Goal: Information Seeking & Learning: Understand process/instructions

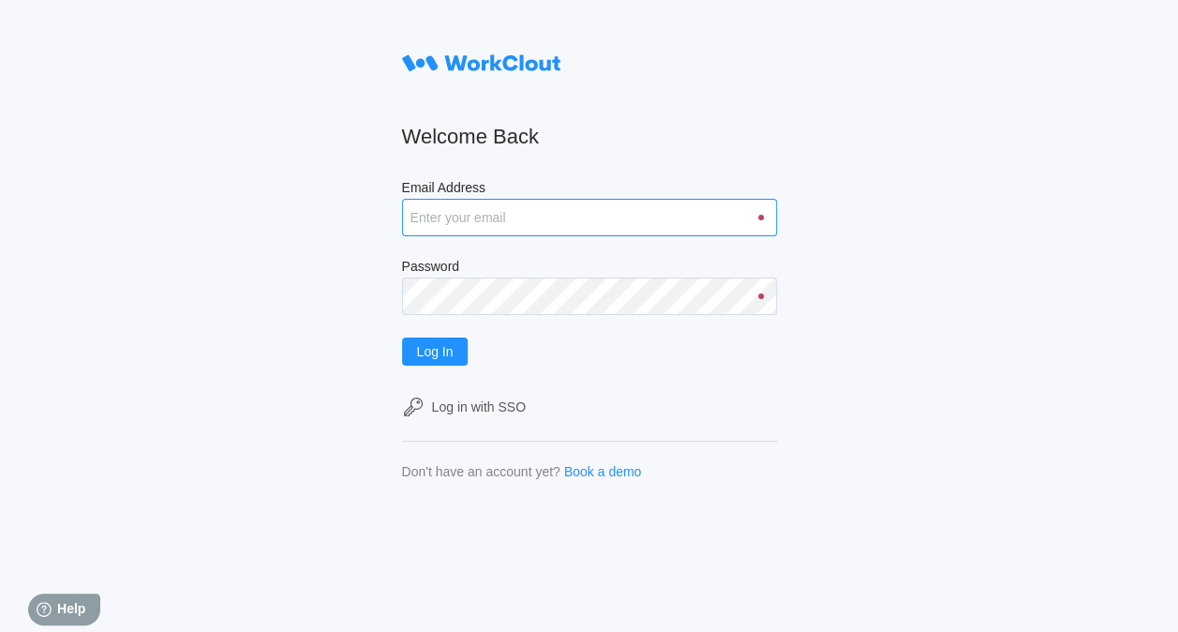
click at [514, 217] on input "Email Address" at bounding box center [589, 217] width 375 height 37
type input "justinsampel@gmail.com"
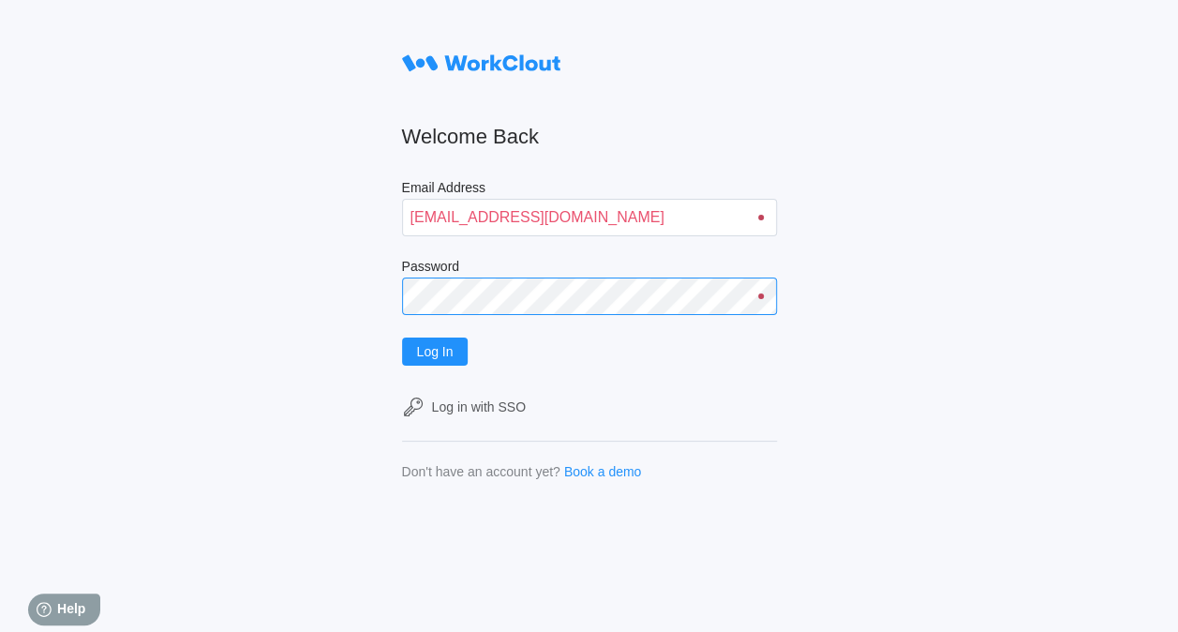
click at [402, 337] on button "Log In" at bounding box center [435, 351] width 67 height 28
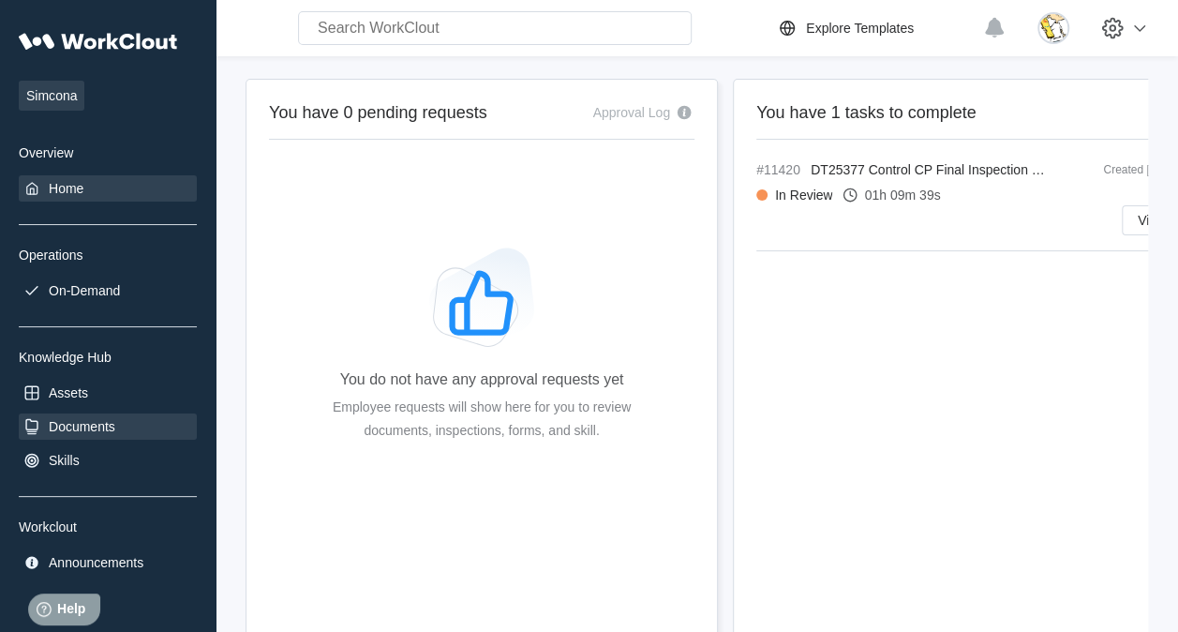
click at [95, 425] on div "Documents" at bounding box center [82, 426] width 67 height 15
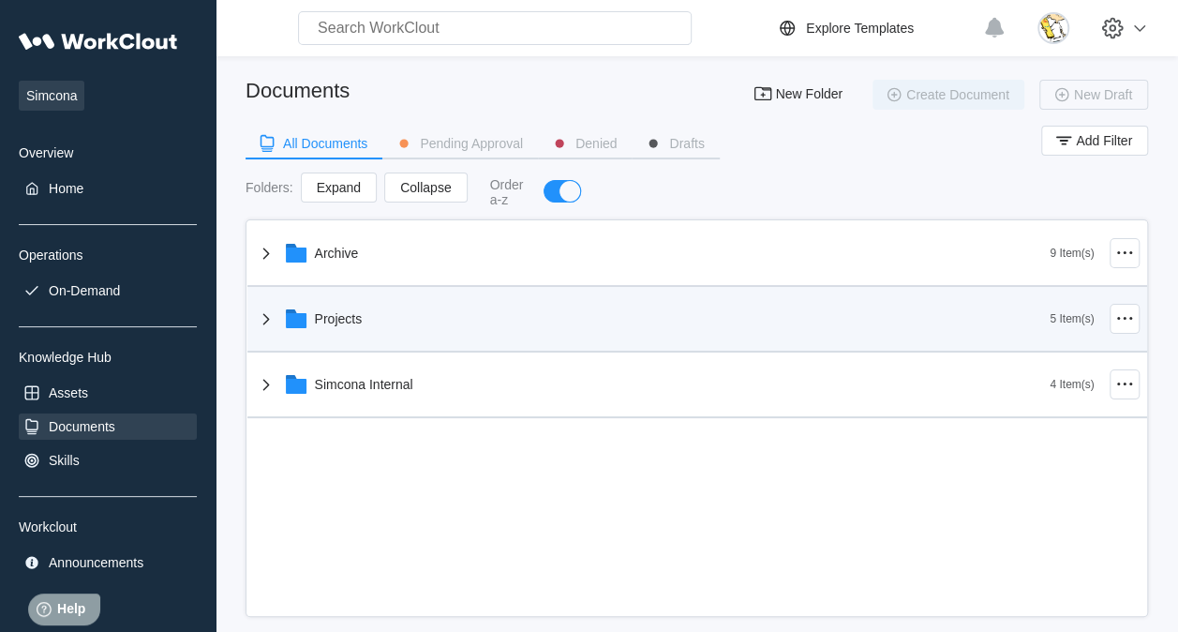
click at [347, 311] on div "Projects" at bounding box center [339, 318] width 48 height 15
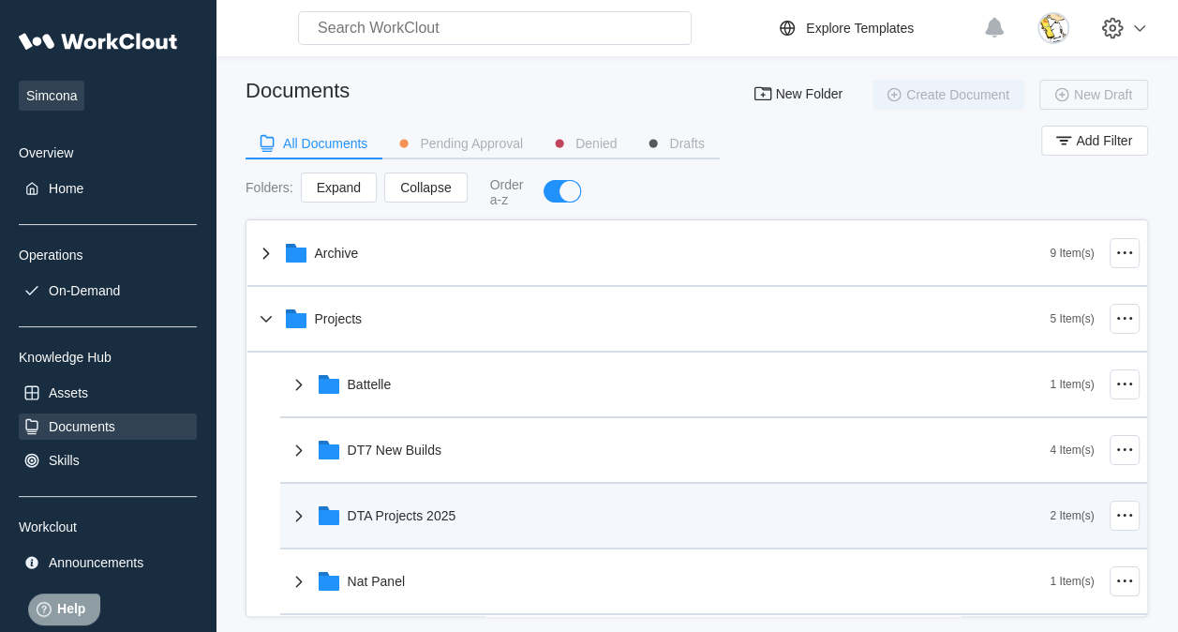
click at [508, 521] on div "DTA Projects 2025" at bounding box center [669, 515] width 763 height 49
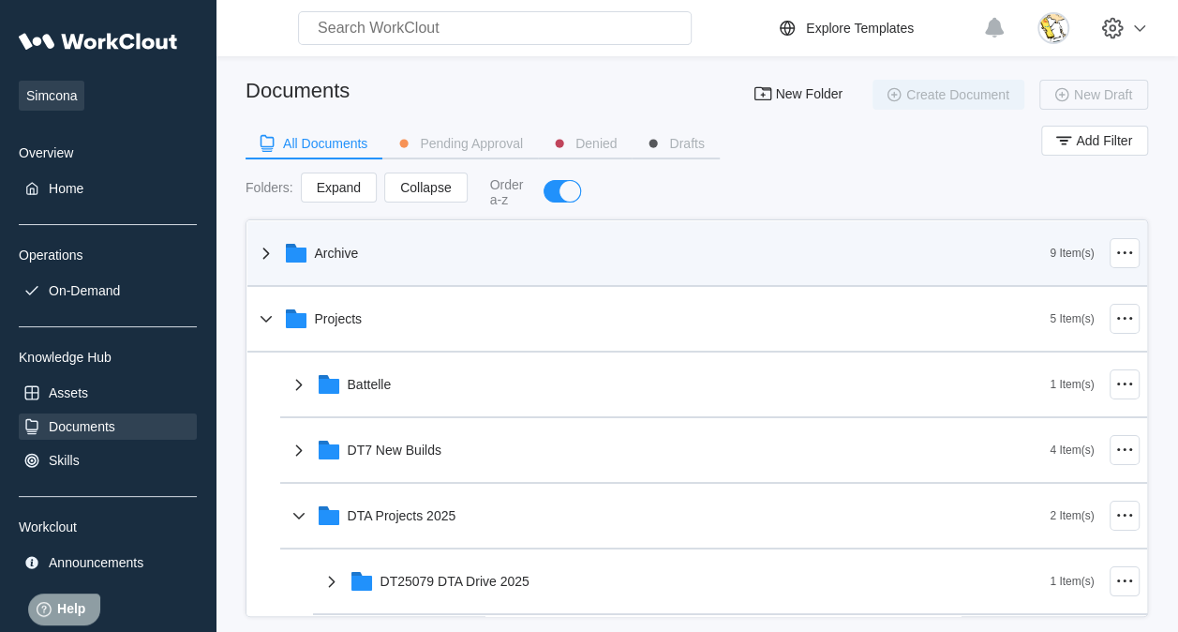
click at [368, 262] on div "Archive" at bounding box center [653, 253] width 796 height 49
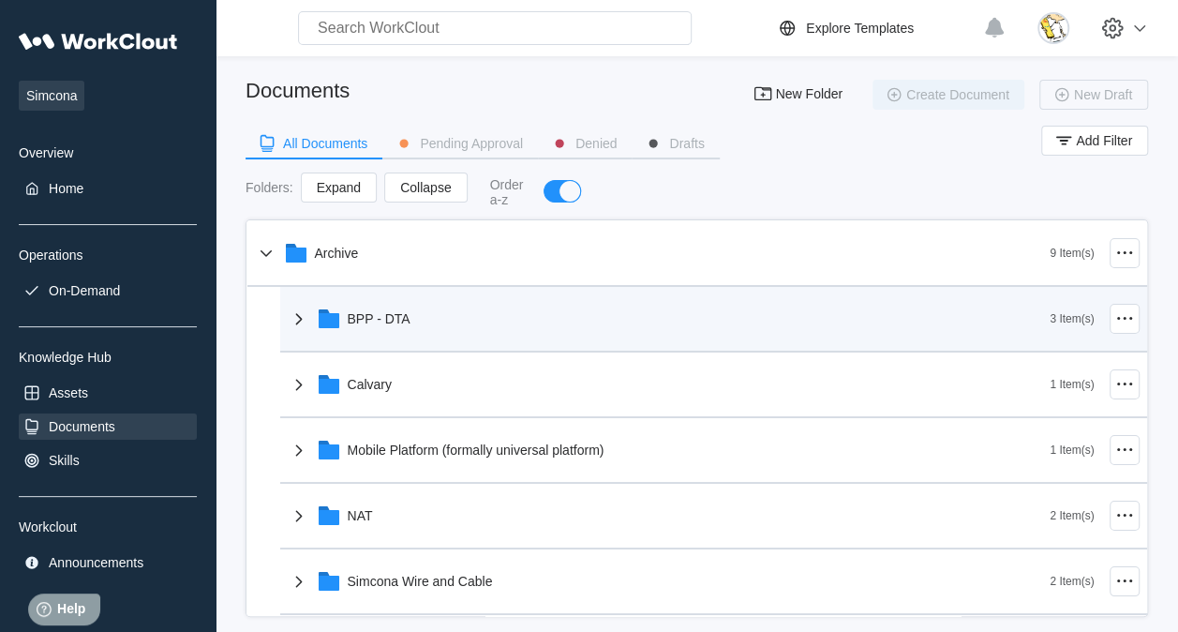
click at [418, 315] on div "BPP - DTA" at bounding box center [669, 318] width 763 height 49
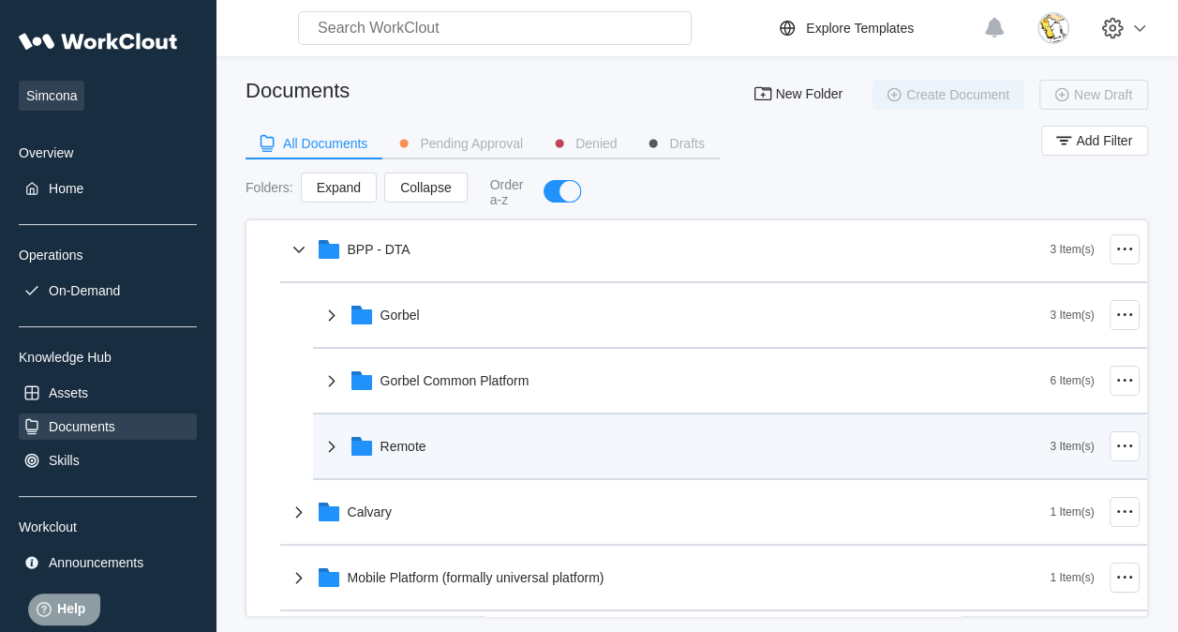
scroll to position [94, 0]
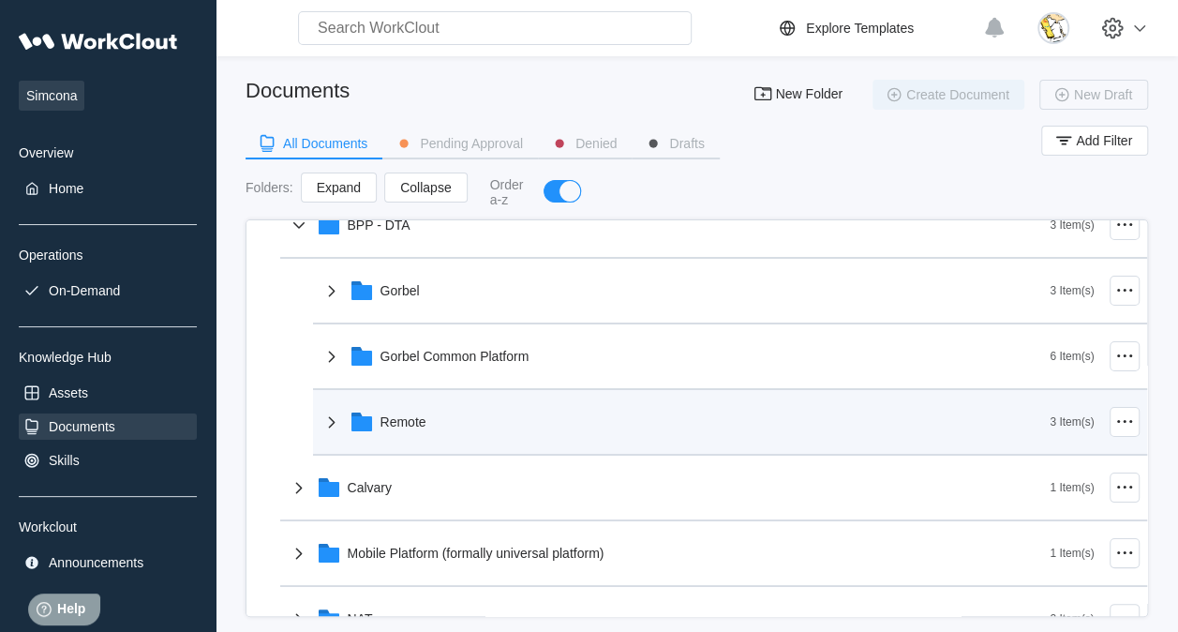
click at [491, 431] on div "Remote" at bounding box center [686, 421] width 730 height 49
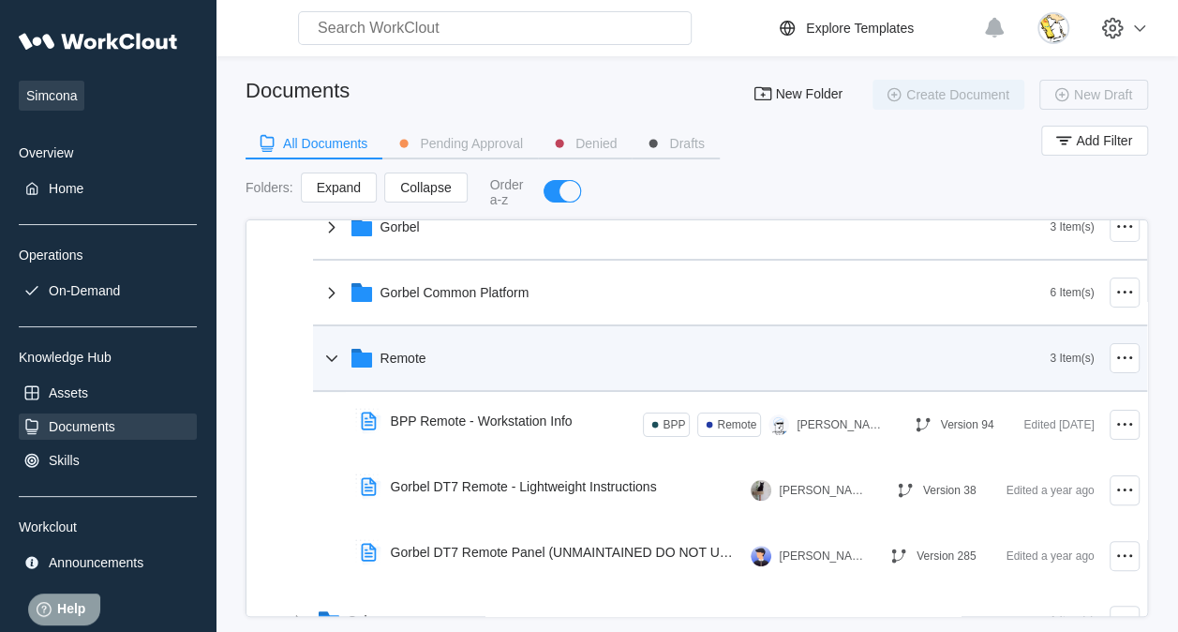
scroll to position [187, 0]
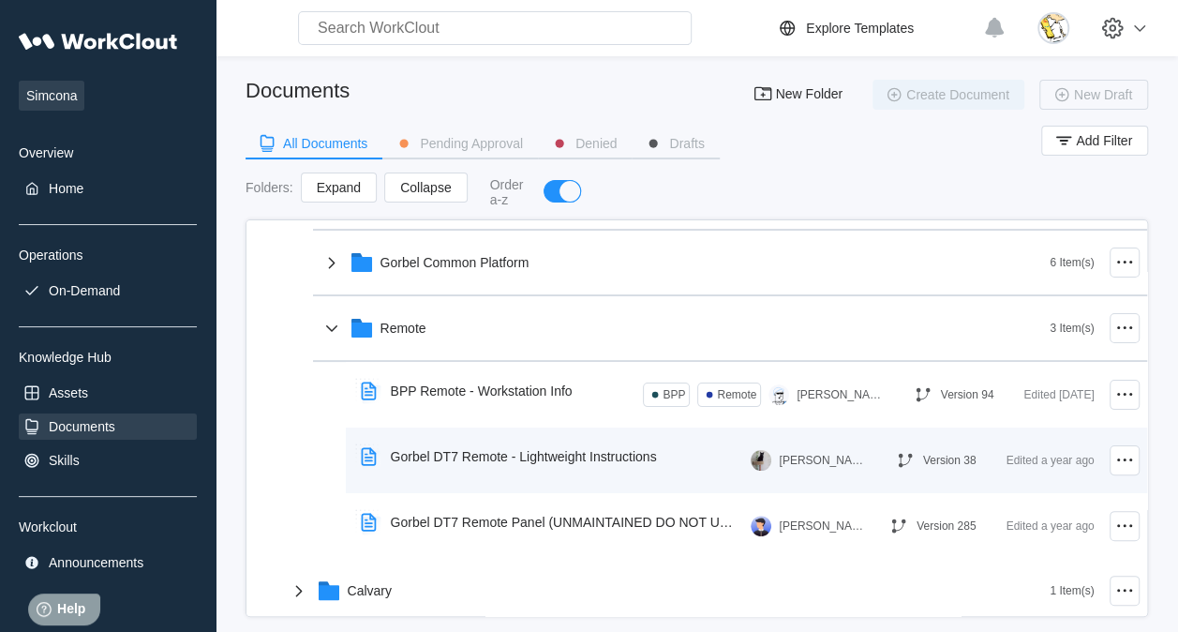
click at [480, 454] on div "Gorbel DT7 Remote - Lightweight Instructions" at bounding box center [524, 456] width 266 height 15
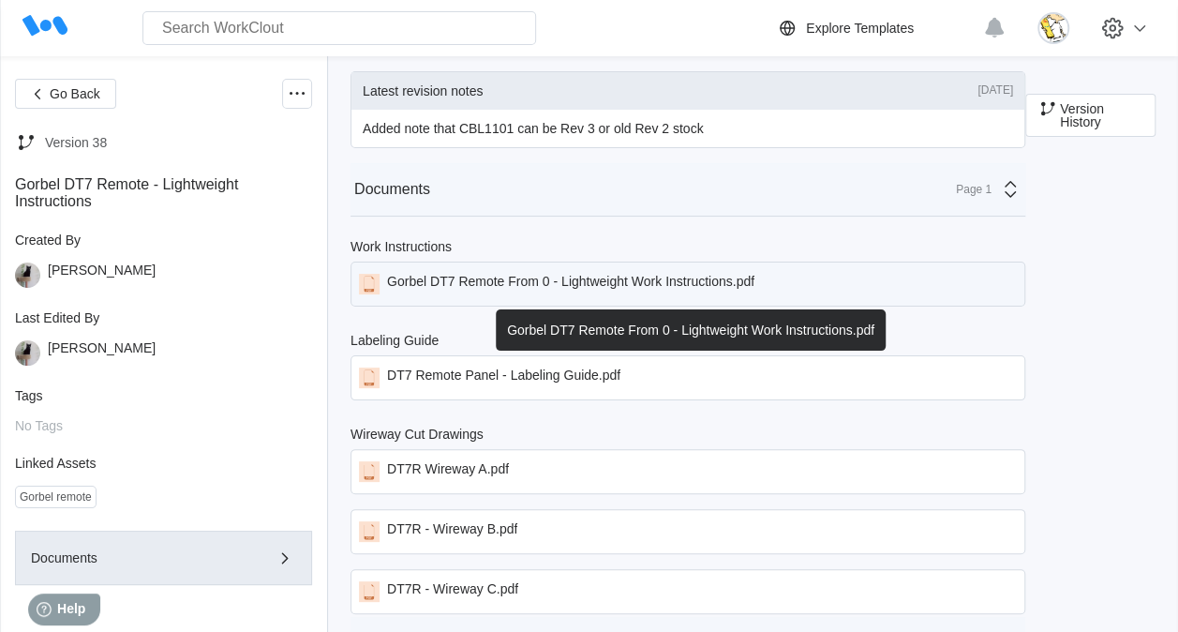
click at [518, 283] on div "Gorbel DT7 Remote From 0 - Lightweight Work Instructions.pdf" at bounding box center [570, 284] width 367 height 21
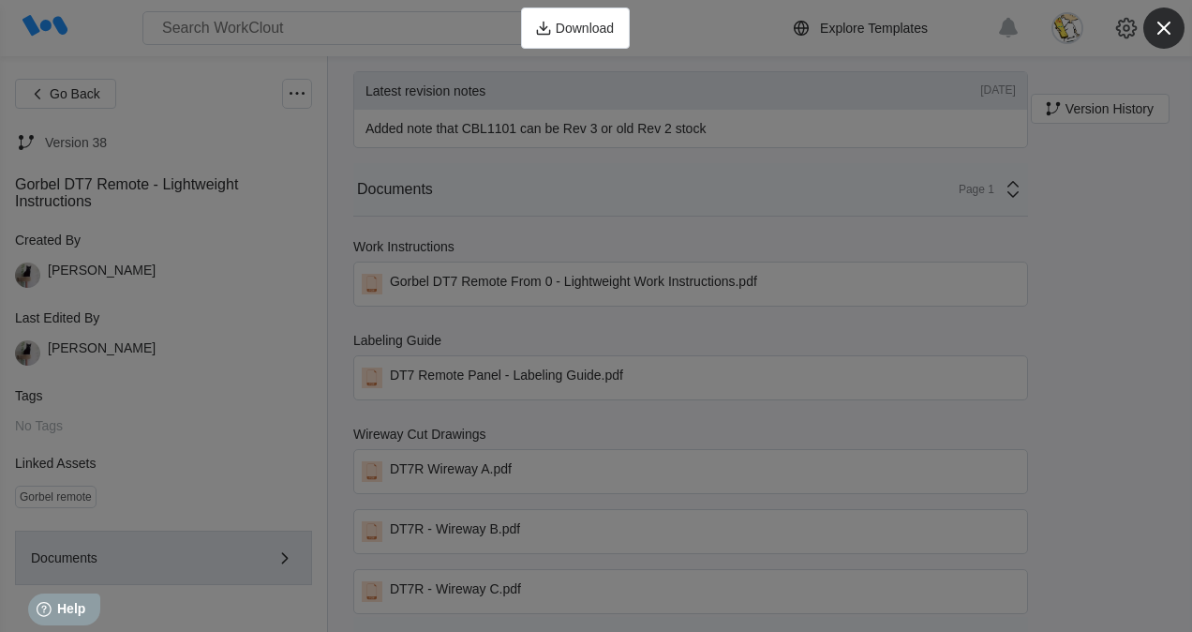
drag, startPoint x: 1162, startPoint y: 27, endPoint x: 1011, endPoint y: 114, distance: 175.1
click at [1162, 27] on icon "button" at bounding box center [1164, 28] width 13 height 13
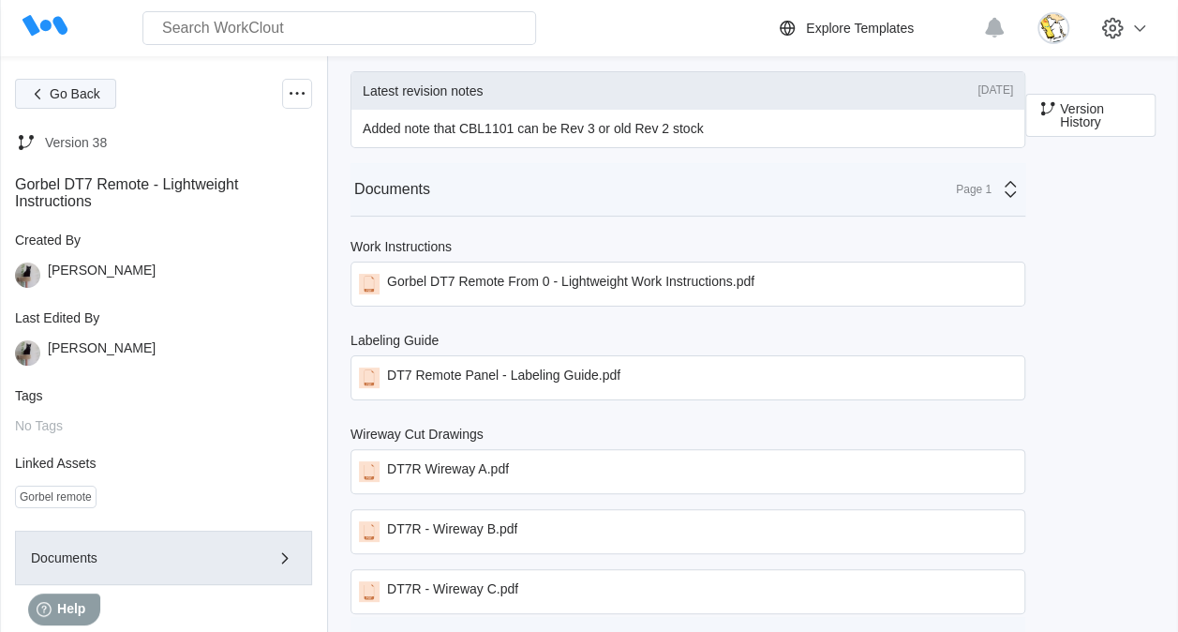
click at [52, 87] on span "Go Back" at bounding box center [75, 93] width 51 height 13
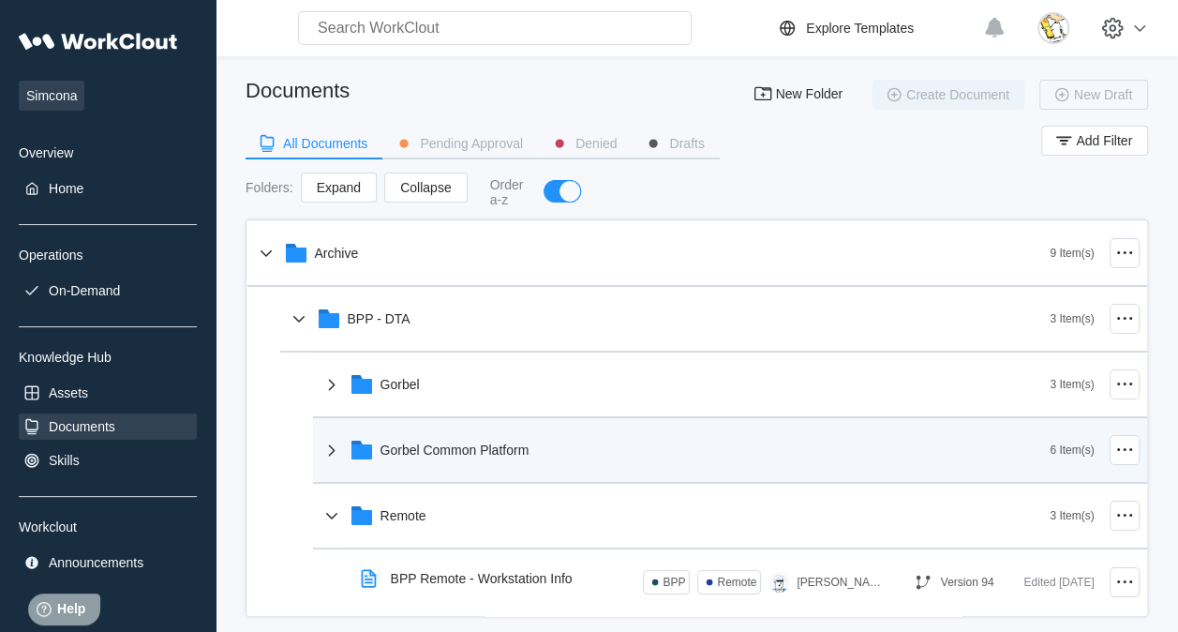
click at [508, 456] on div "Gorbel Common Platform" at bounding box center [455, 449] width 149 height 15
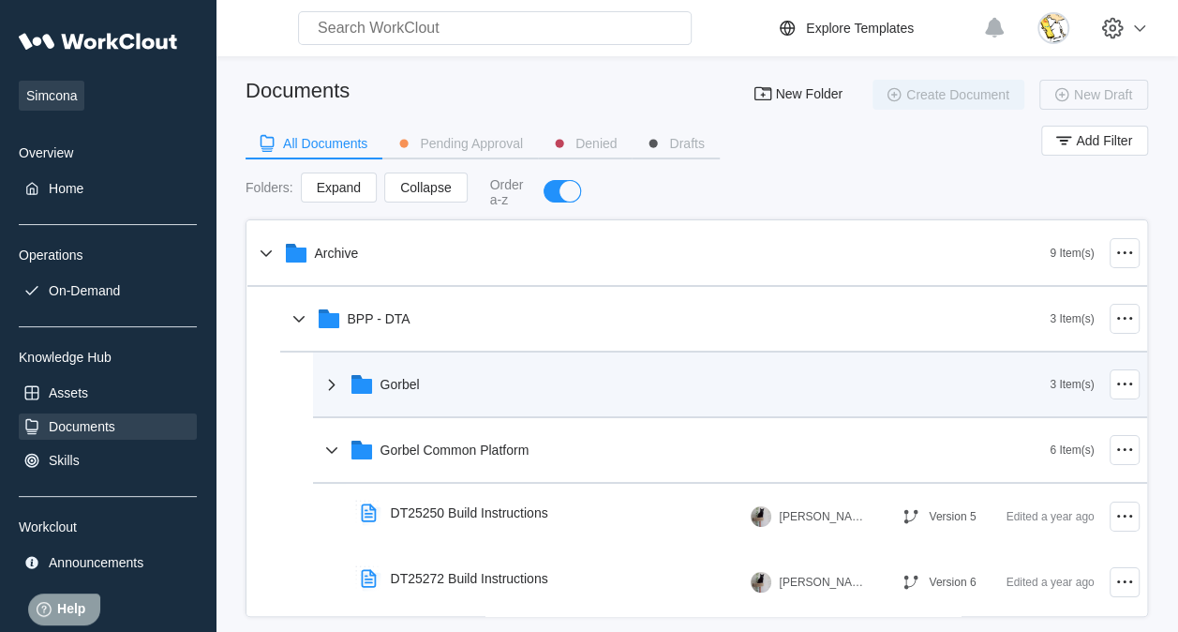
click at [463, 384] on div "Gorbel" at bounding box center [686, 384] width 730 height 49
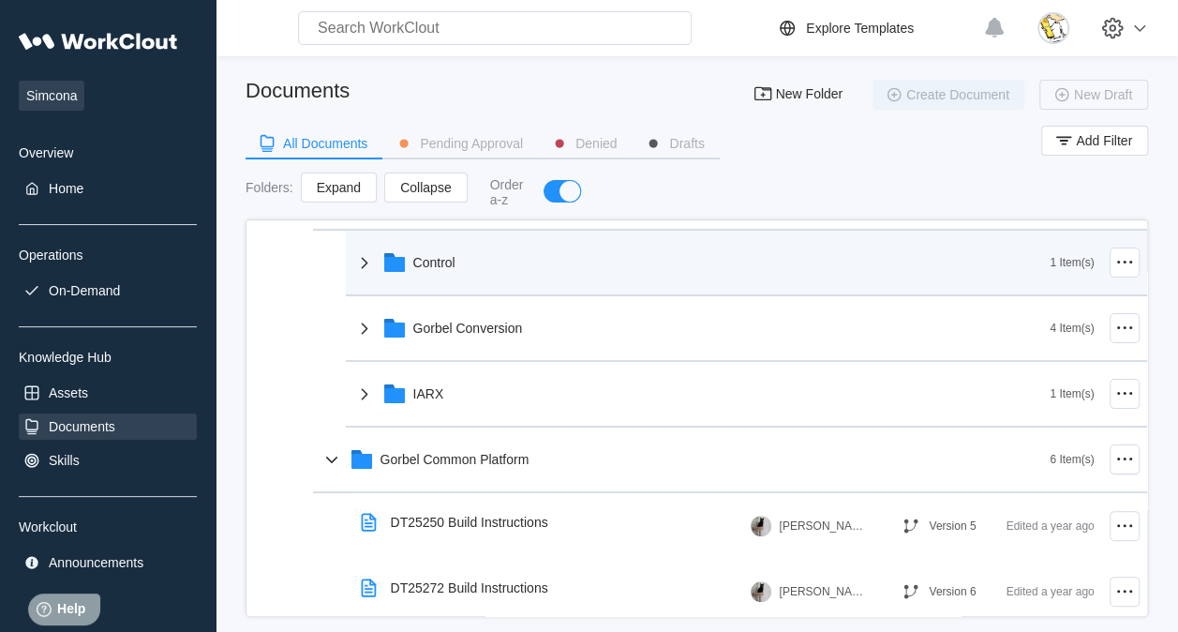
scroll to position [94, 0]
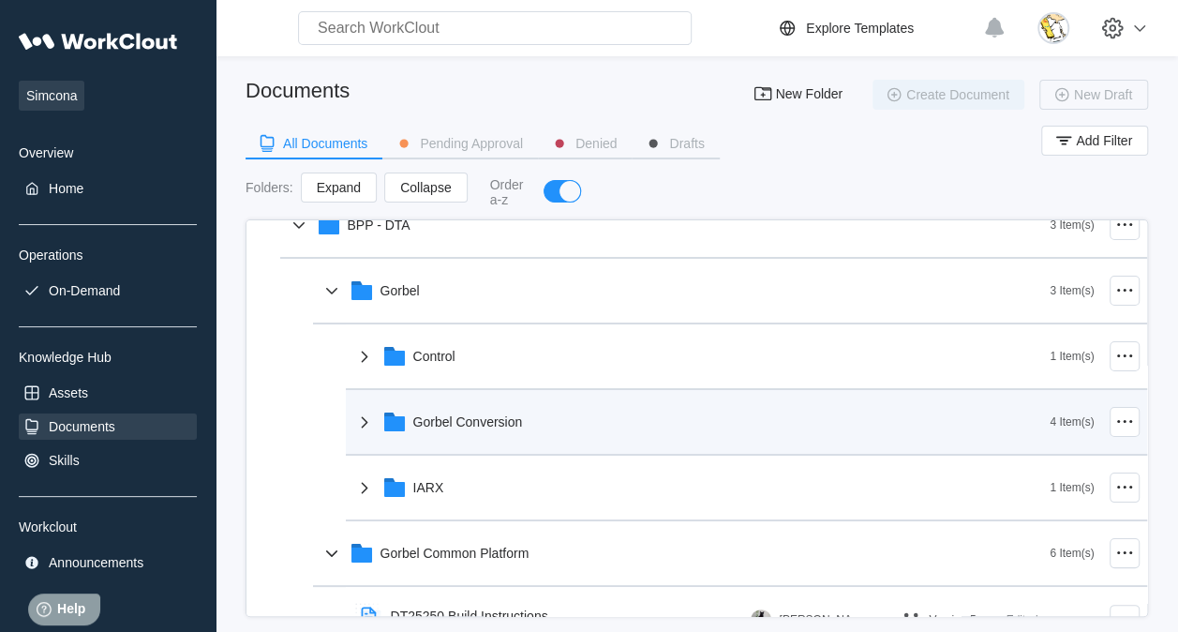
click at [496, 426] on div "Gorbel Conversion" at bounding box center [468, 421] width 110 height 15
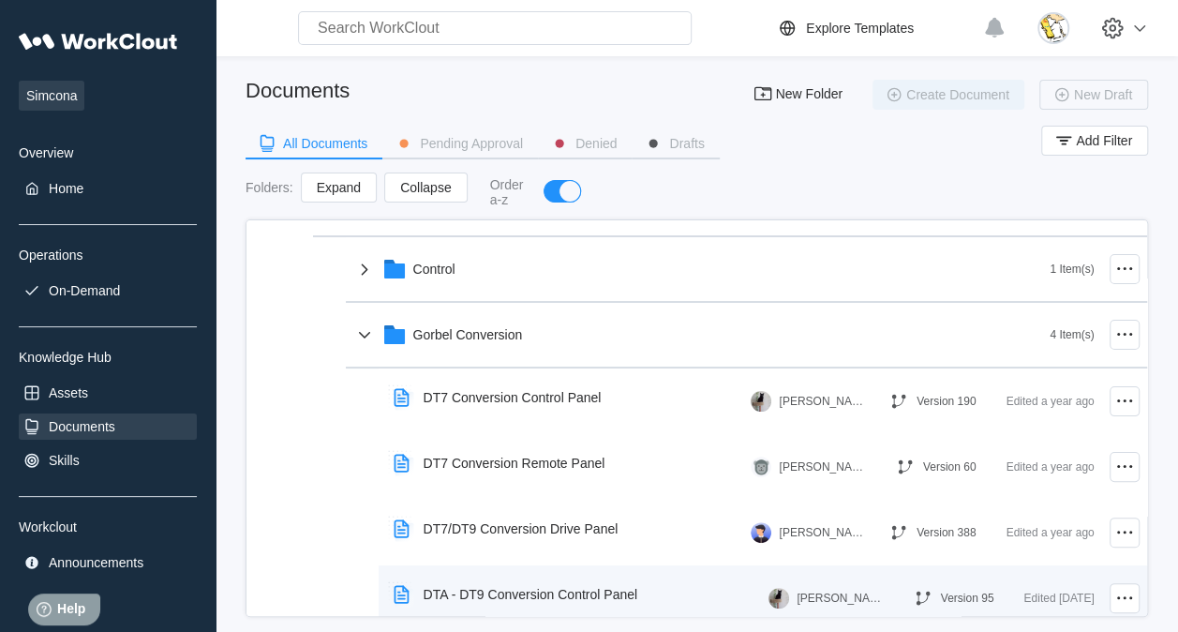
scroll to position [0, 0]
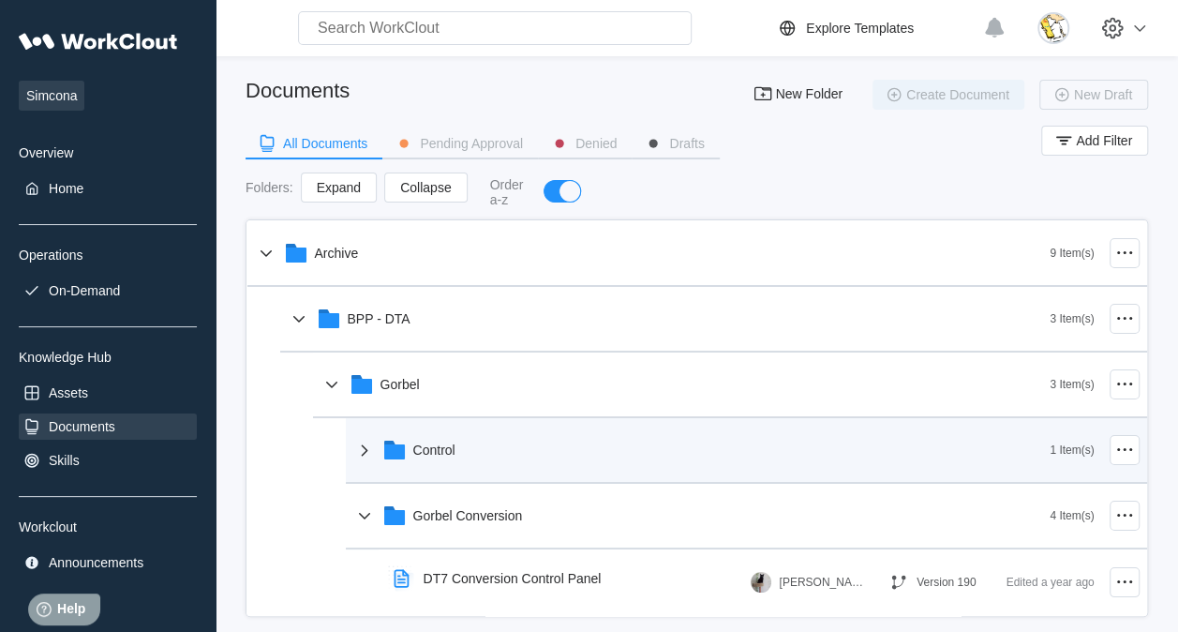
click at [525, 431] on div "Control" at bounding box center [701, 450] width 697 height 49
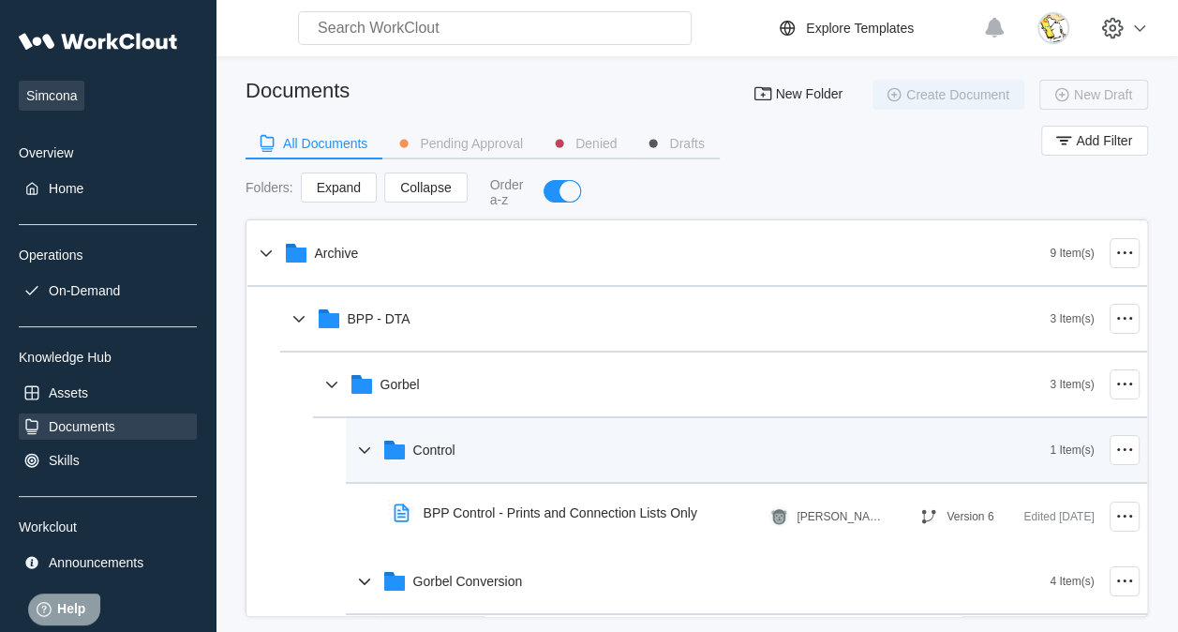
click at [447, 440] on div "Control" at bounding box center [701, 450] width 697 height 49
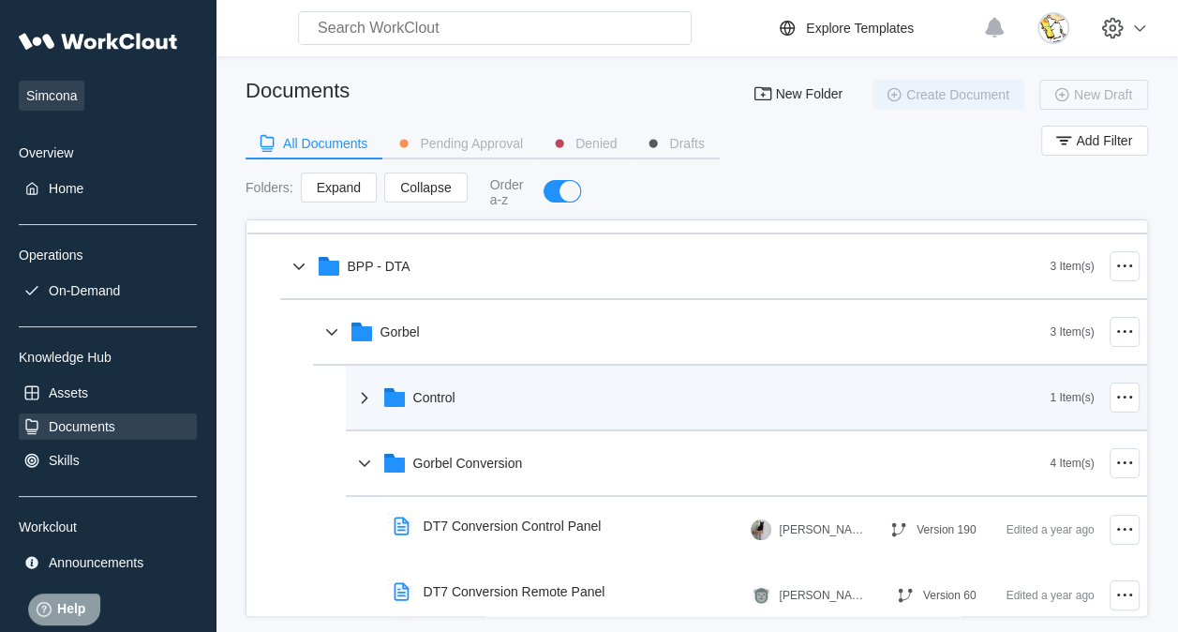
scroll to position [94, 0]
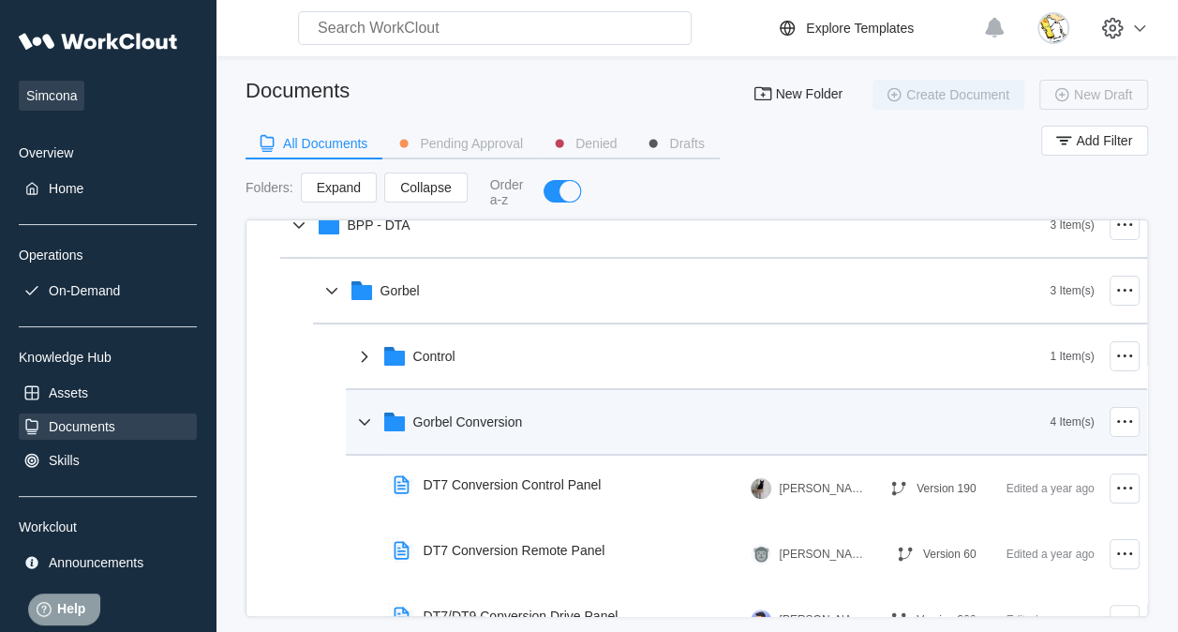
click at [458, 427] on div "Gorbel Conversion" at bounding box center [468, 421] width 110 height 15
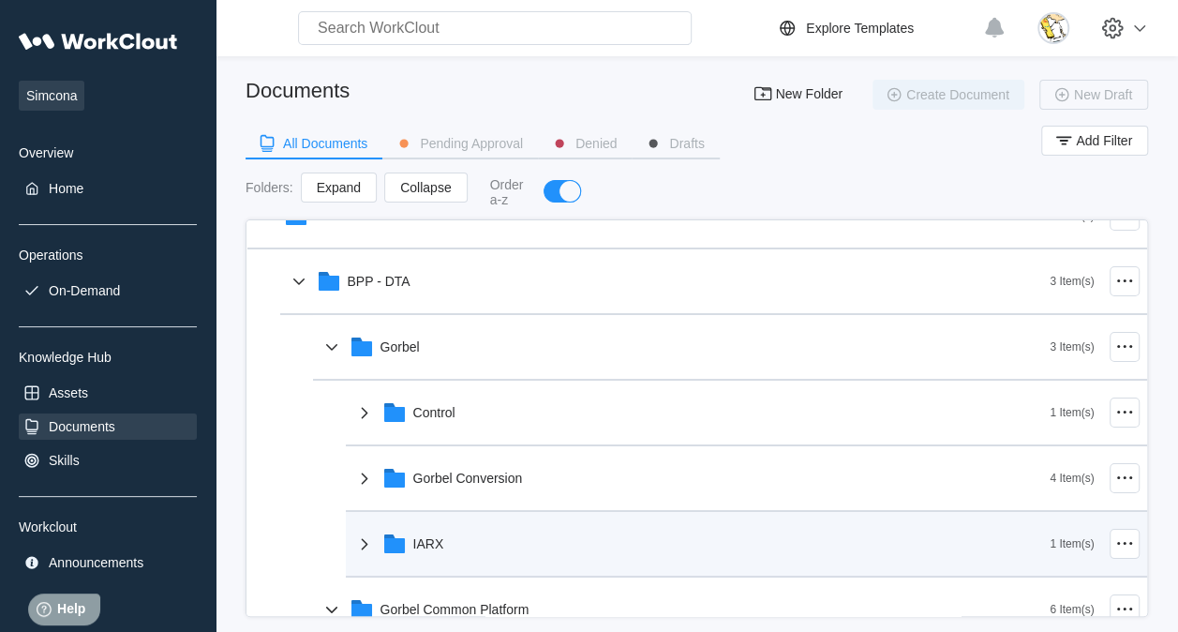
scroll to position [0, 0]
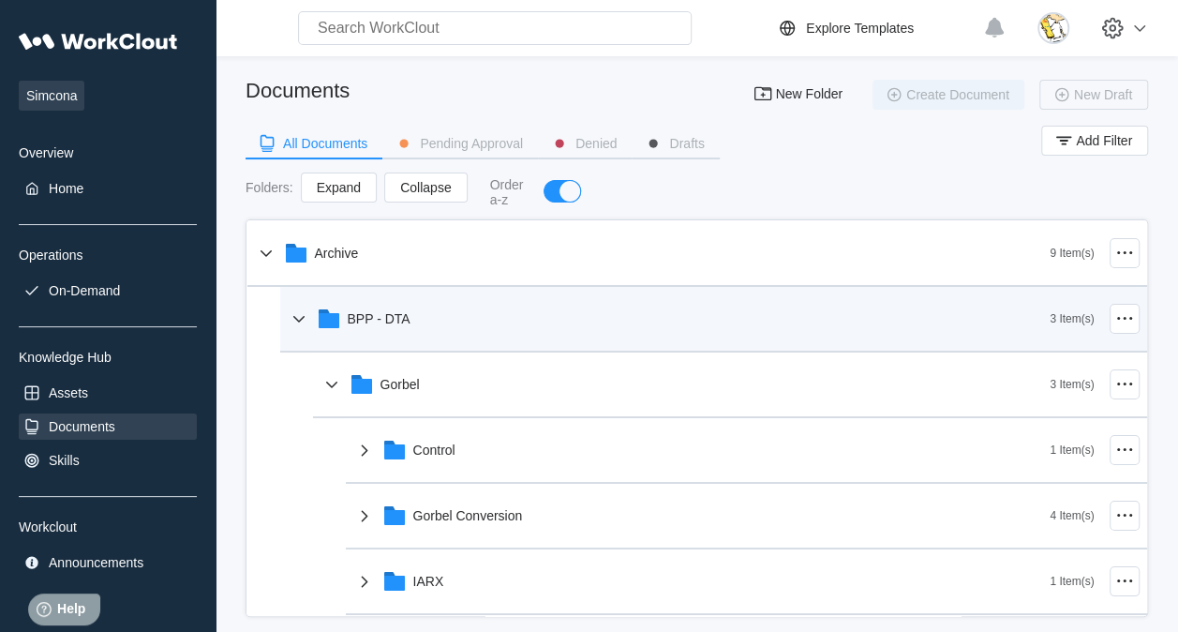
click at [373, 312] on div "BPP - DTA" at bounding box center [379, 318] width 63 height 15
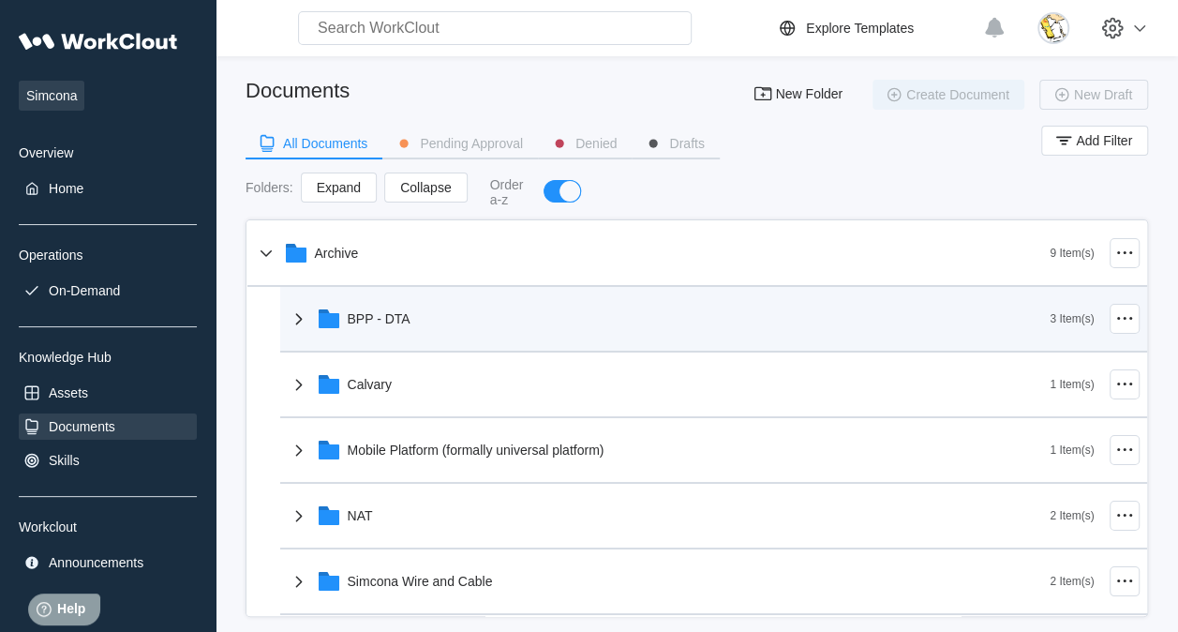
click at [373, 312] on div "BPP - DTA" at bounding box center [379, 318] width 63 height 15
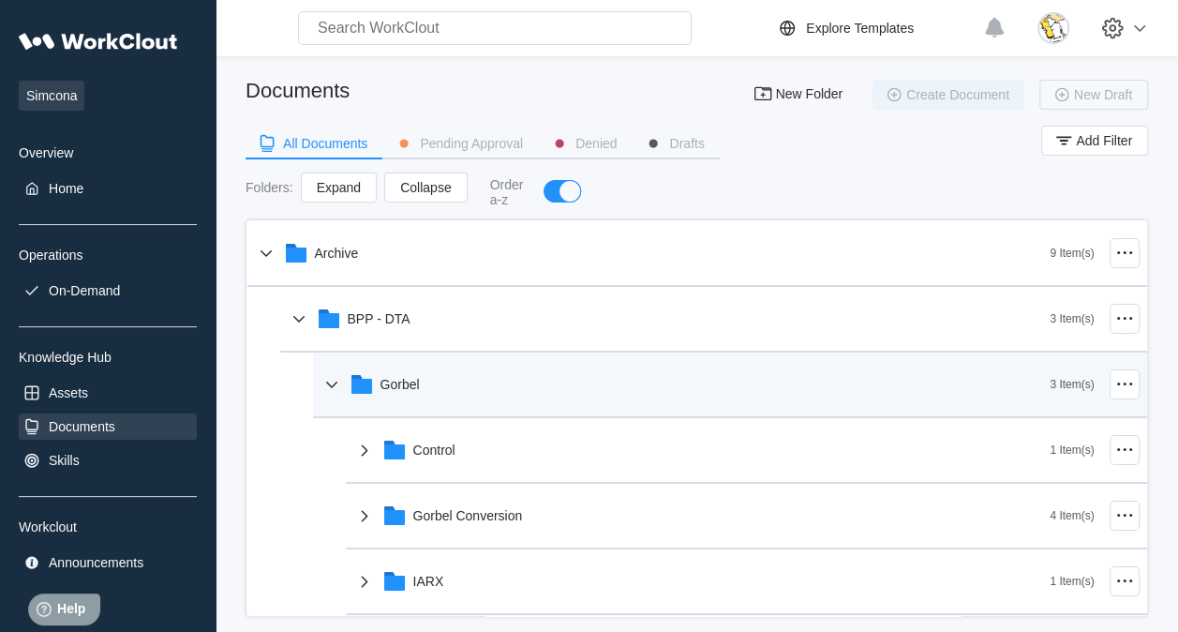
click at [417, 387] on div "Gorbel" at bounding box center [400, 384] width 39 height 15
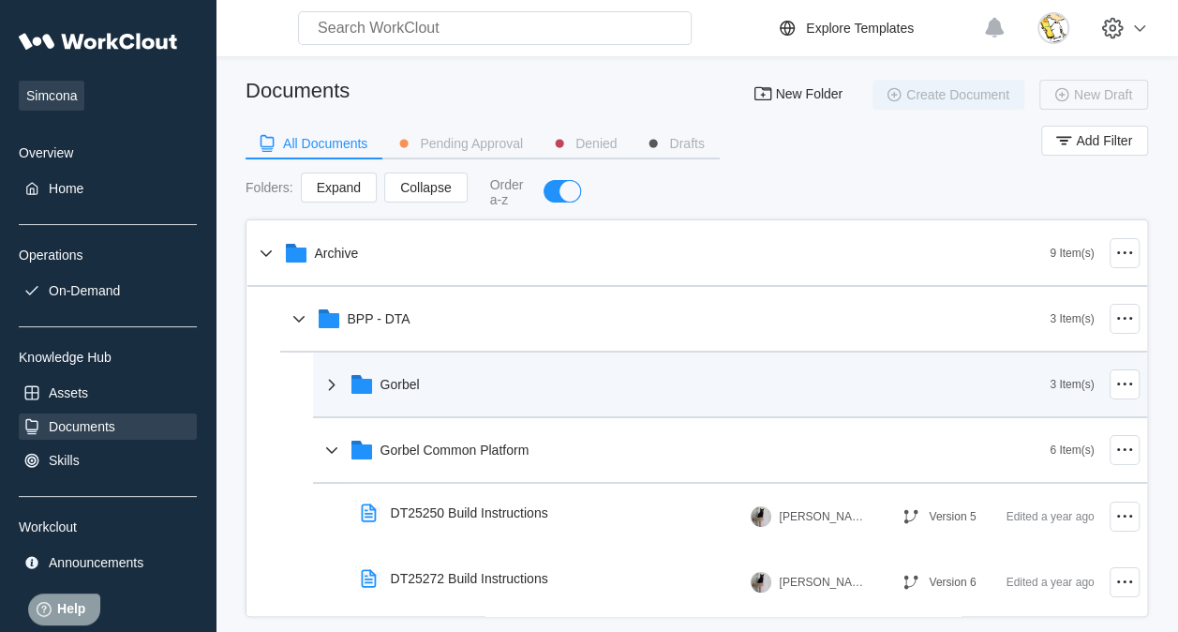
click at [417, 387] on div "Gorbel" at bounding box center [400, 384] width 39 height 15
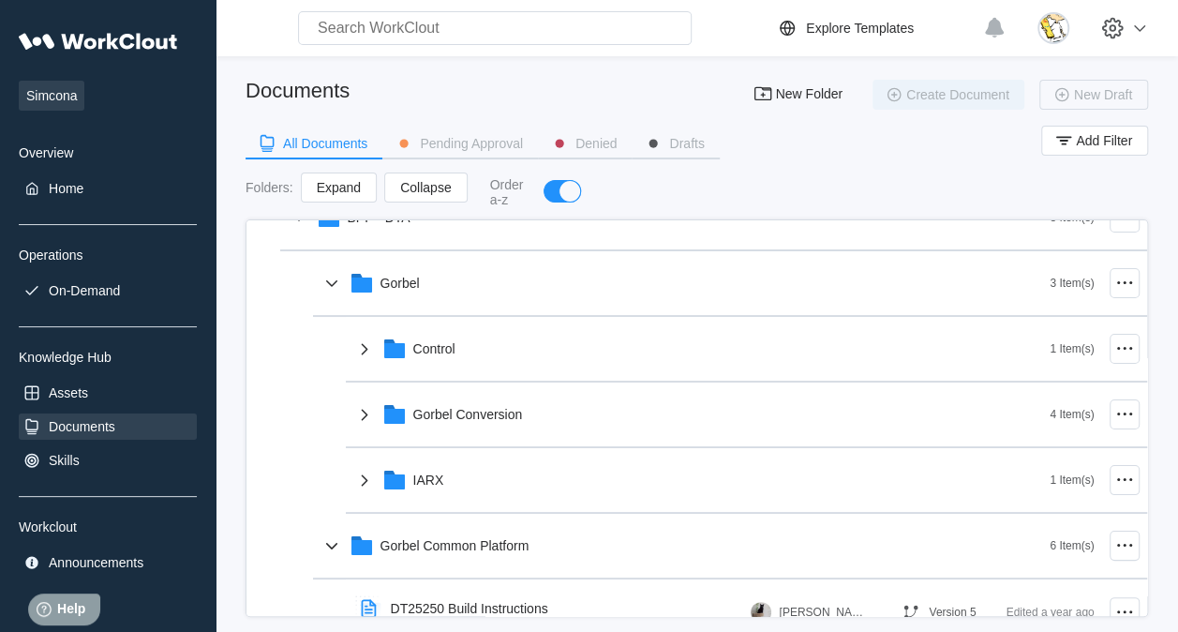
scroll to position [94, 0]
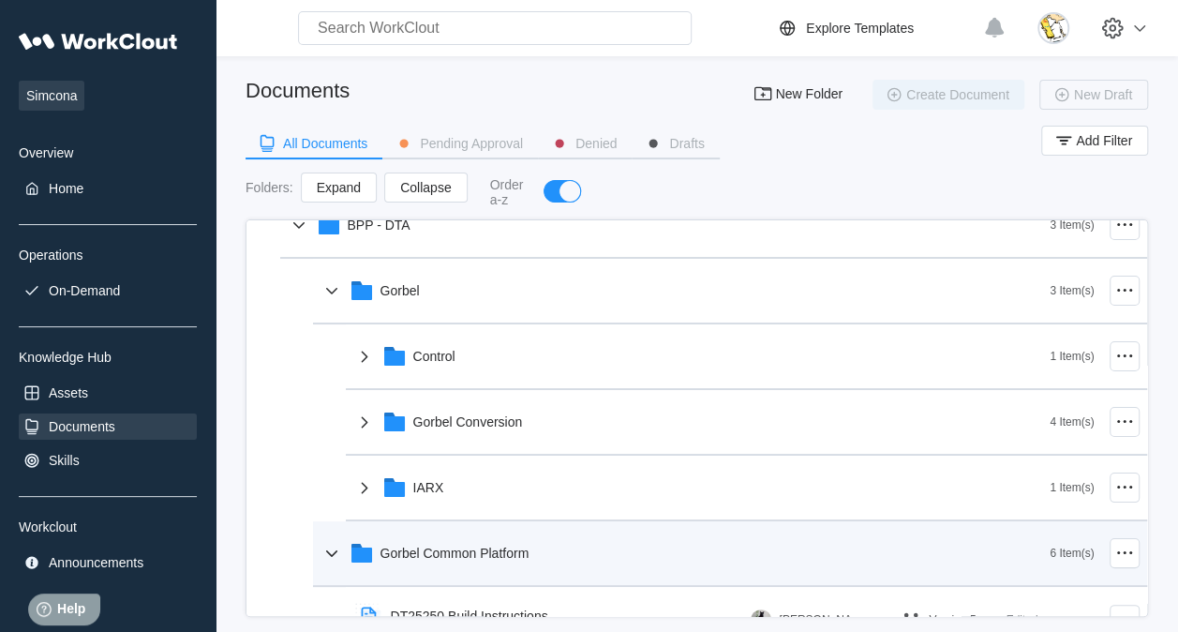
click at [444, 542] on div "Gorbel Common Platform" at bounding box center [686, 553] width 730 height 49
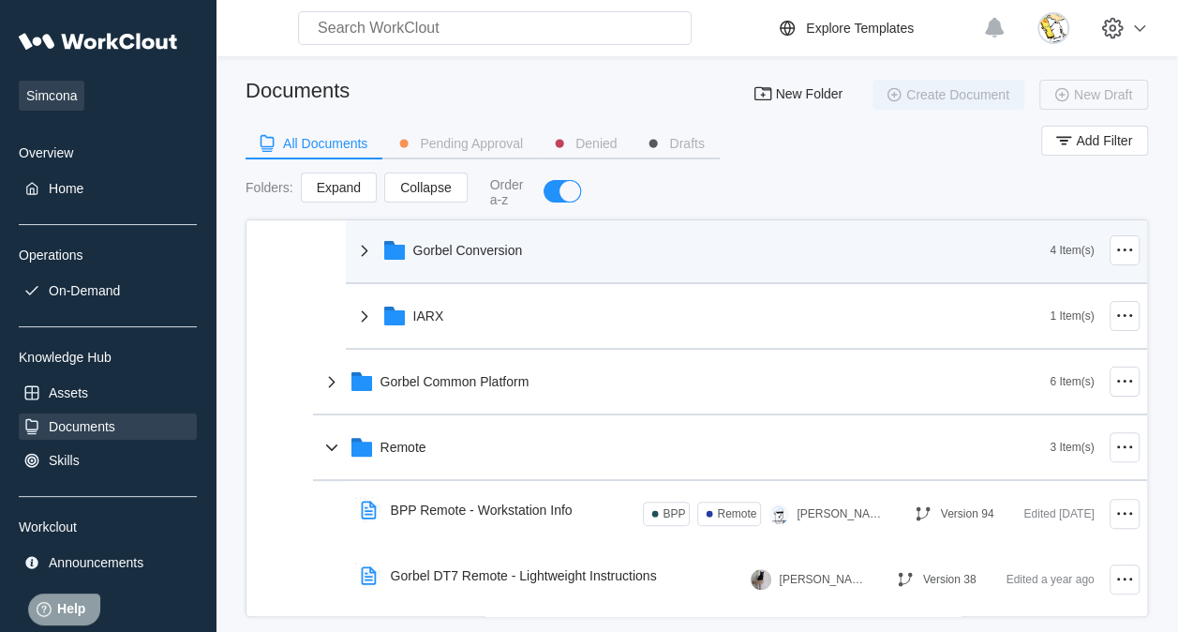
scroll to position [281, 0]
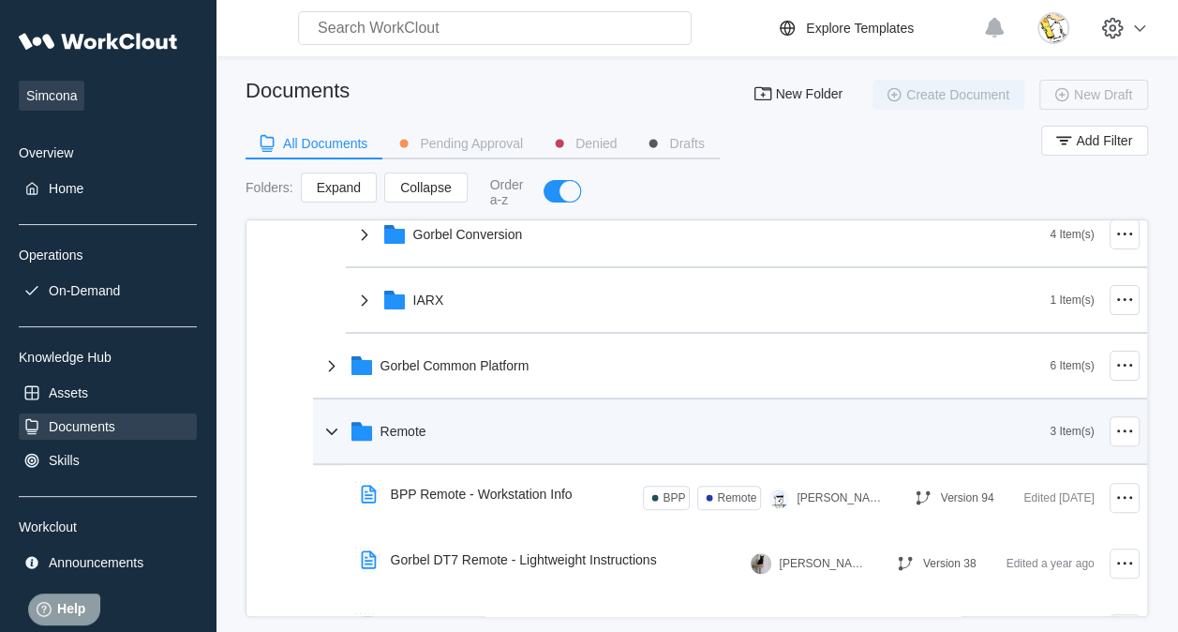
click at [388, 421] on div "Remote" at bounding box center [686, 431] width 730 height 49
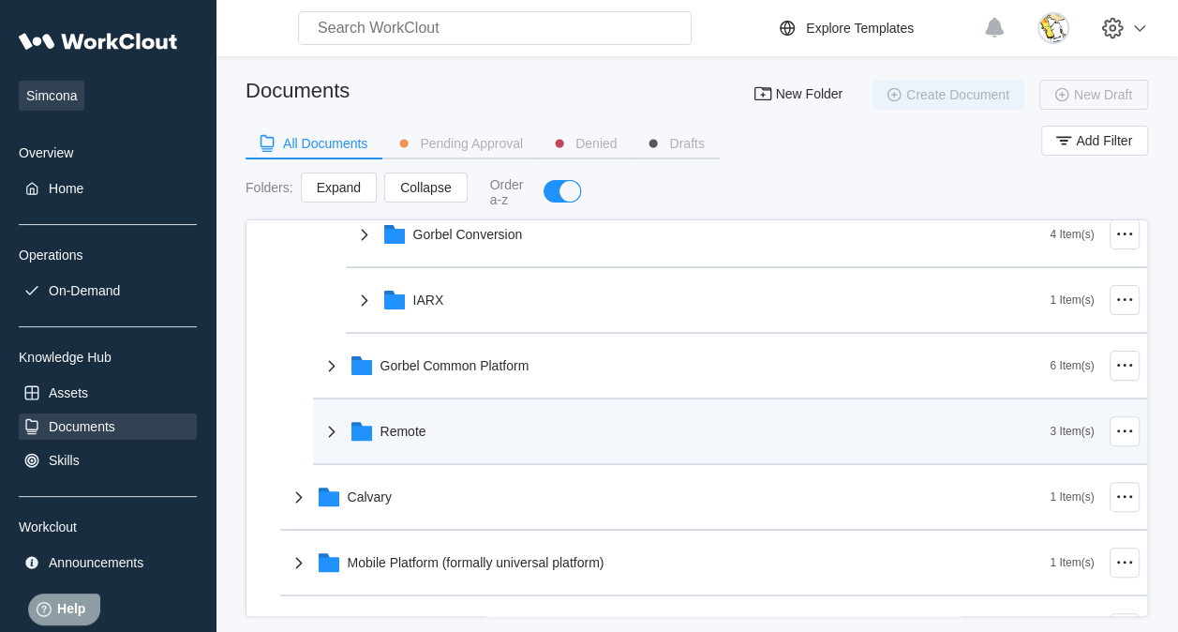
click at [411, 420] on div "Remote" at bounding box center [686, 431] width 730 height 49
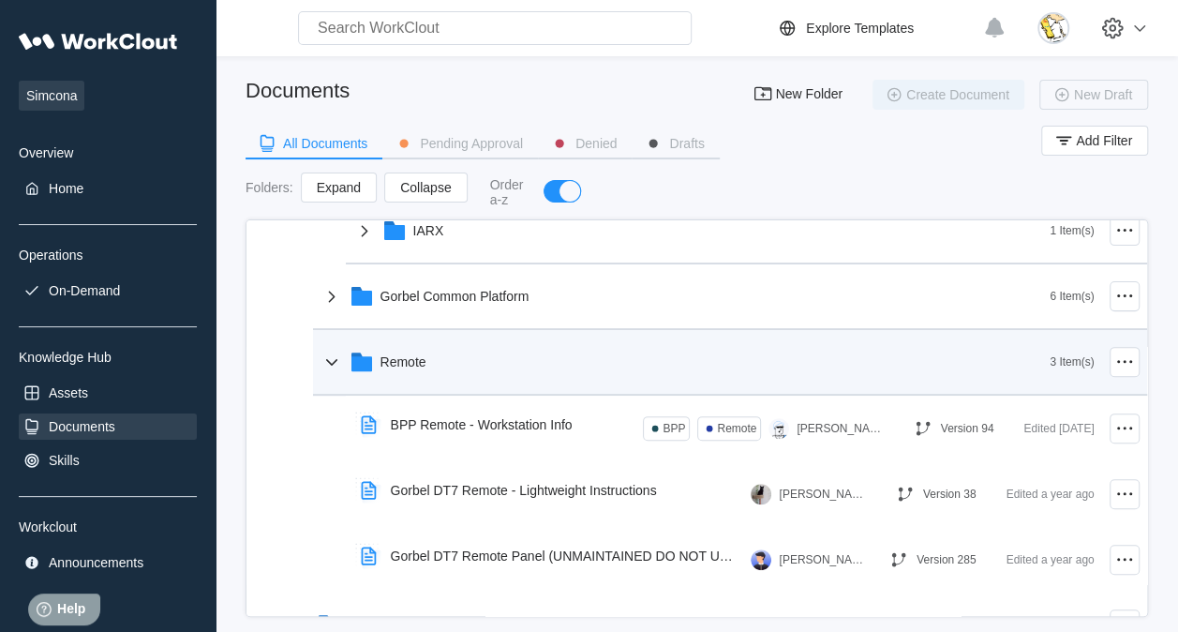
scroll to position [375, 0]
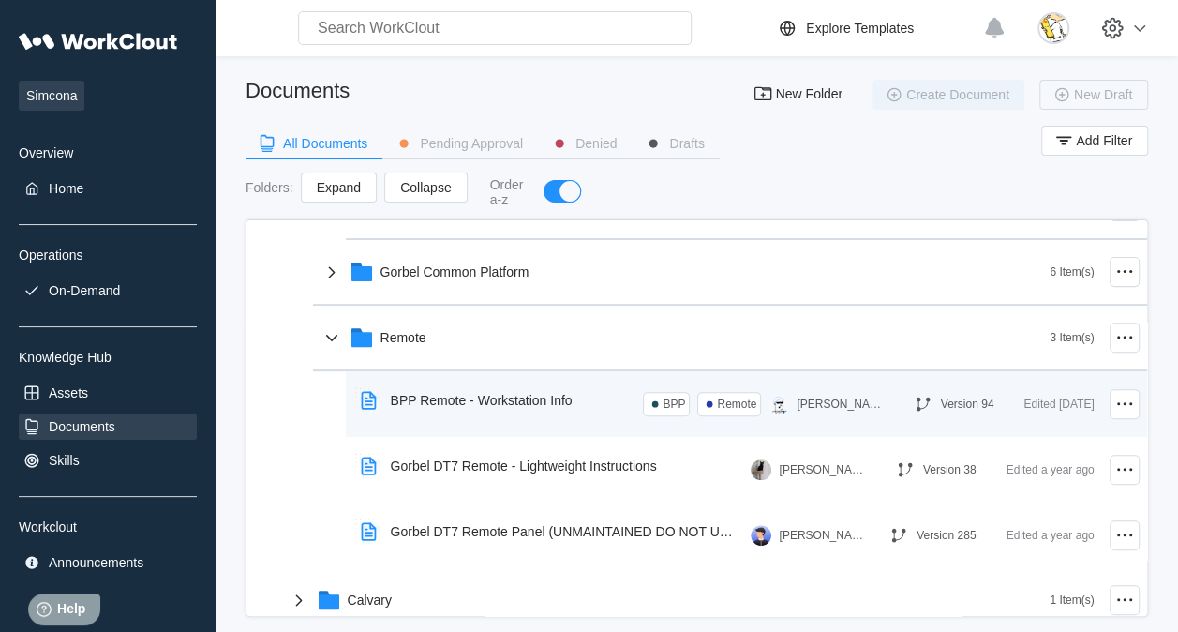
click at [477, 397] on div "BPP Remote - Workstation Info" at bounding box center [482, 400] width 182 height 15
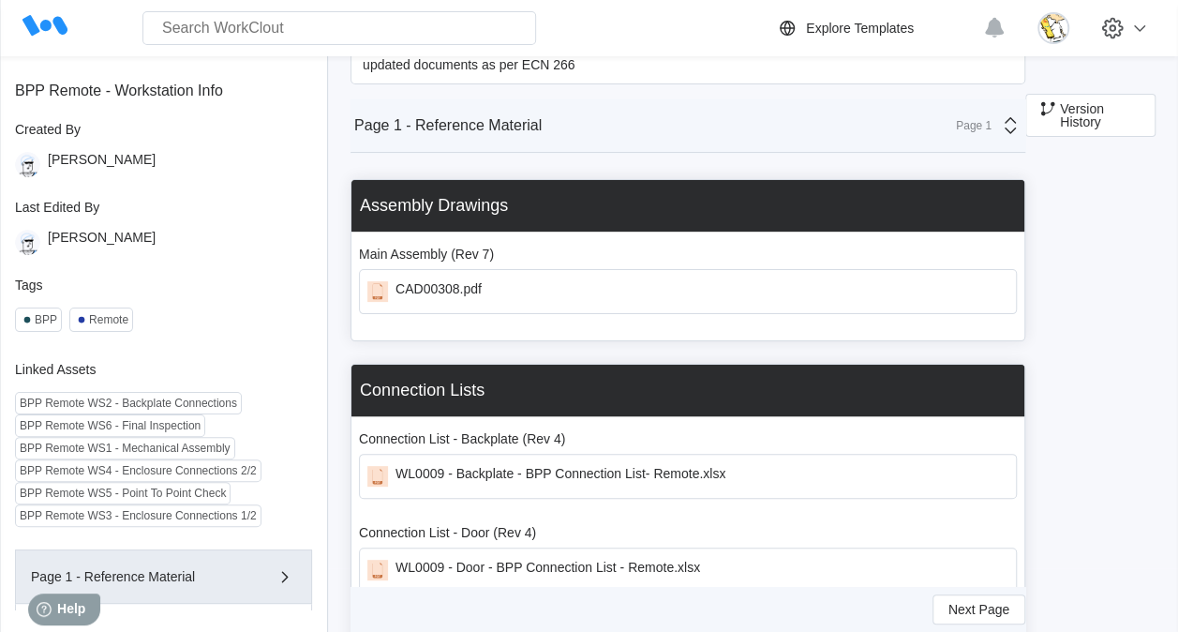
scroll to position [94, 0]
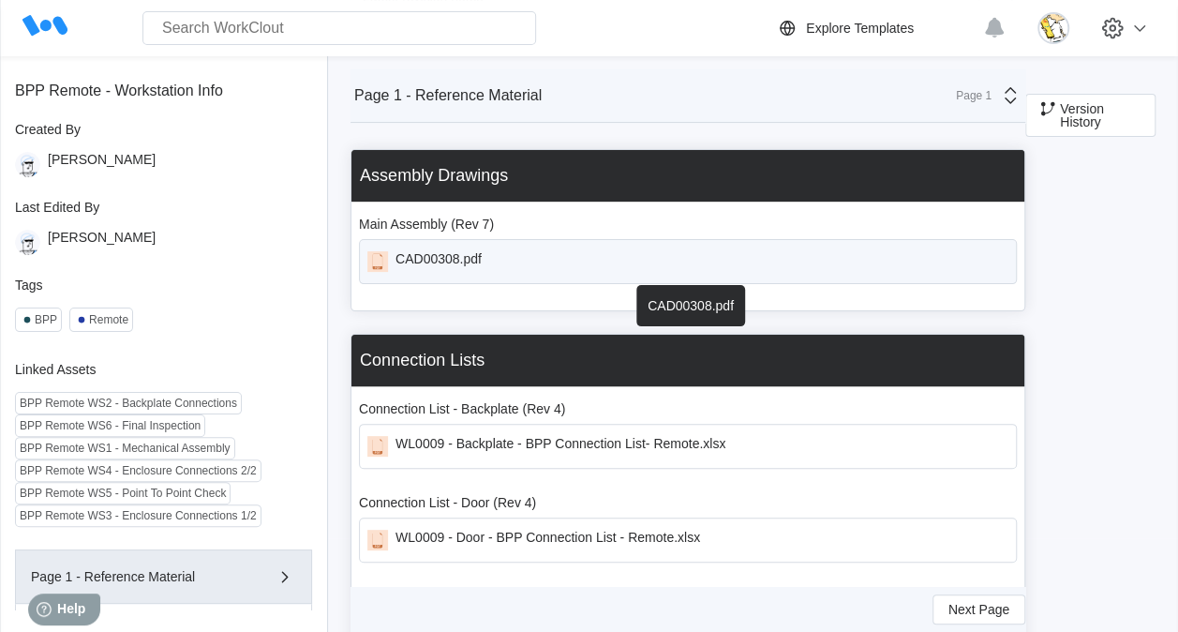
click at [448, 254] on div "CAD00308.pdf" at bounding box center [439, 261] width 86 height 21
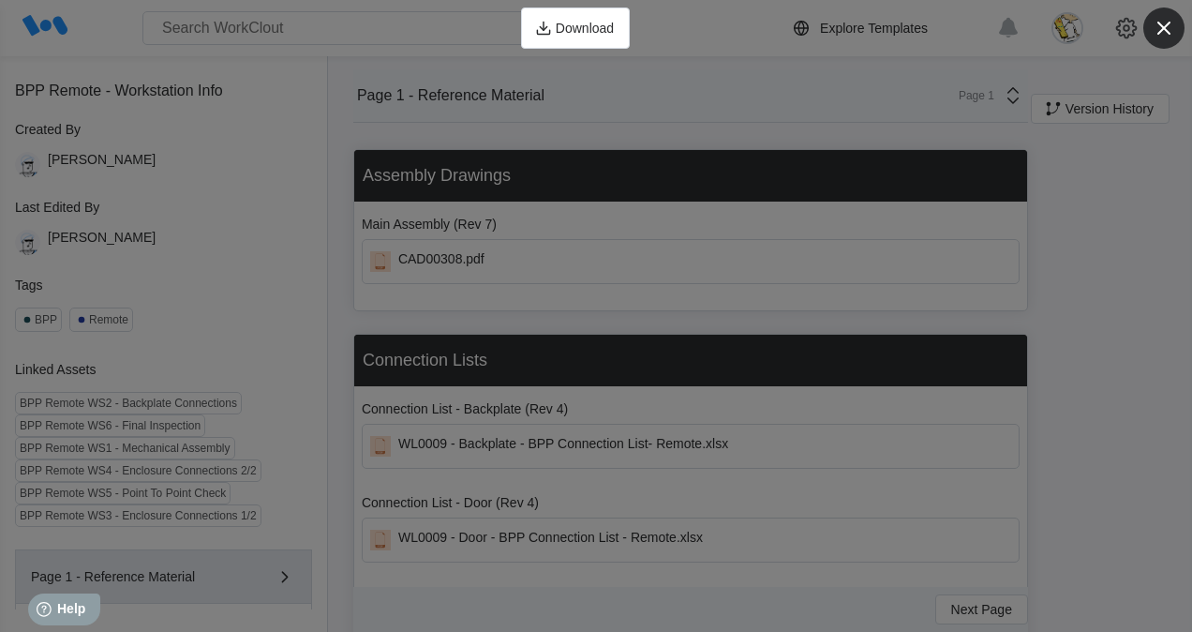
click at [1159, 30] on icon "button" at bounding box center [1164, 28] width 26 height 26
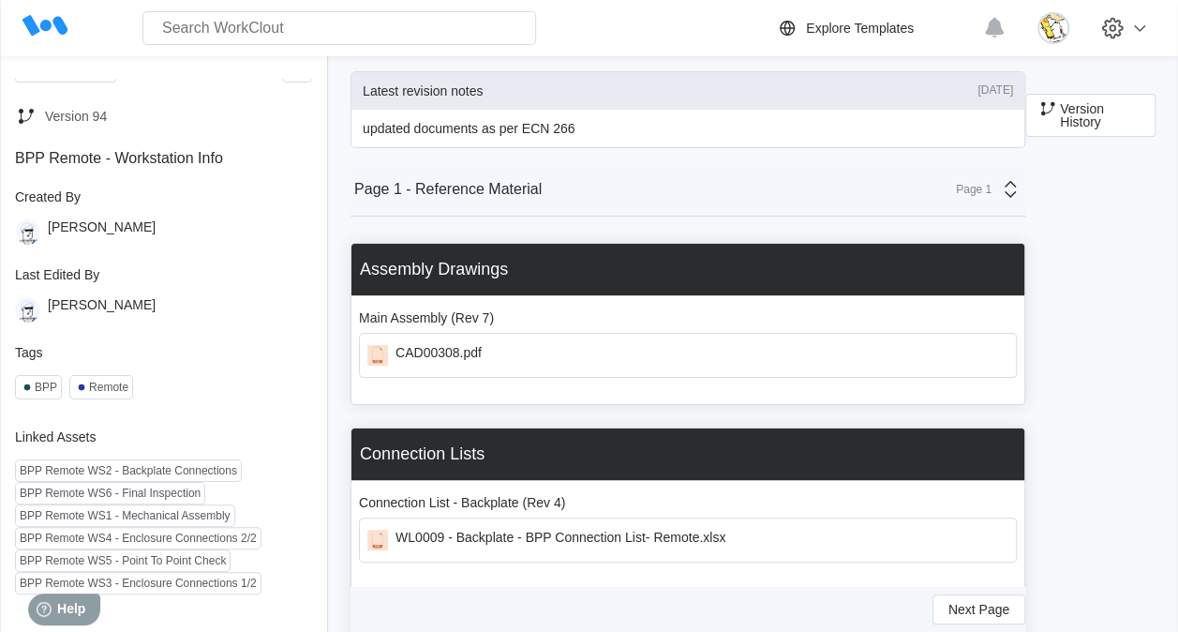
scroll to position [0, 0]
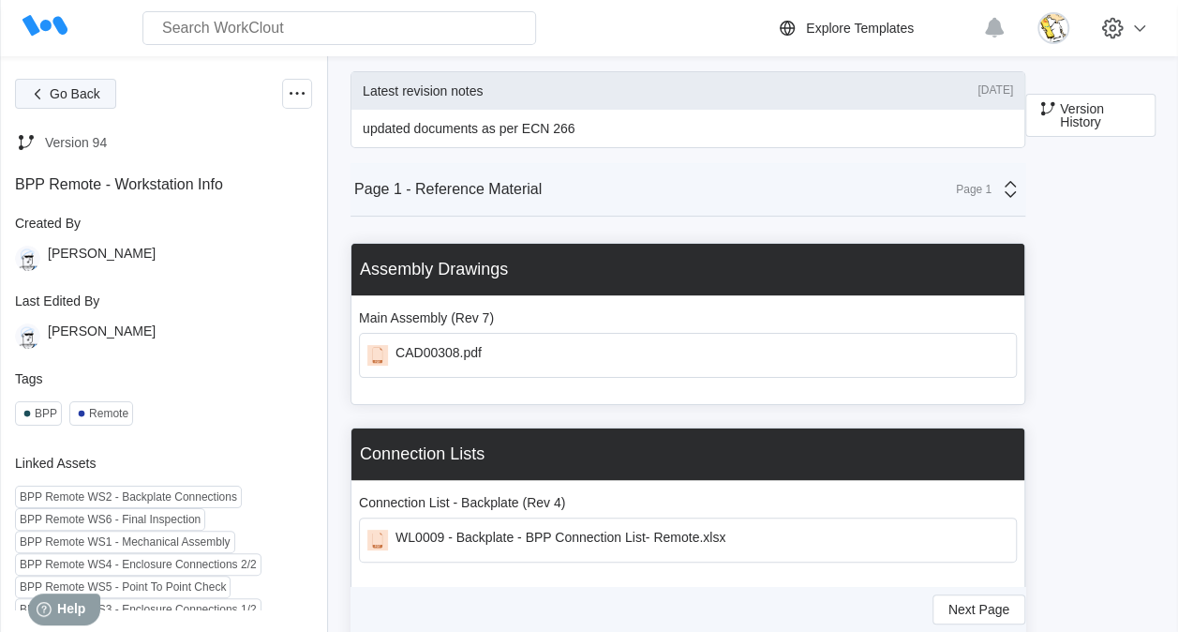
click at [87, 99] on span "Go Back" at bounding box center [75, 93] width 51 height 13
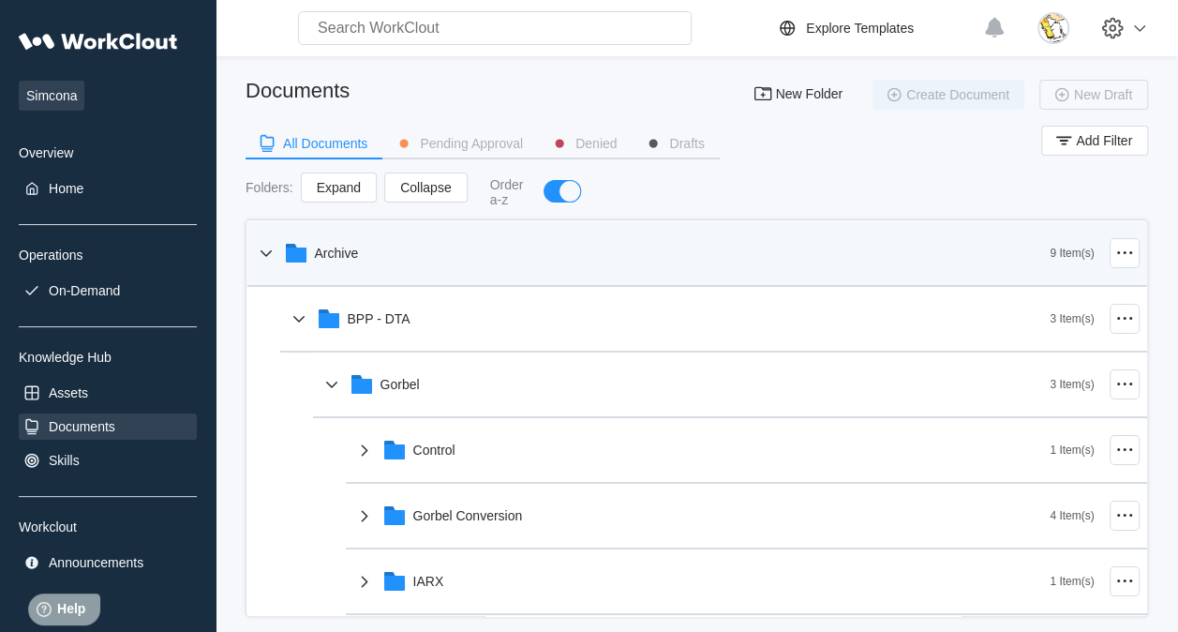
click at [374, 259] on div "Archive" at bounding box center [653, 253] width 796 height 49
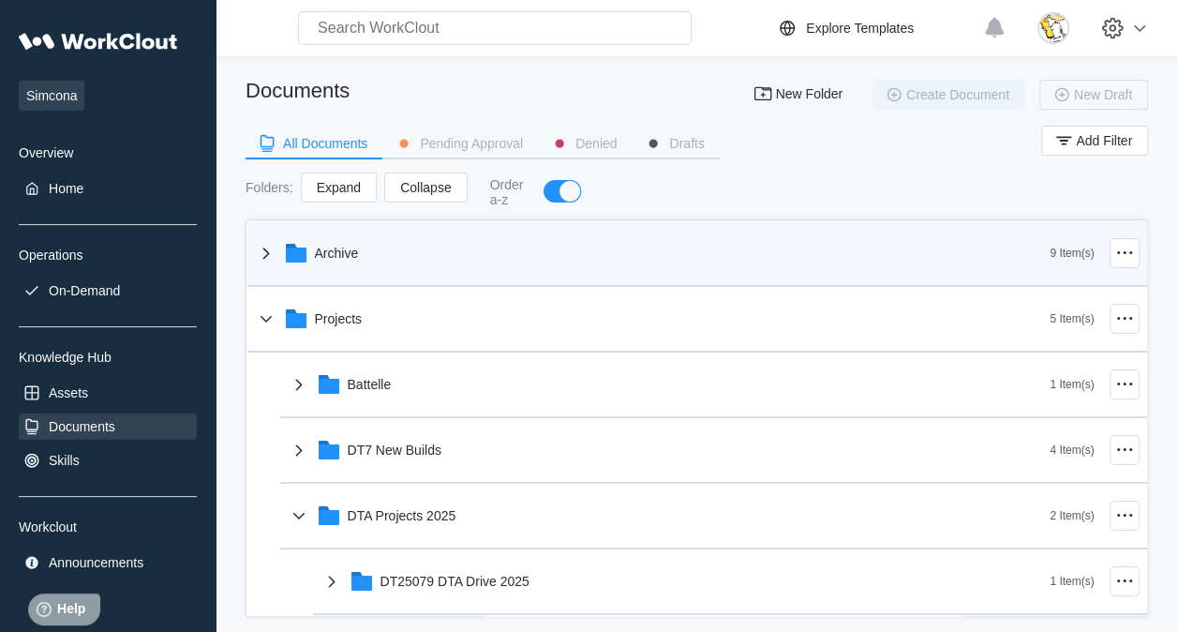
click at [381, 253] on div "Archive" at bounding box center [653, 253] width 796 height 49
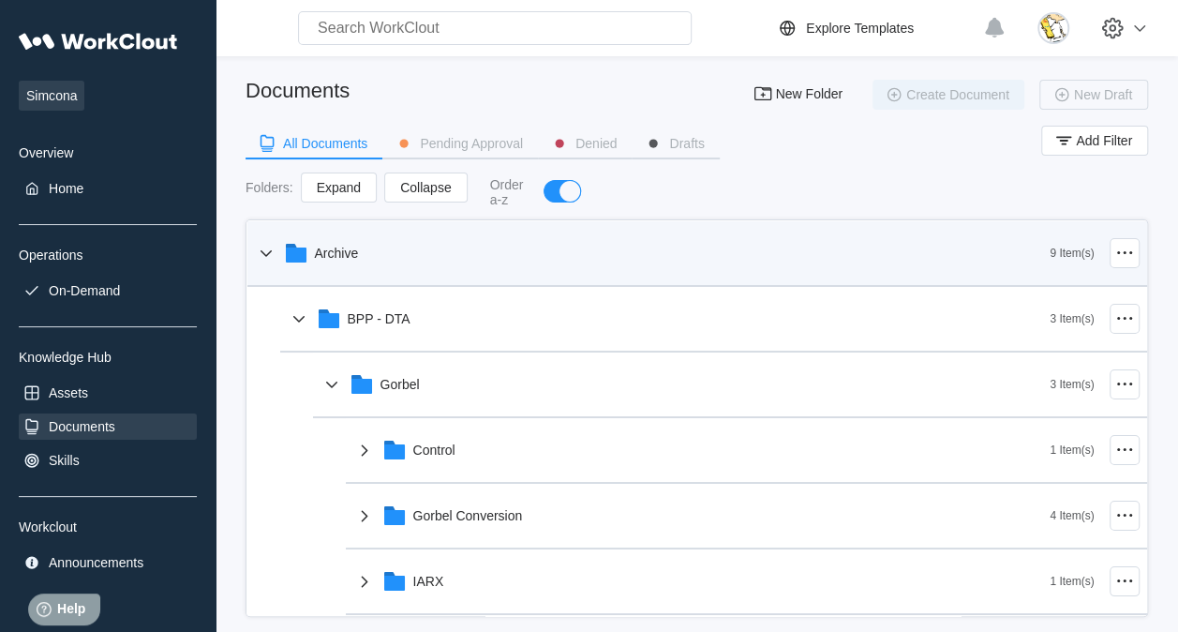
click at [381, 253] on div "Archive" at bounding box center [653, 253] width 796 height 49
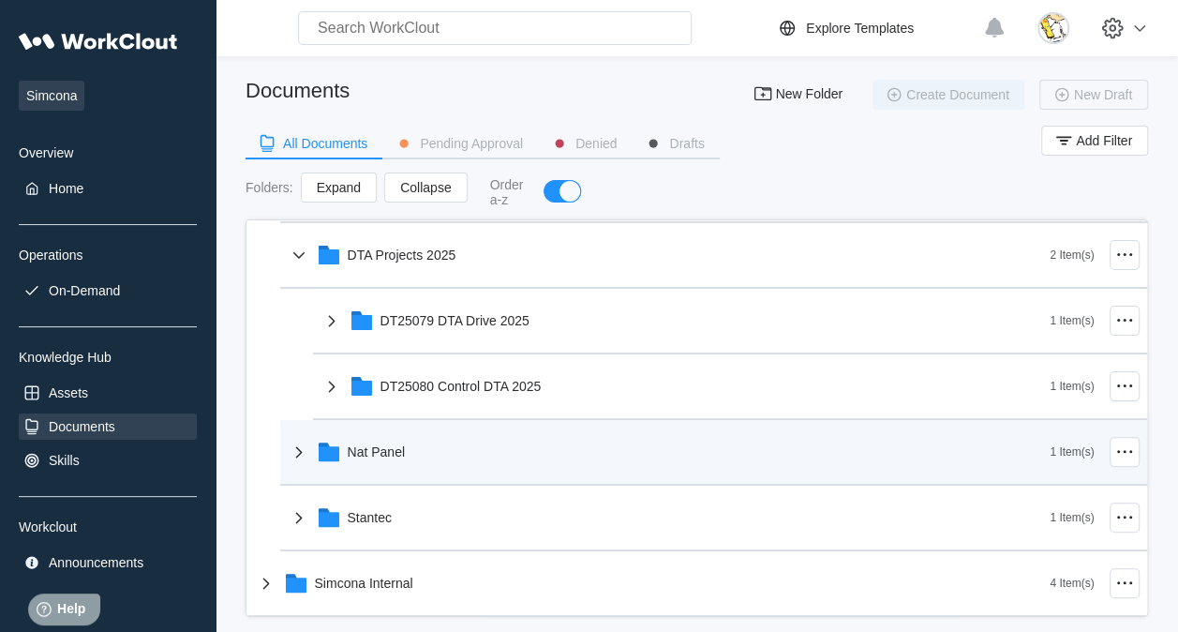
scroll to position [22, 0]
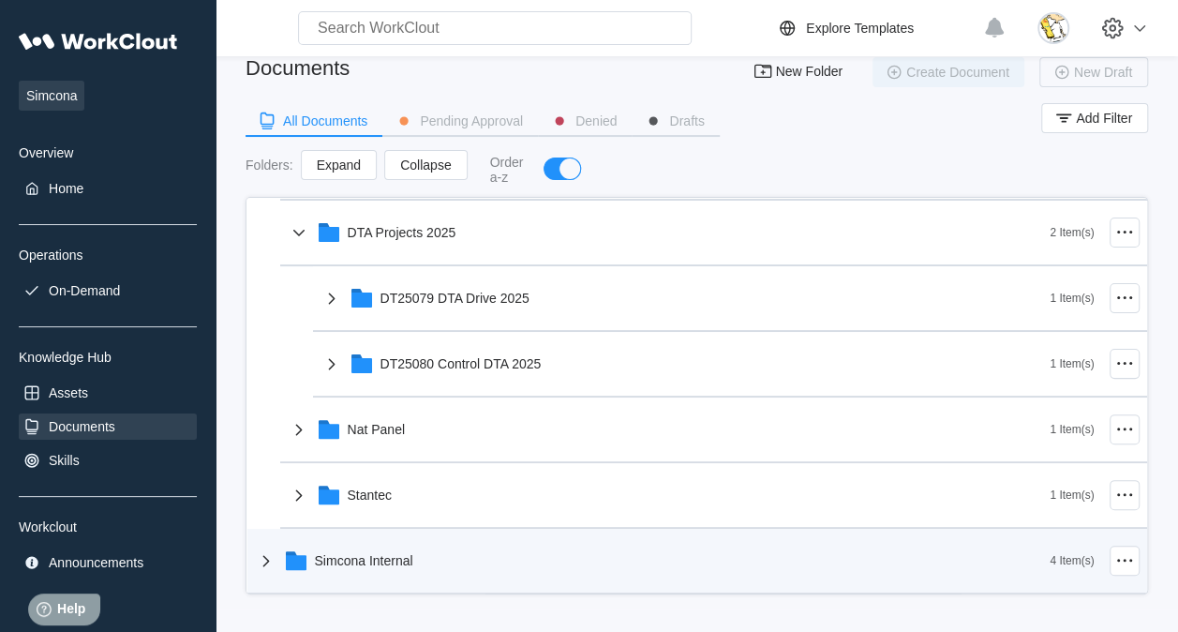
click at [394, 556] on div "Simcona Internal" at bounding box center [364, 560] width 98 height 15
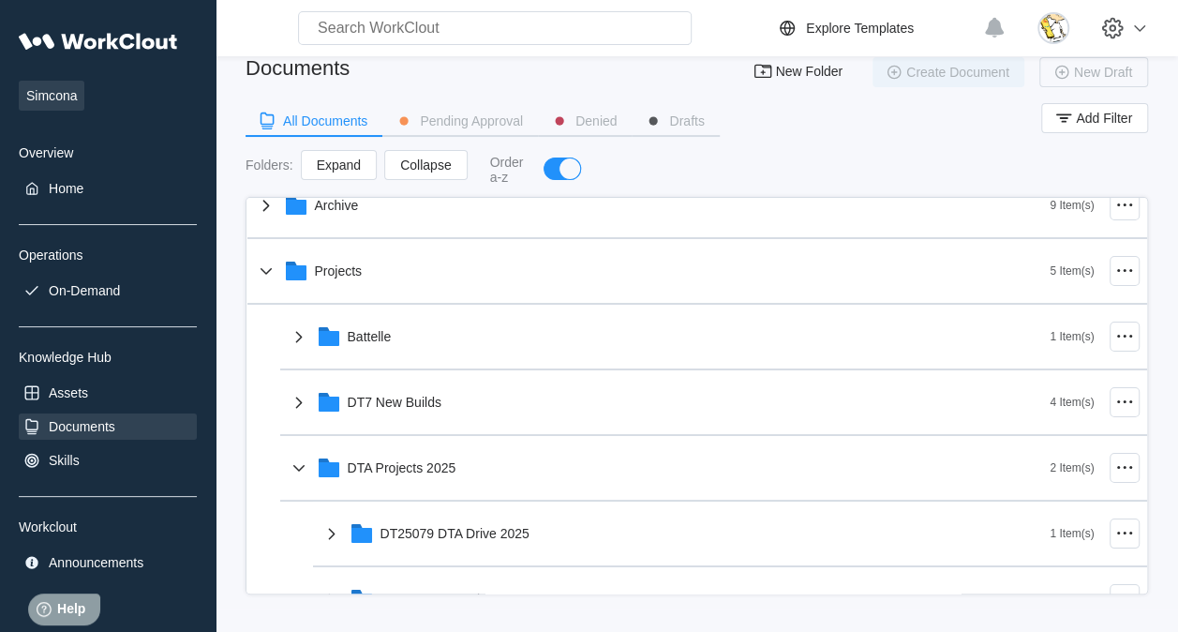
scroll to position [0, 0]
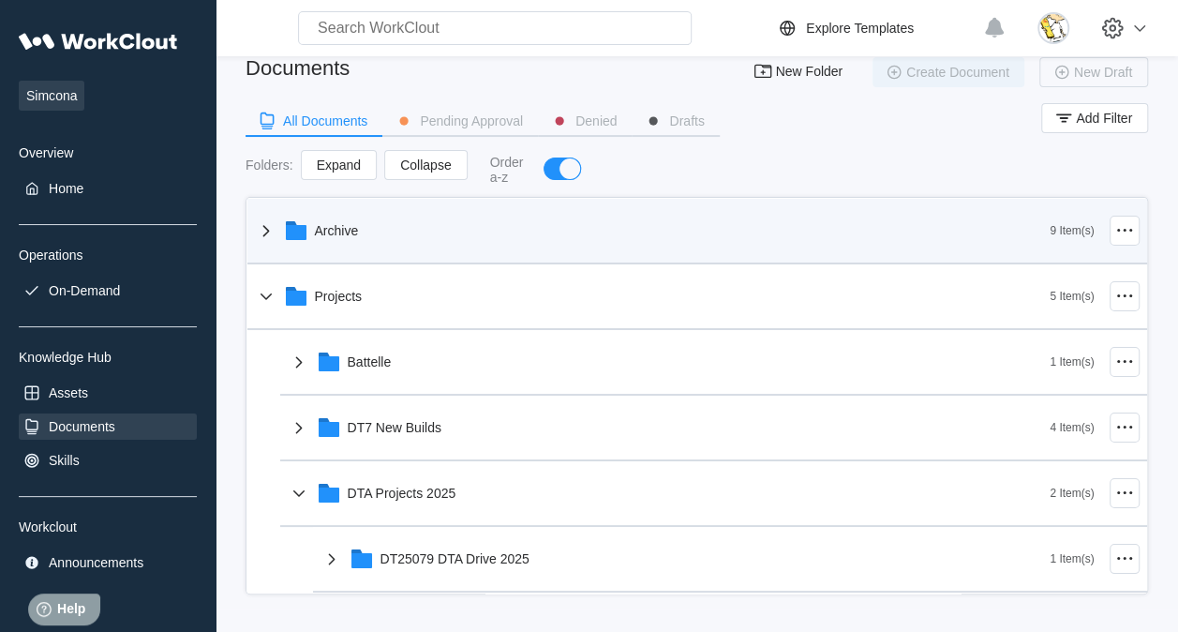
click at [405, 235] on div "Archive" at bounding box center [653, 230] width 796 height 49
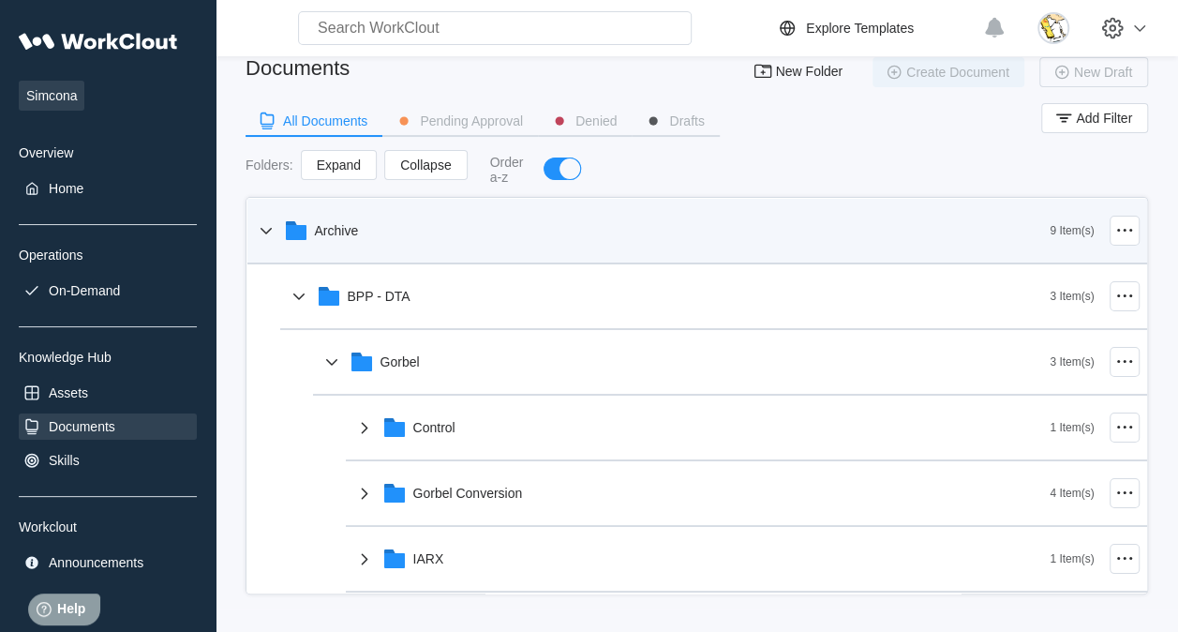
click at [335, 231] on div "Archive" at bounding box center [337, 230] width 44 height 15
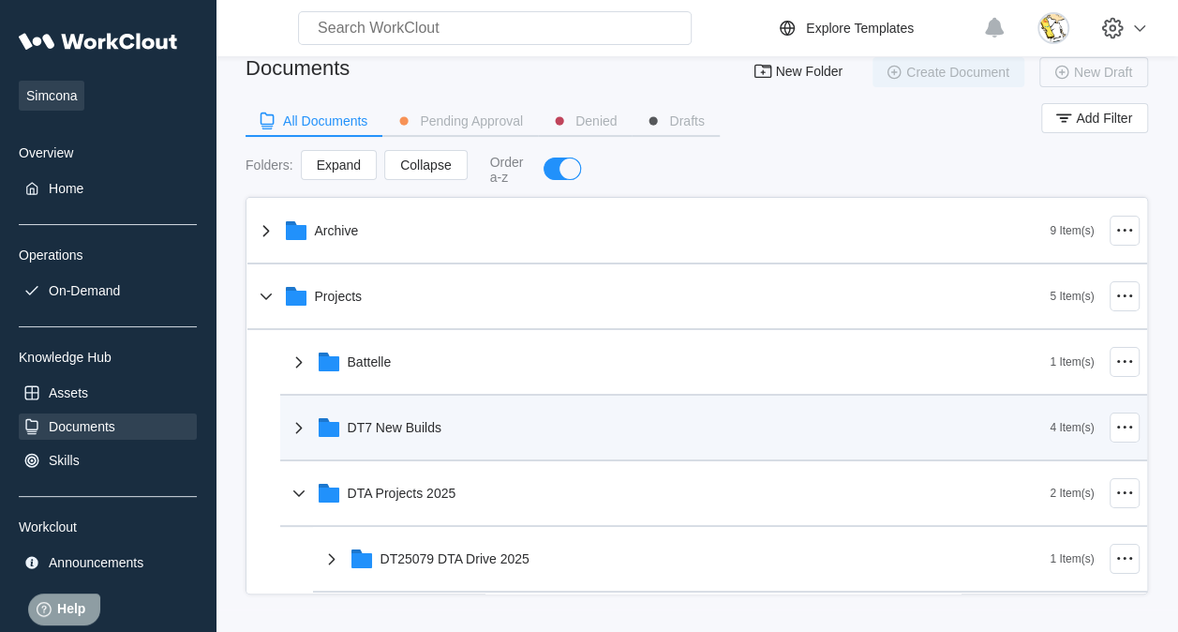
click at [486, 415] on div "DT7 New Builds" at bounding box center [669, 427] width 763 height 49
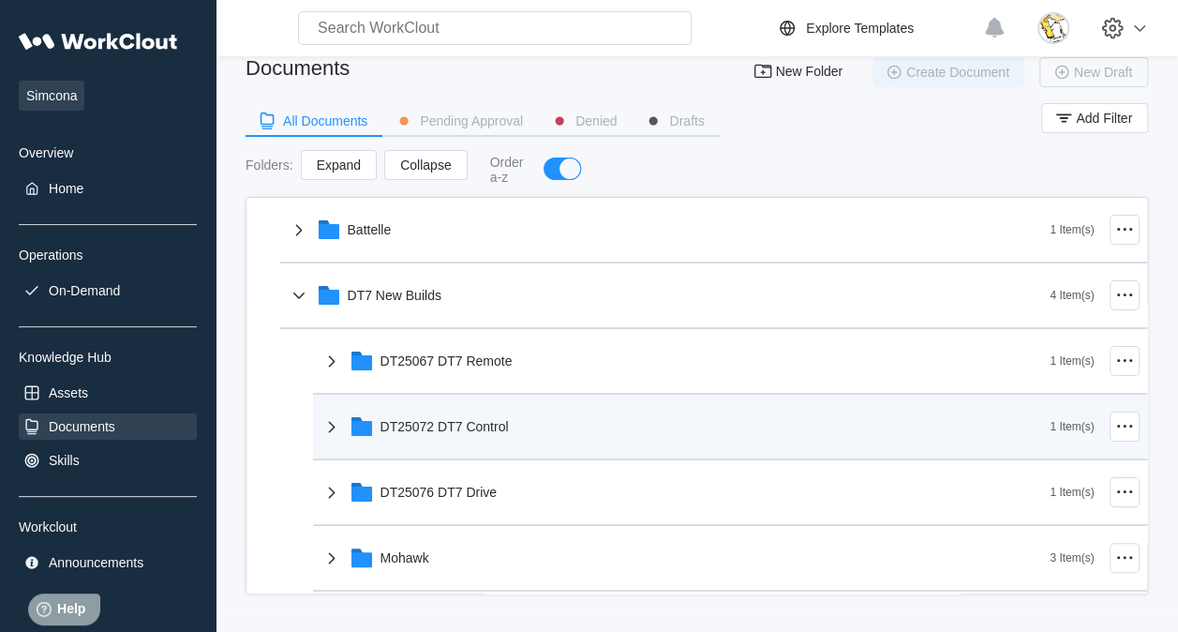
scroll to position [187, 0]
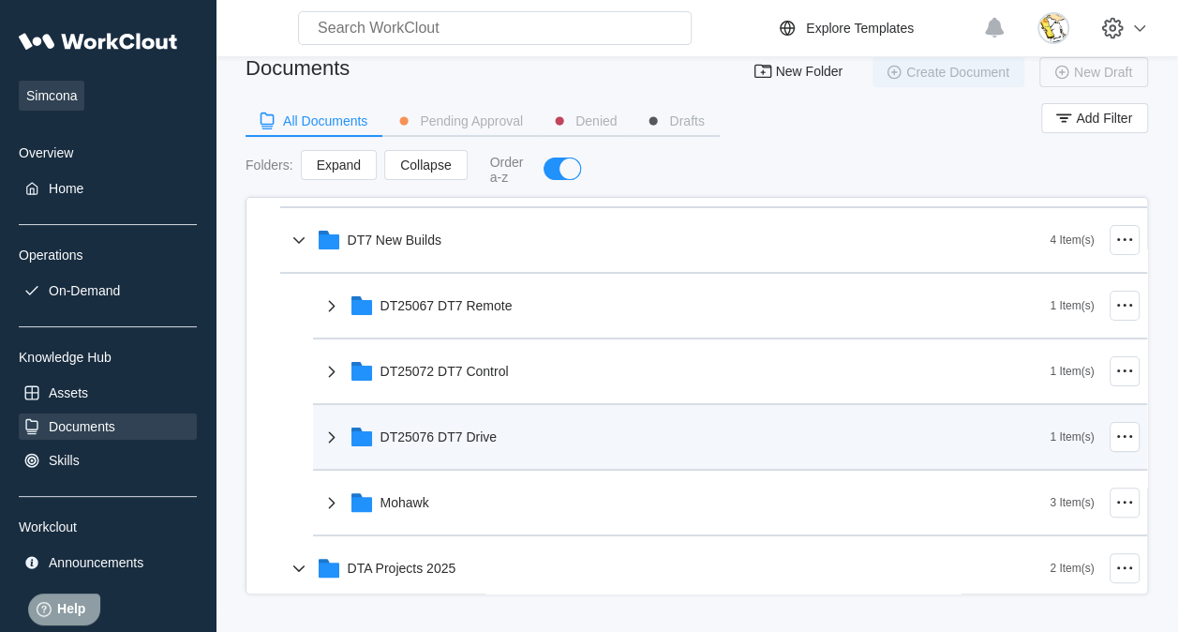
click at [553, 437] on div "DT25076 DT7 Drive" at bounding box center [686, 436] width 730 height 49
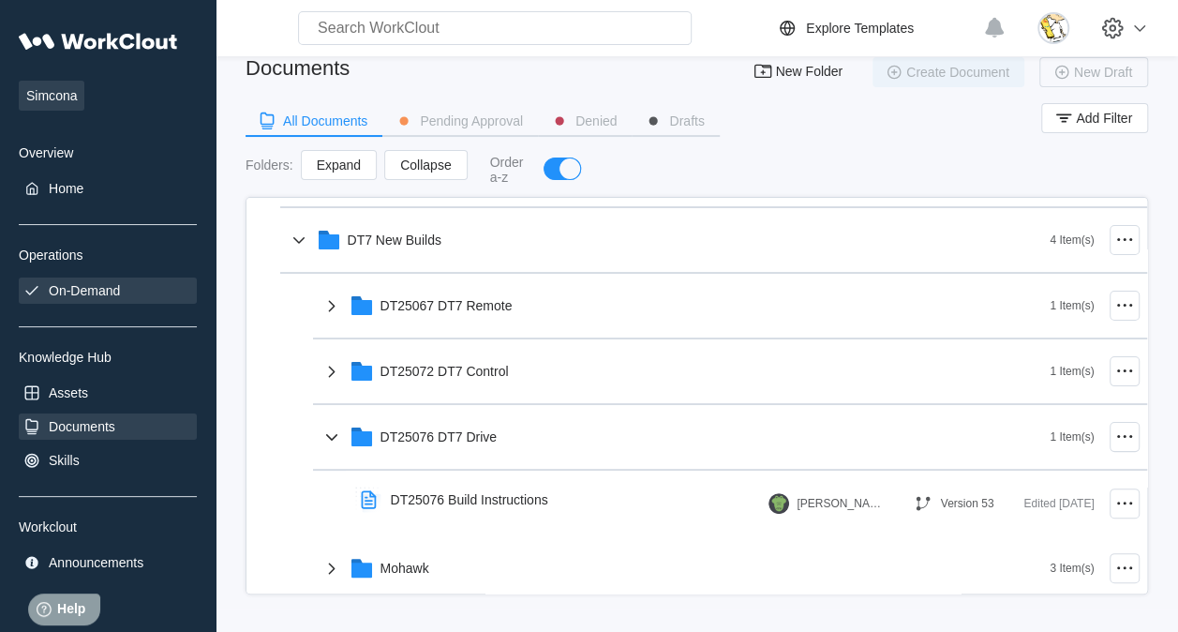
click at [95, 289] on div "On-Demand" at bounding box center [84, 290] width 71 height 15
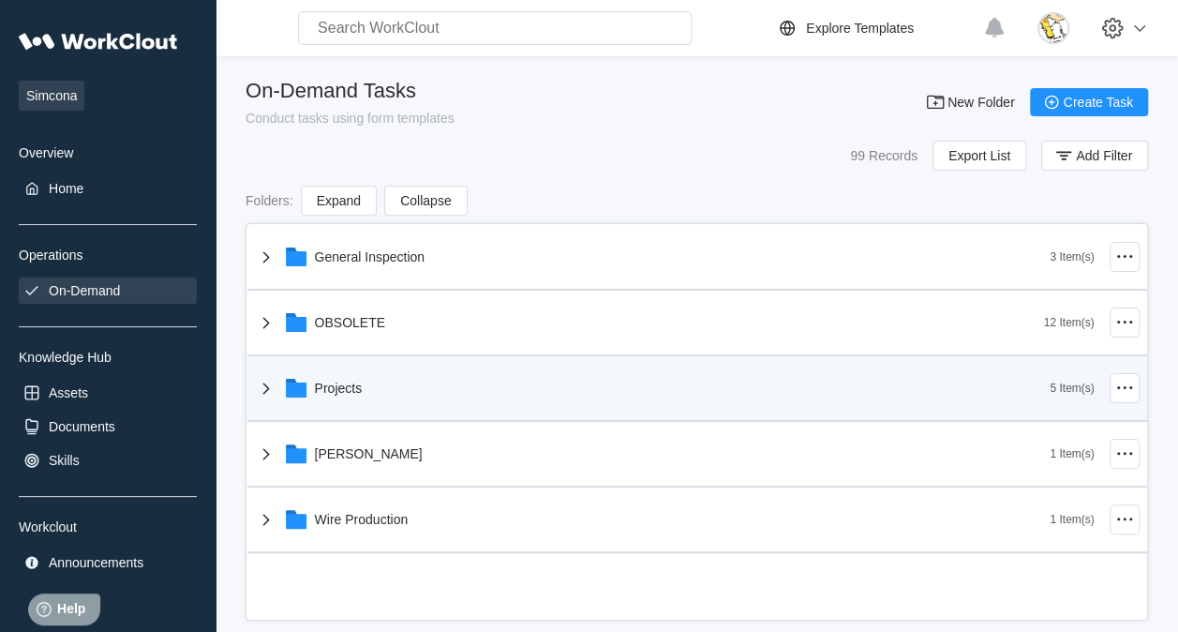
click at [431, 396] on div "Projects" at bounding box center [653, 388] width 796 height 49
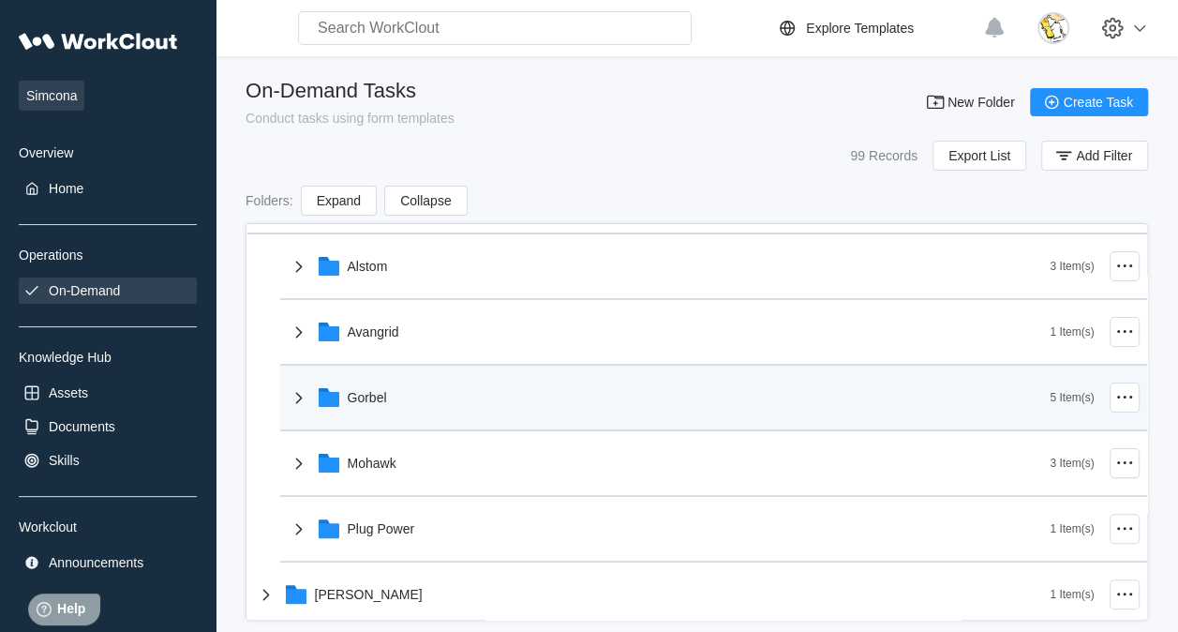
click at [422, 405] on div "Gorbel" at bounding box center [669, 397] width 763 height 49
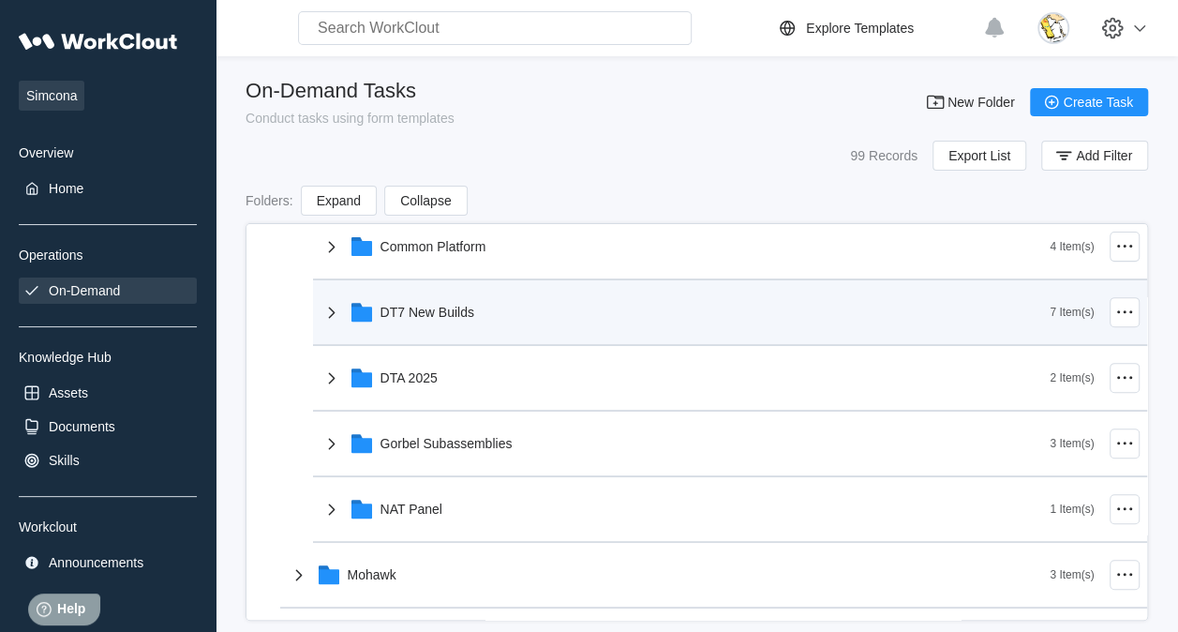
scroll to position [375, 0]
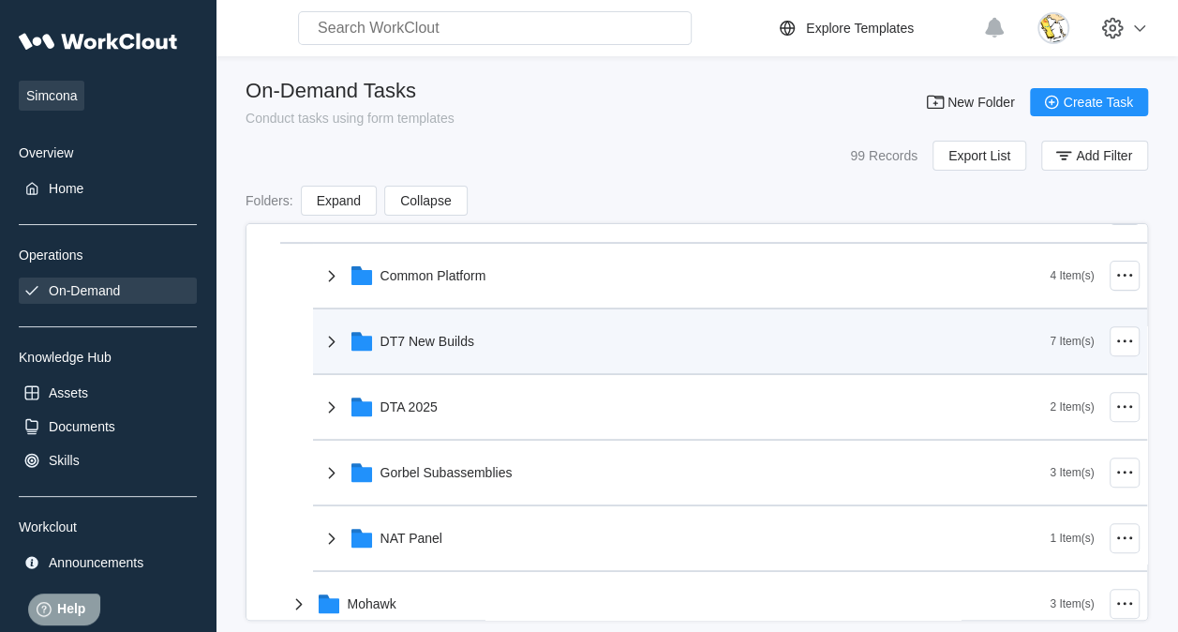
click at [523, 343] on div "DT7 New Builds" at bounding box center [686, 341] width 730 height 49
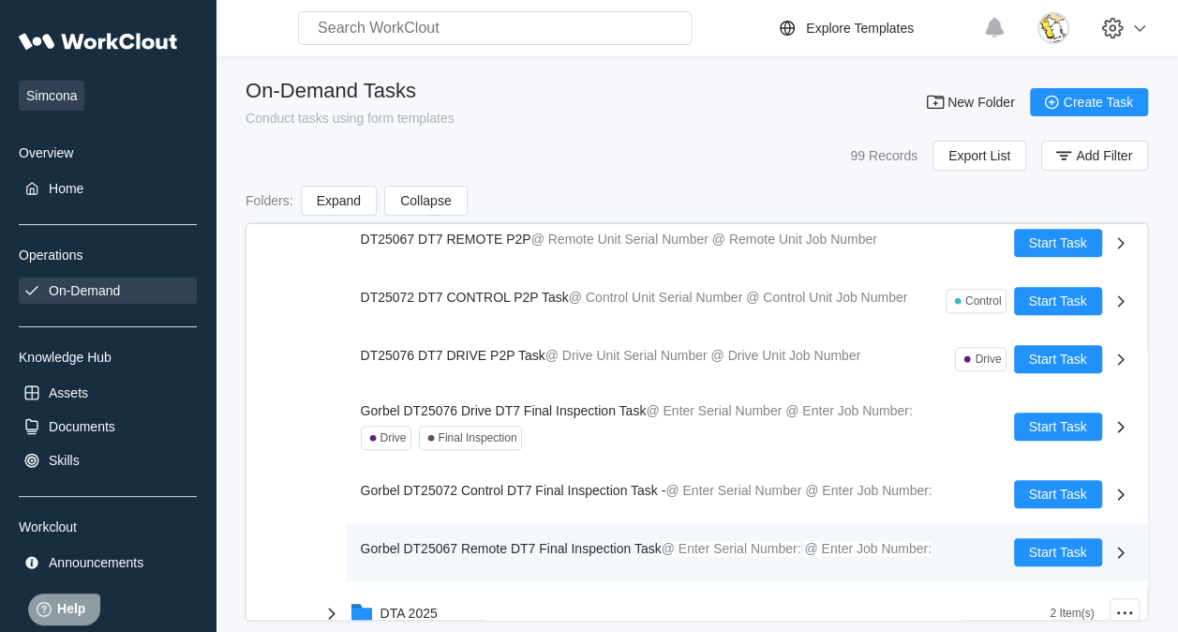
scroll to position [562, 0]
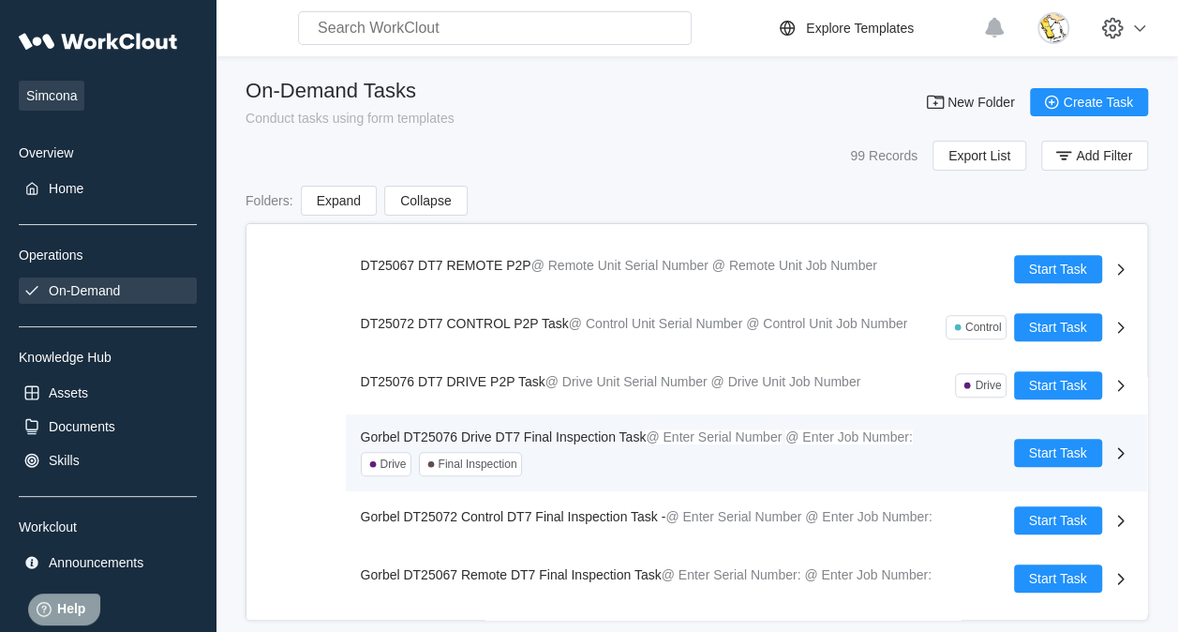
click at [577, 432] on span "Gorbel DT25076 Drive DT7 Final Inspection Task" at bounding box center [504, 436] width 286 height 15
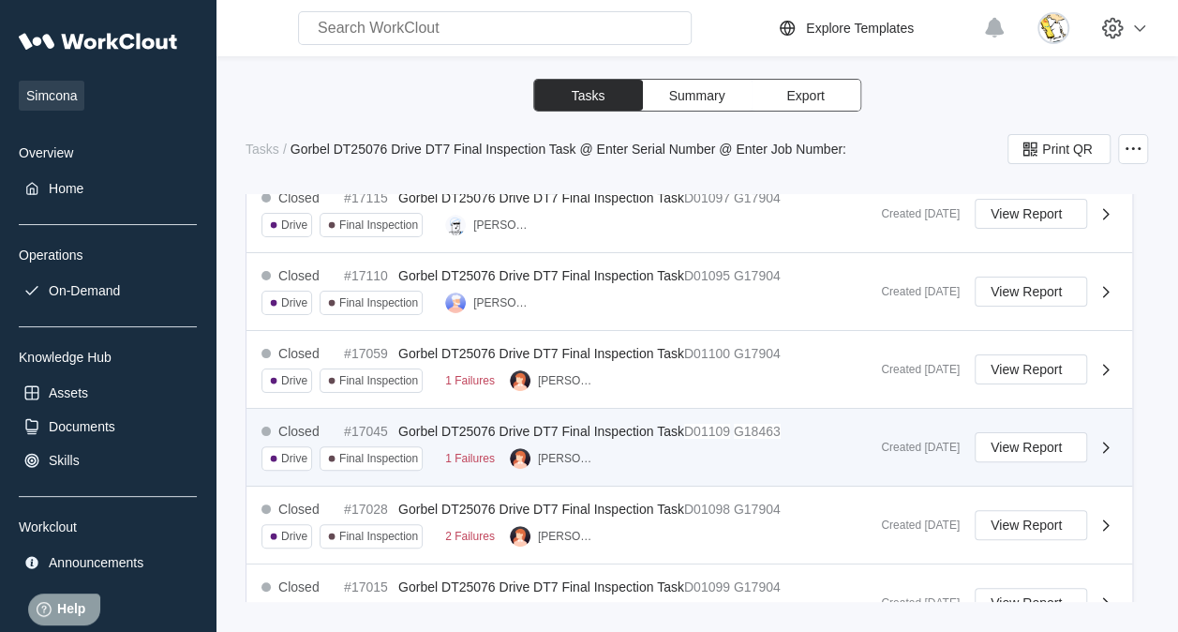
scroll to position [1167, 0]
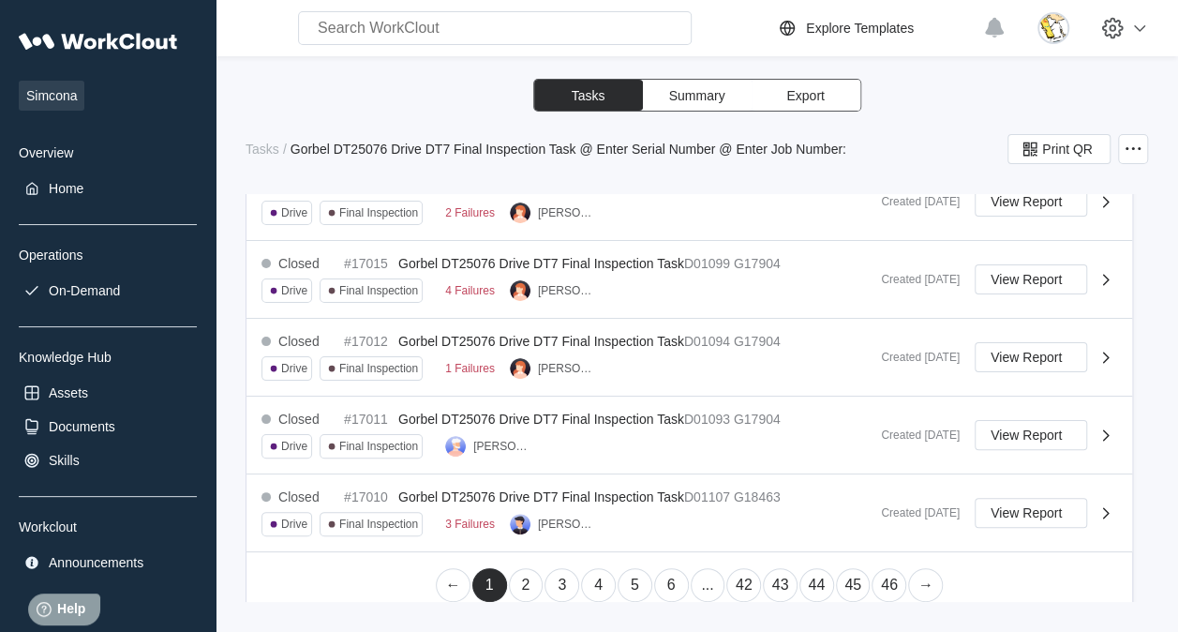
click at [848, 568] on link "45" at bounding box center [853, 585] width 35 height 34
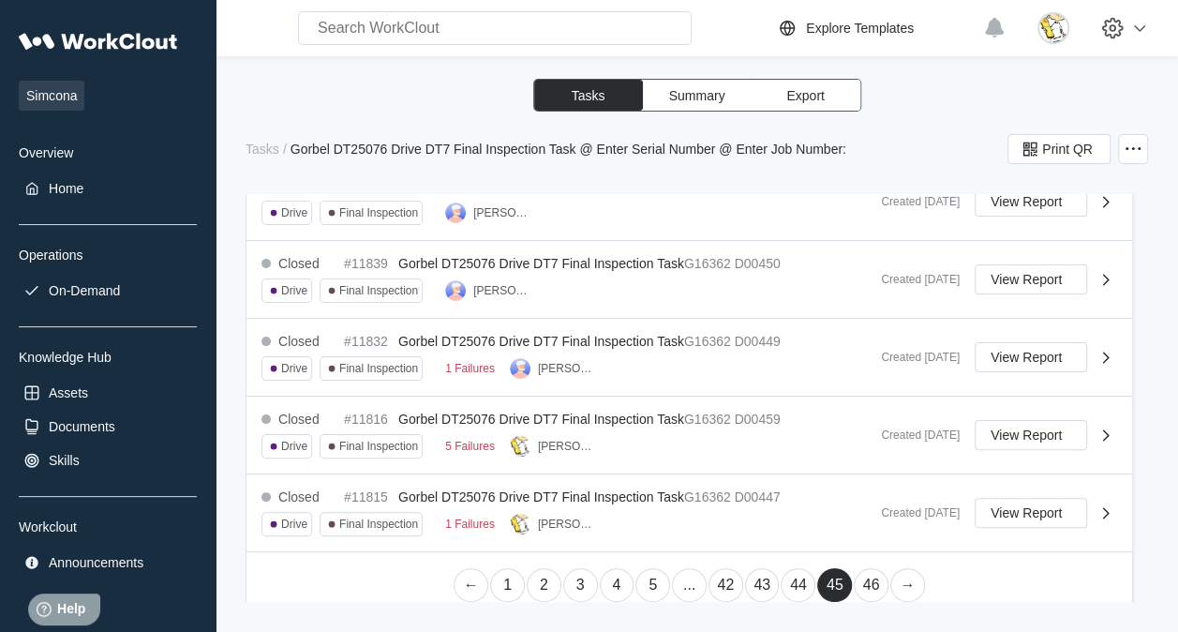
click at [689, 568] on link "..." at bounding box center [689, 585] width 35 height 34
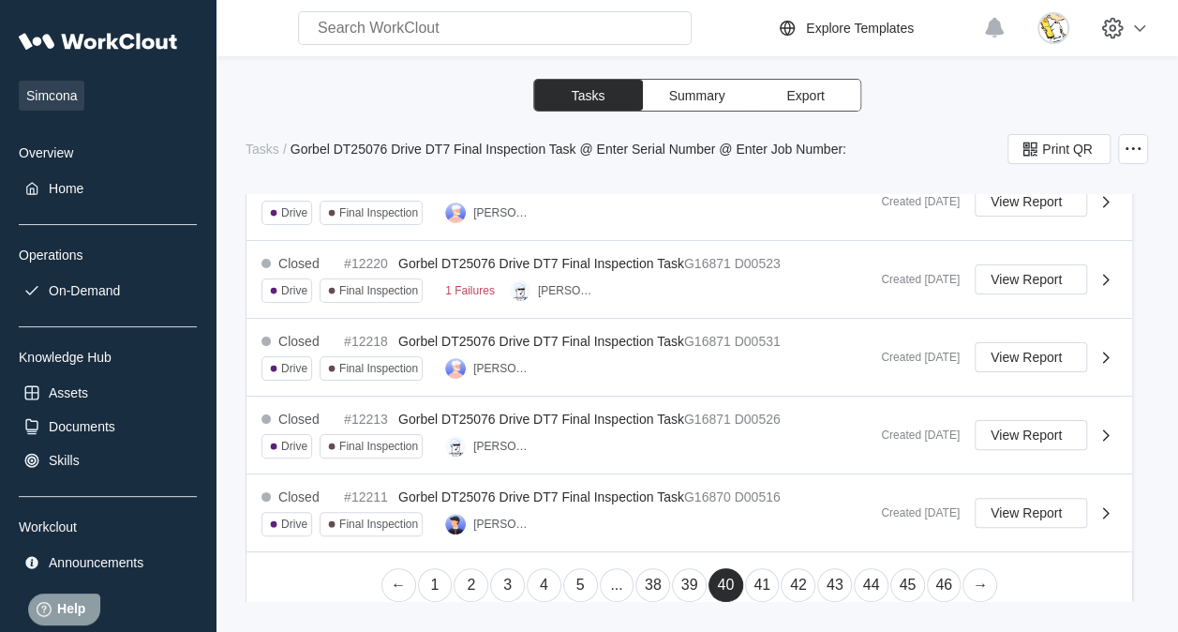
click at [617, 573] on link "..." at bounding box center [617, 585] width 35 height 34
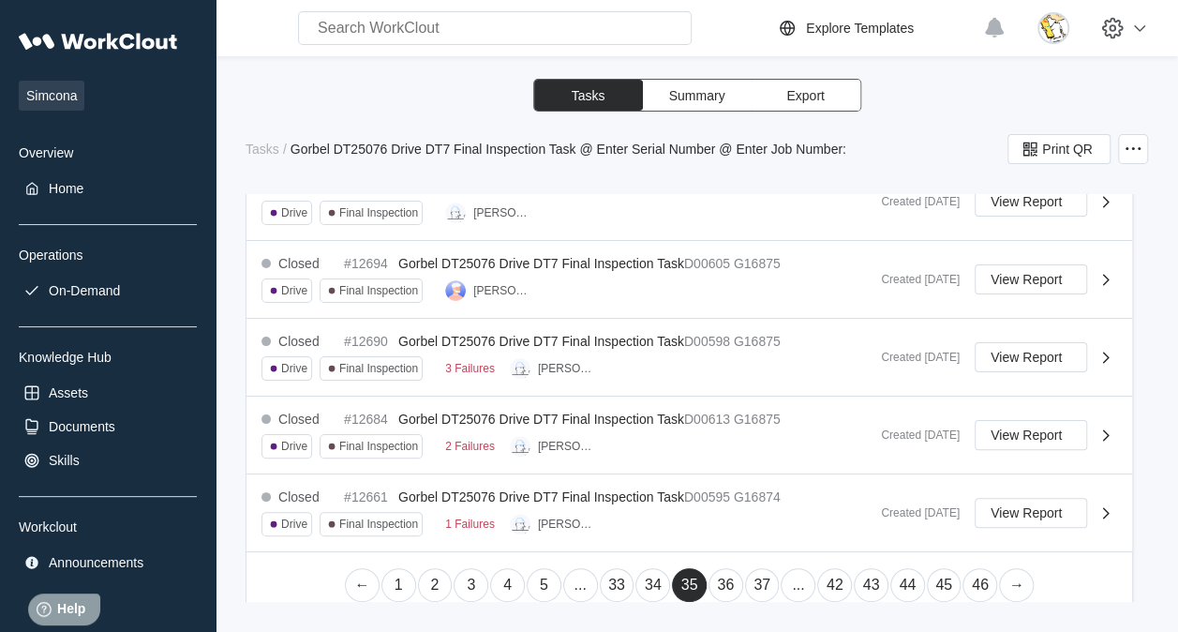
click at [640, 572] on link "34" at bounding box center [653, 585] width 35 height 34
click at [638, 570] on link "33" at bounding box center [653, 585] width 35 height 34
click at [613, 570] on link "31" at bounding box center [617, 585] width 35 height 34
click at [608, 568] on link "29" at bounding box center [617, 585] width 35 height 34
click at [652, 568] on link "28" at bounding box center [653, 585] width 35 height 34
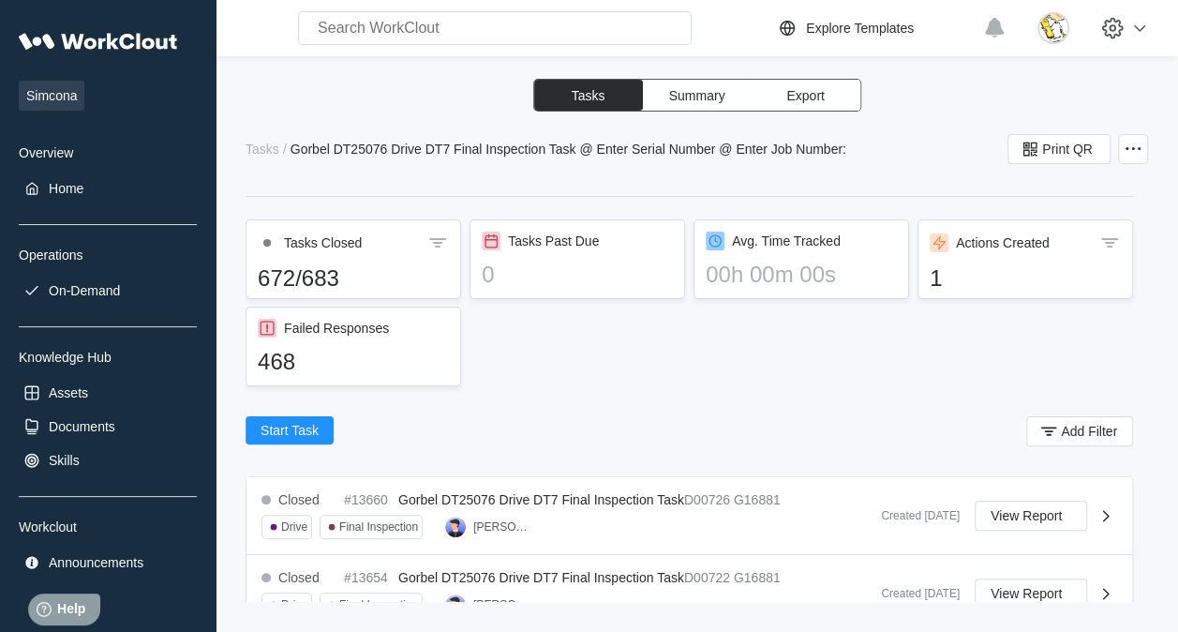
scroll to position [0, 0]
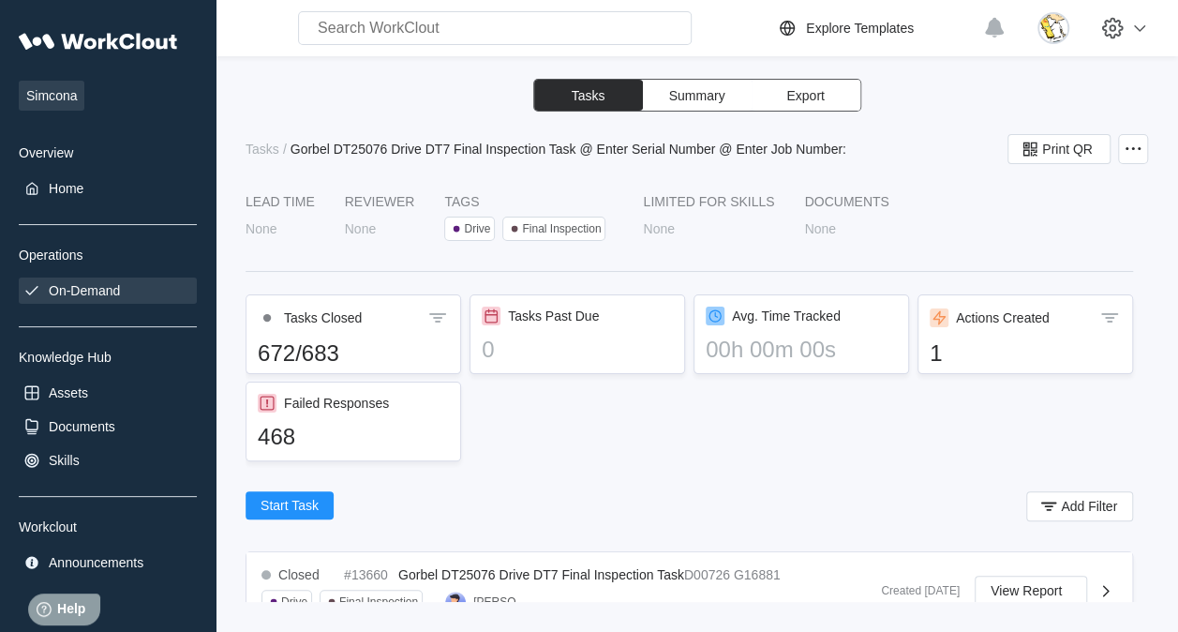
click at [86, 286] on div "On-Demand" at bounding box center [84, 290] width 71 height 15
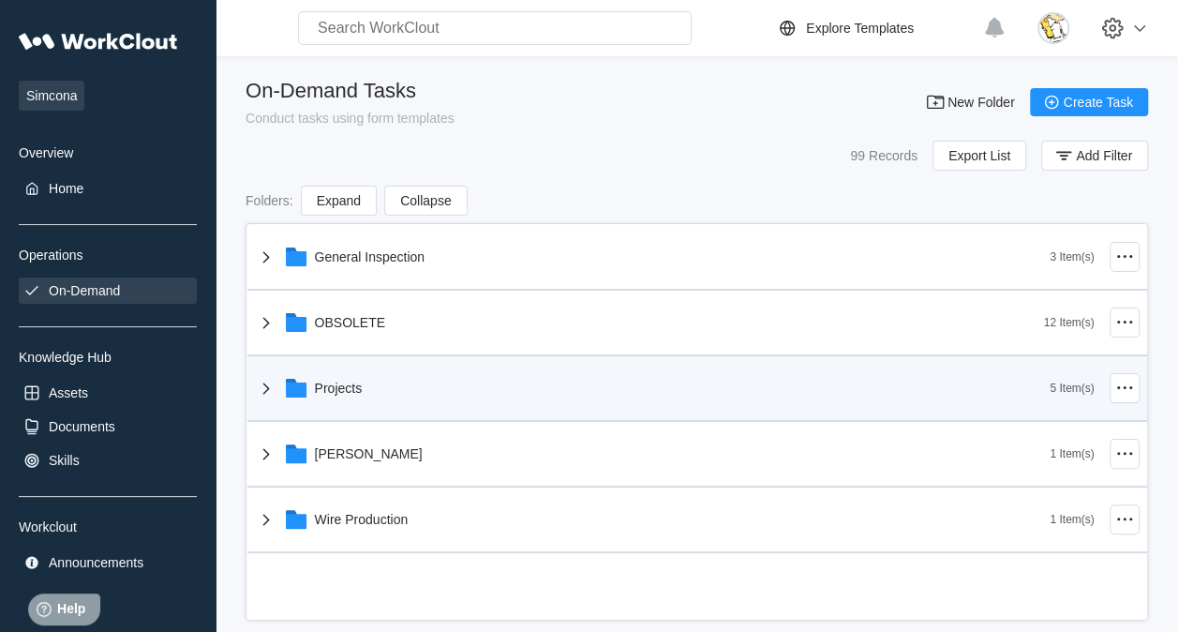
click at [405, 382] on div "Projects" at bounding box center [653, 388] width 796 height 49
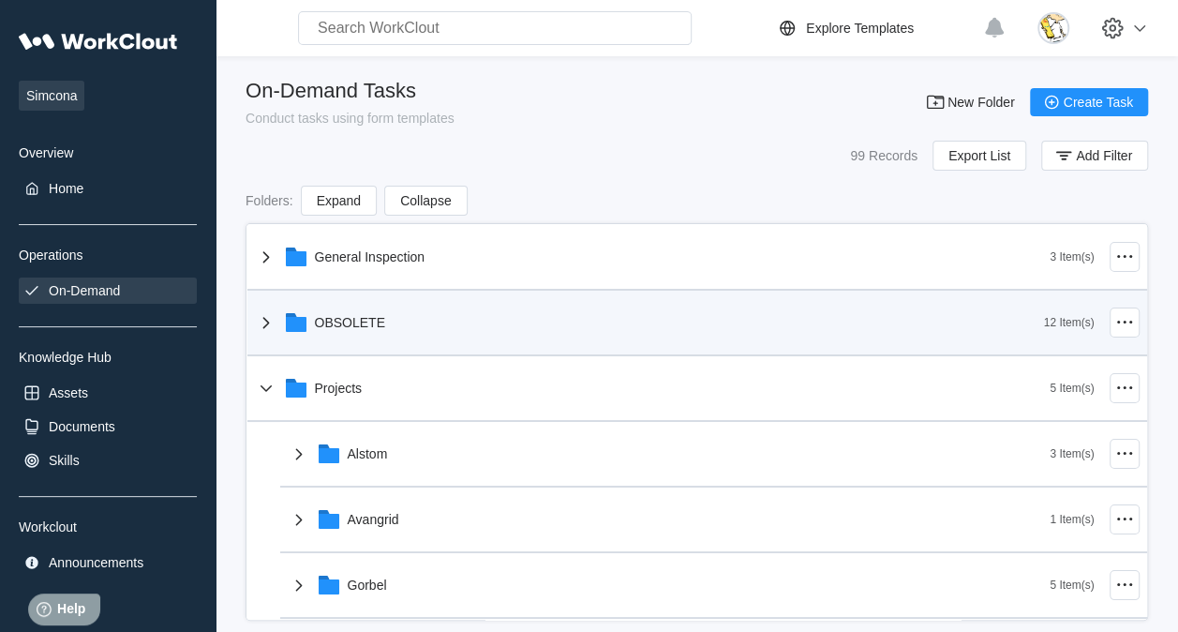
click at [384, 321] on div "OBSOLETE" at bounding box center [350, 322] width 70 height 15
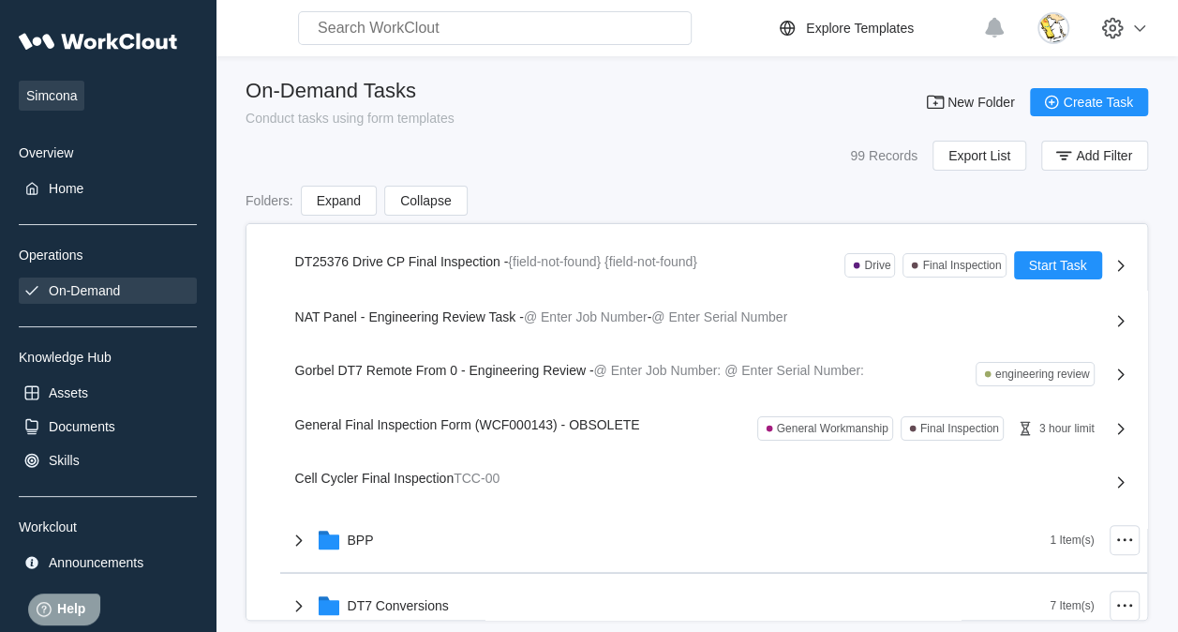
scroll to position [187, 0]
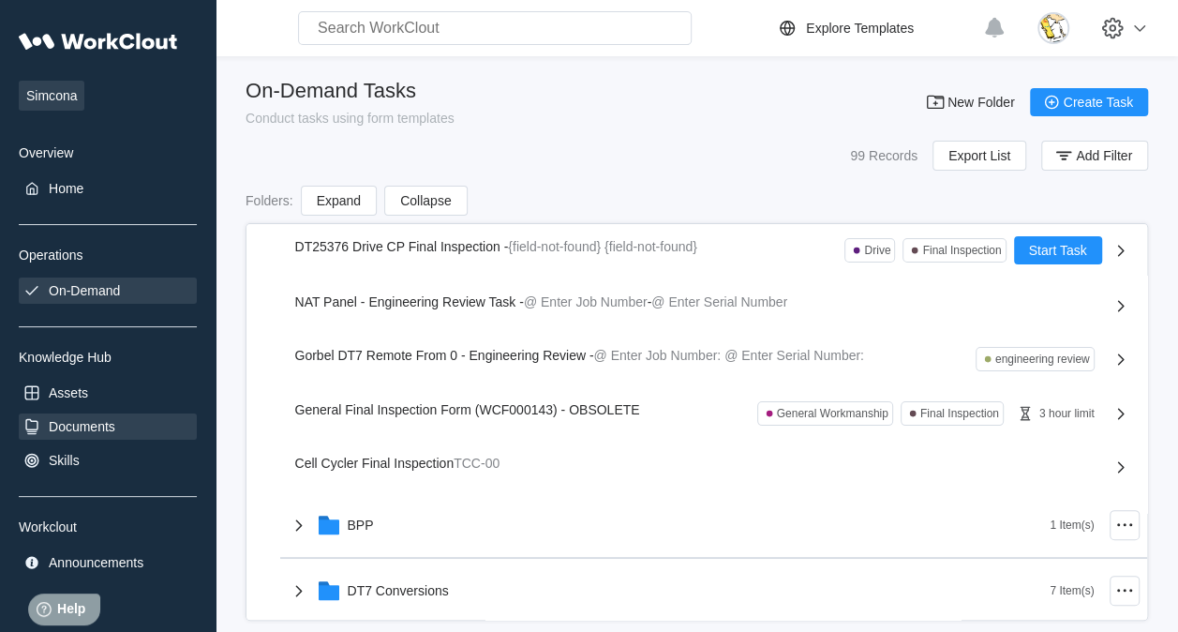
click at [103, 419] on div "Documents" at bounding box center [82, 426] width 67 height 15
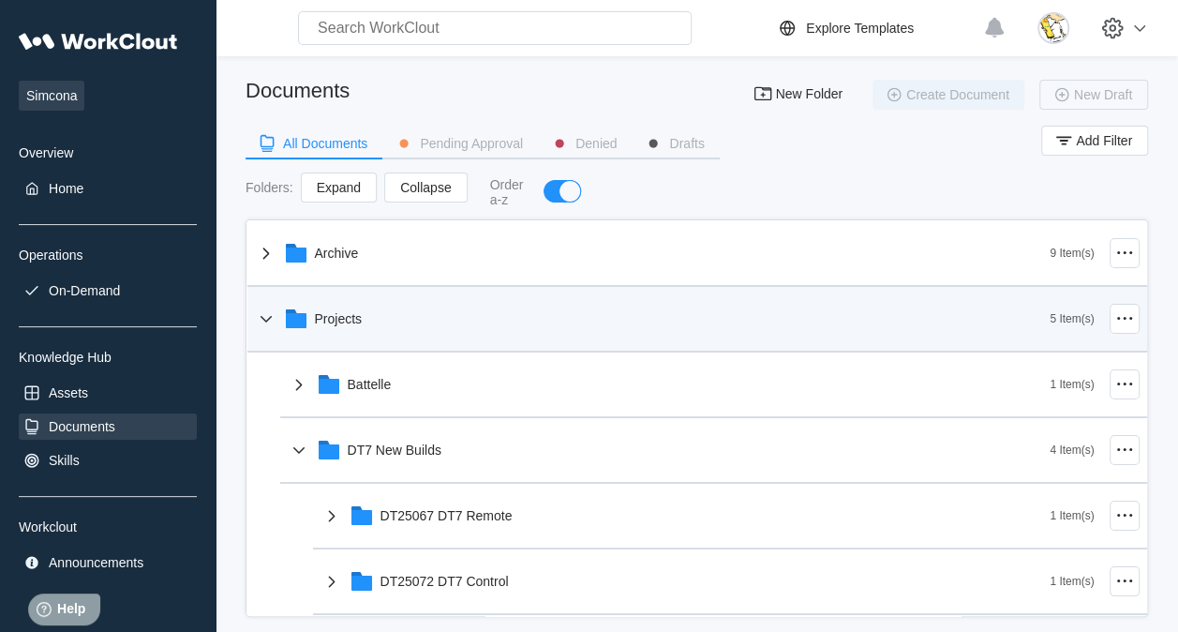
scroll to position [94, 0]
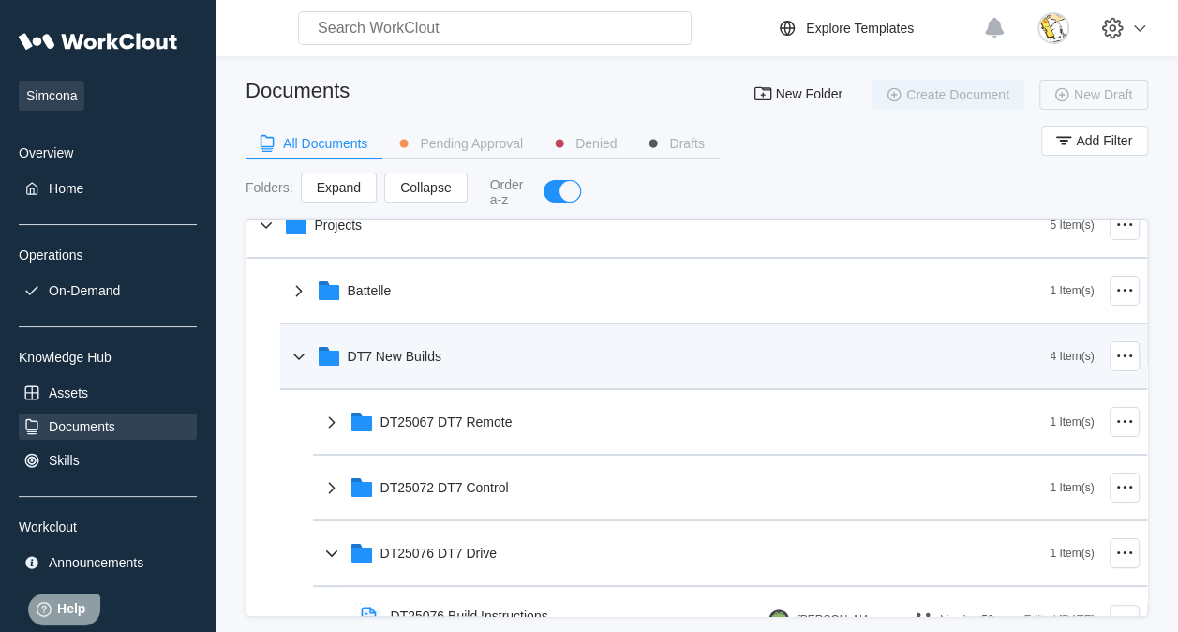
click at [476, 341] on div "DT7 New Builds" at bounding box center [669, 356] width 763 height 49
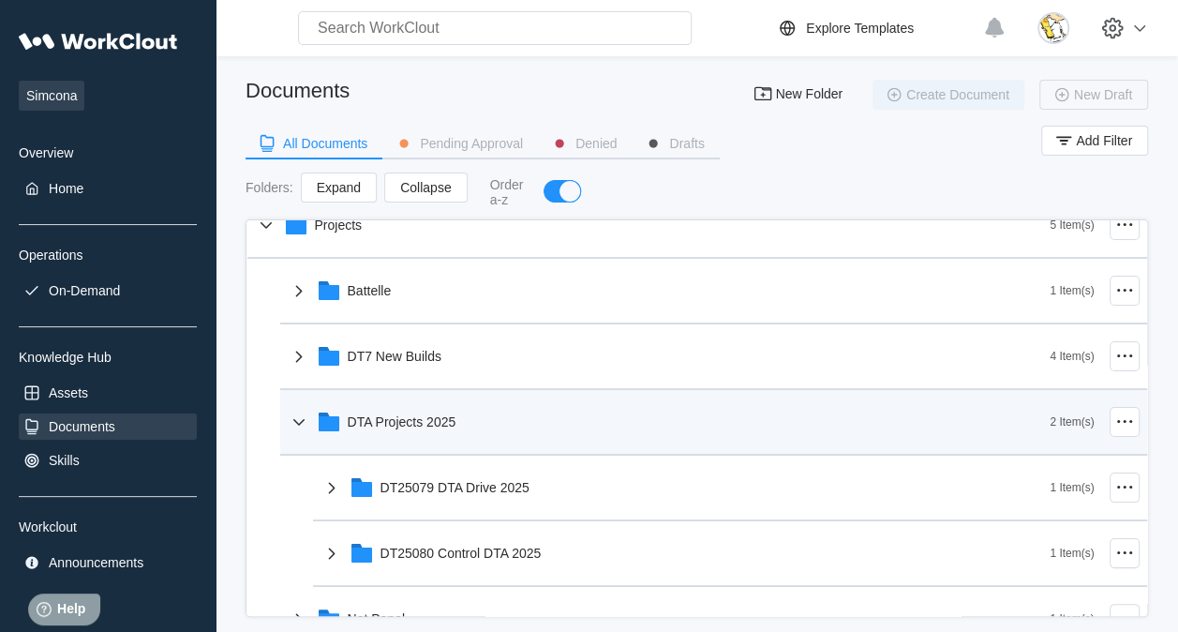
click at [473, 427] on div "DTA Projects 2025" at bounding box center [669, 421] width 763 height 49
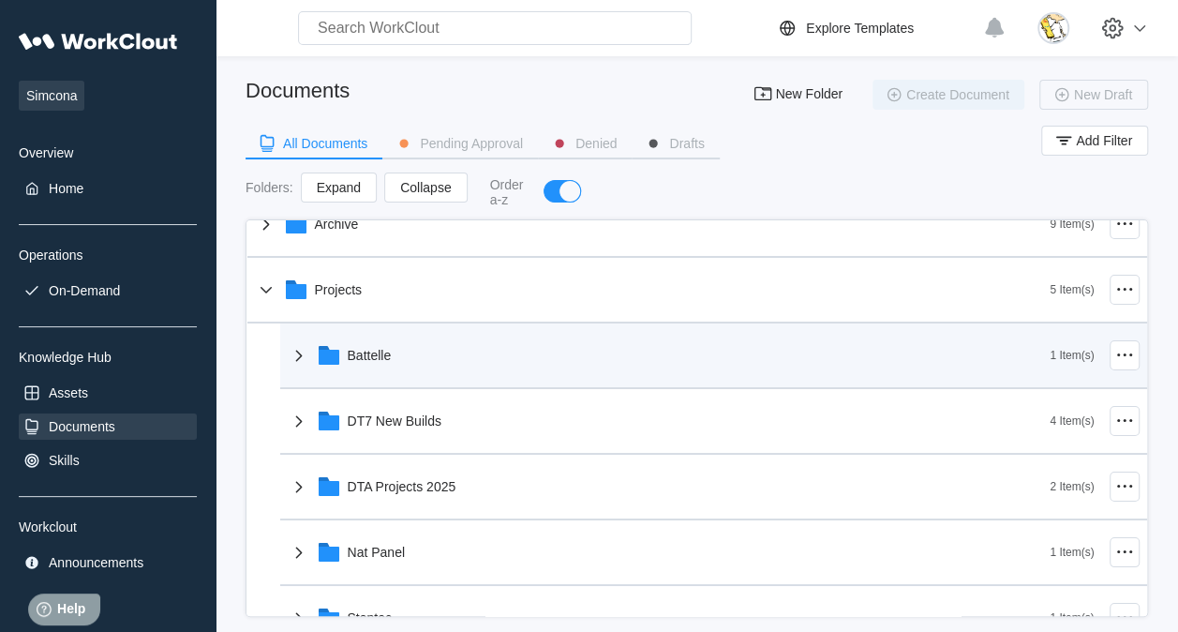
scroll to position [0, 0]
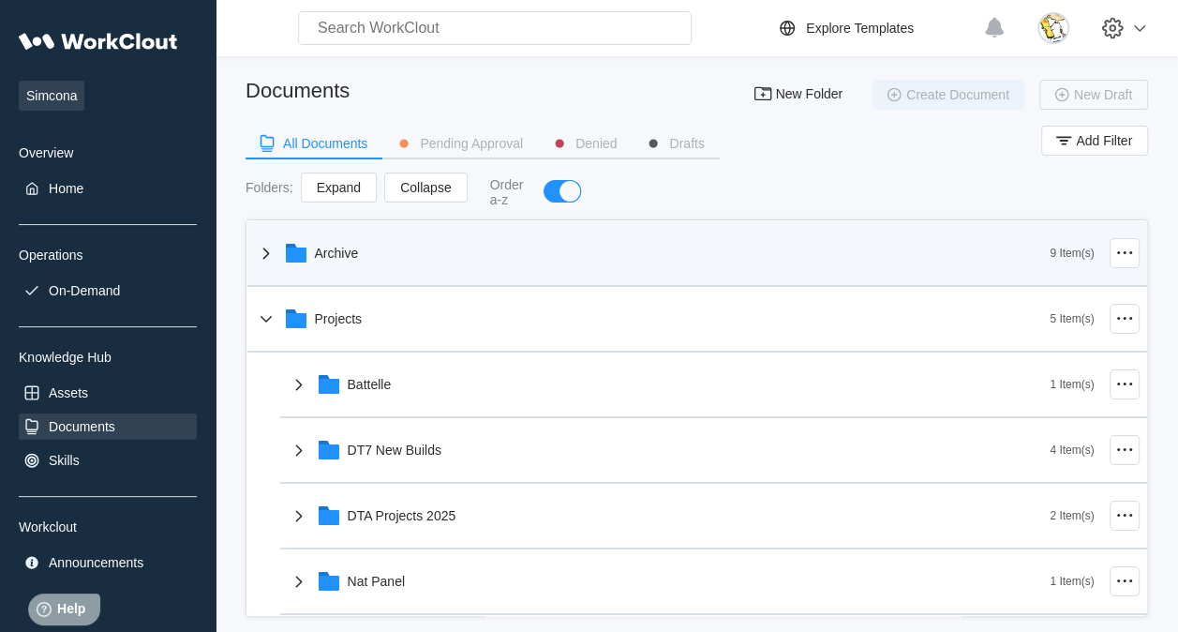
click at [431, 260] on div "Archive" at bounding box center [653, 253] width 796 height 49
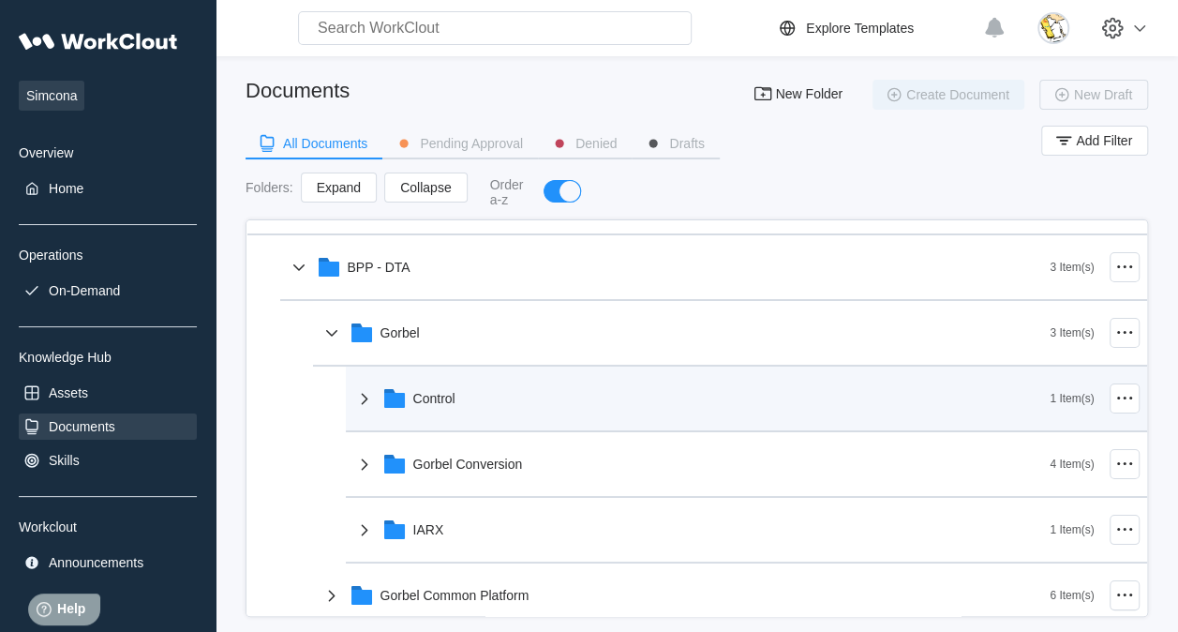
scroll to position [94, 0]
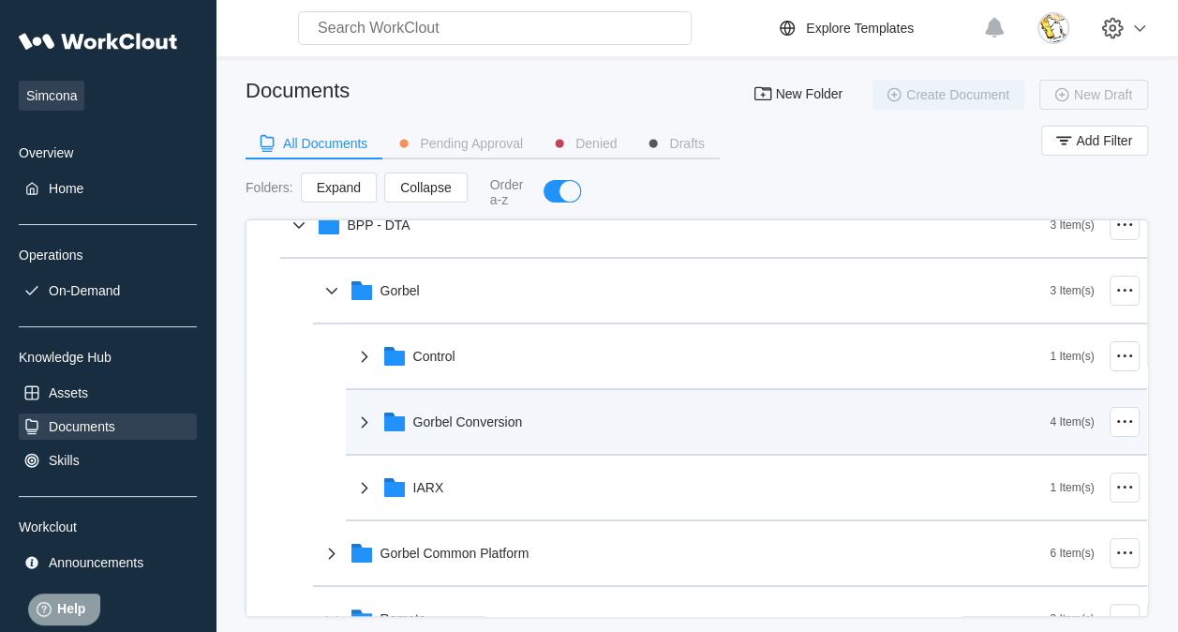
click at [523, 412] on div "Gorbel Conversion" at bounding box center [701, 421] width 697 height 49
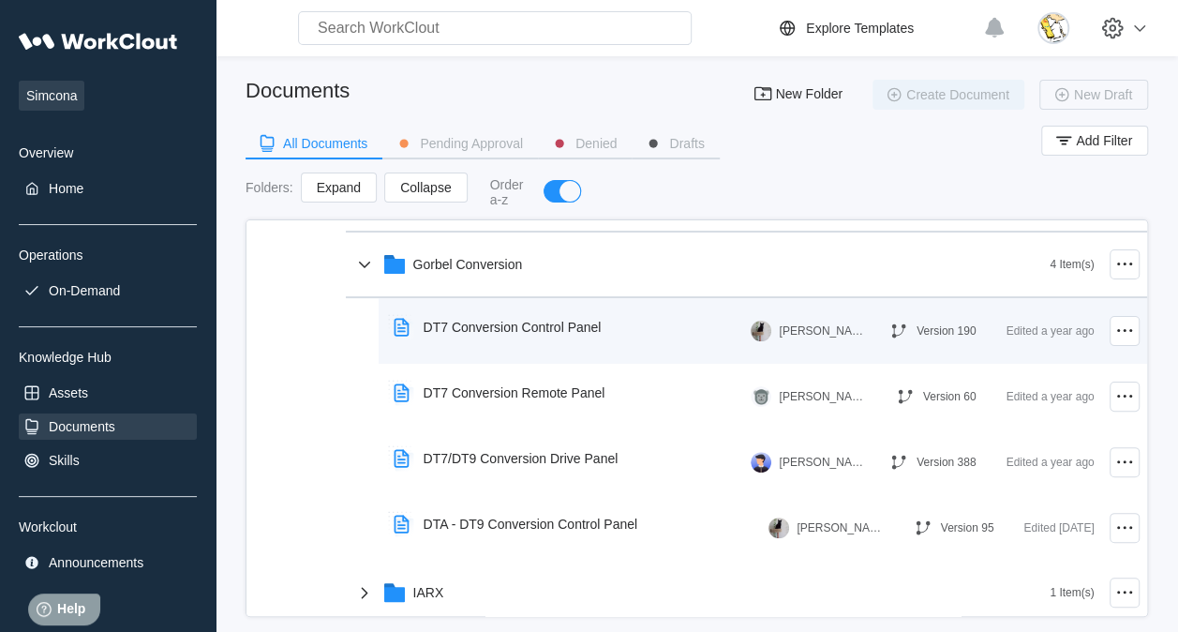
scroll to position [281, 0]
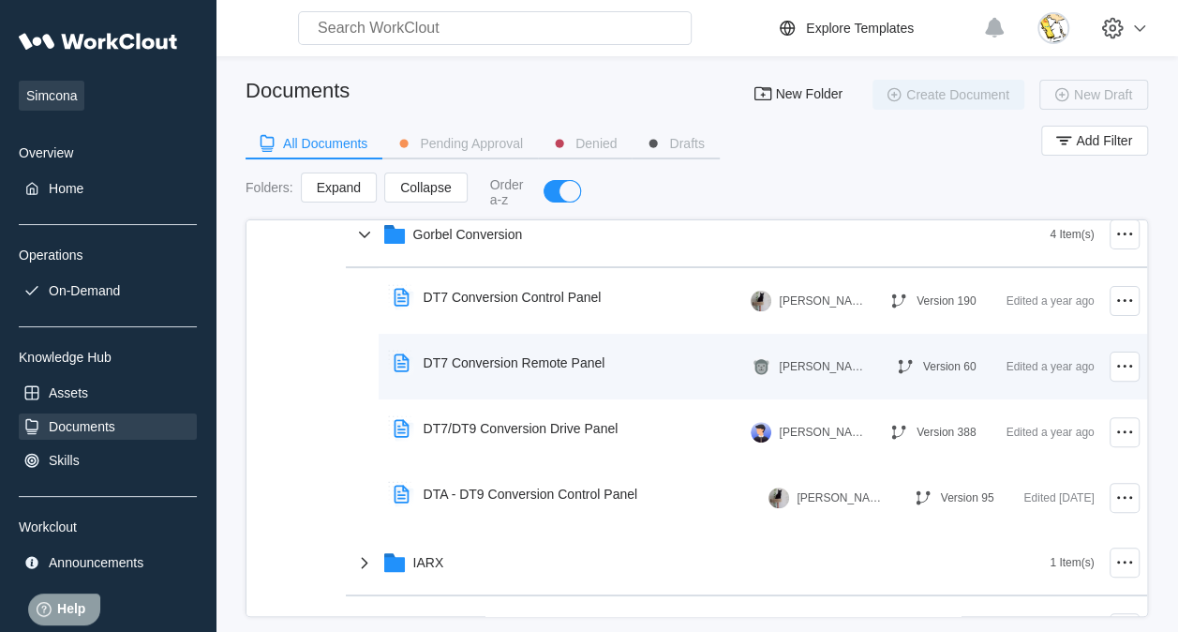
click at [534, 360] on div "DT7 Conversion Remote Panel" at bounding box center [515, 362] width 182 height 15
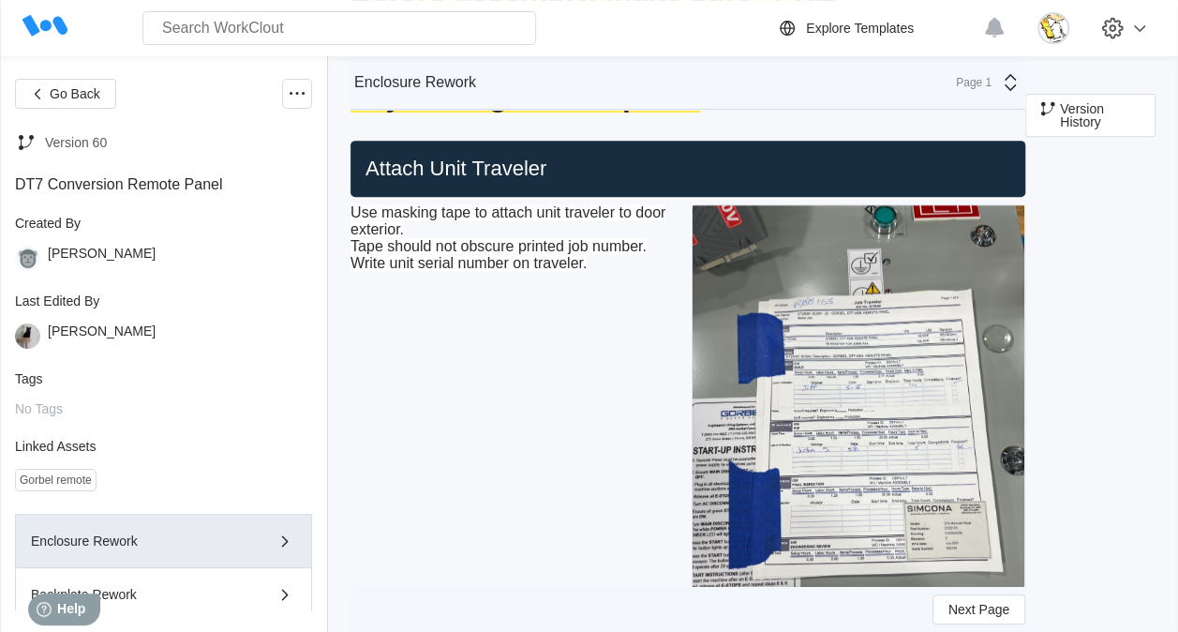
scroll to position [375, 0]
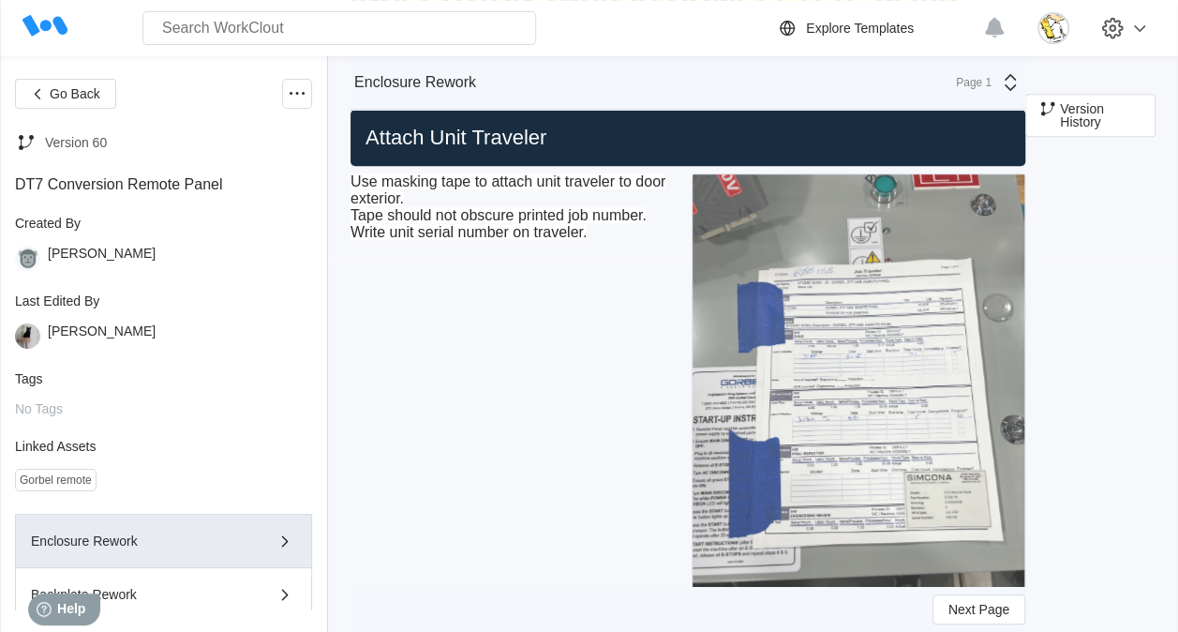
click at [887, 328] on img at bounding box center [859, 395] width 332 height 442
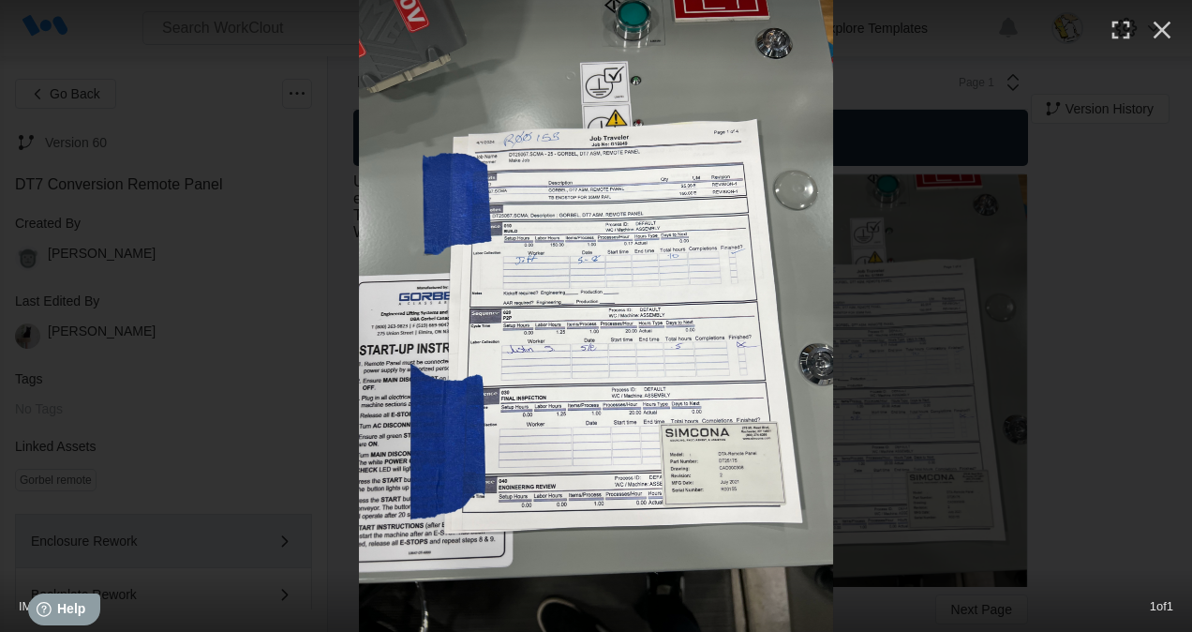
click at [664, 276] on img at bounding box center [596, 316] width 474 height 632
click at [1033, 238] on div at bounding box center [596, 316] width 1192 height 632
drag, startPoint x: 1166, startPoint y: 38, endPoint x: 894, endPoint y: 161, distance: 298.3
click at [1163, 38] on icon "button" at bounding box center [1162, 30] width 30 height 30
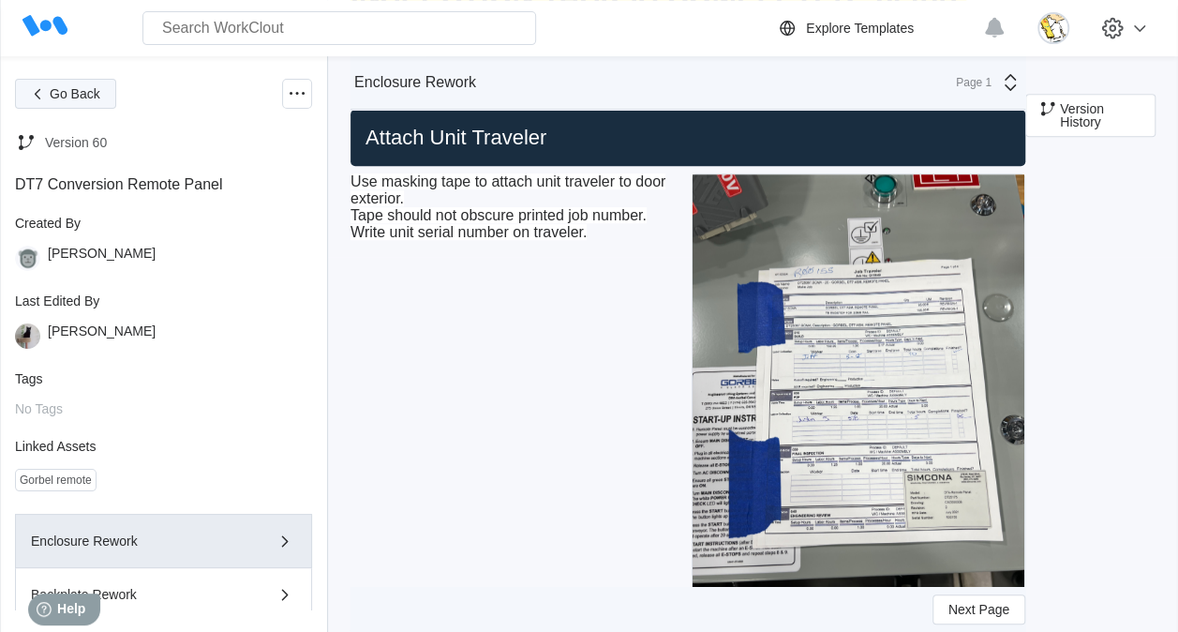
click at [90, 94] on span "Go Back" at bounding box center [75, 93] width 51 height 13
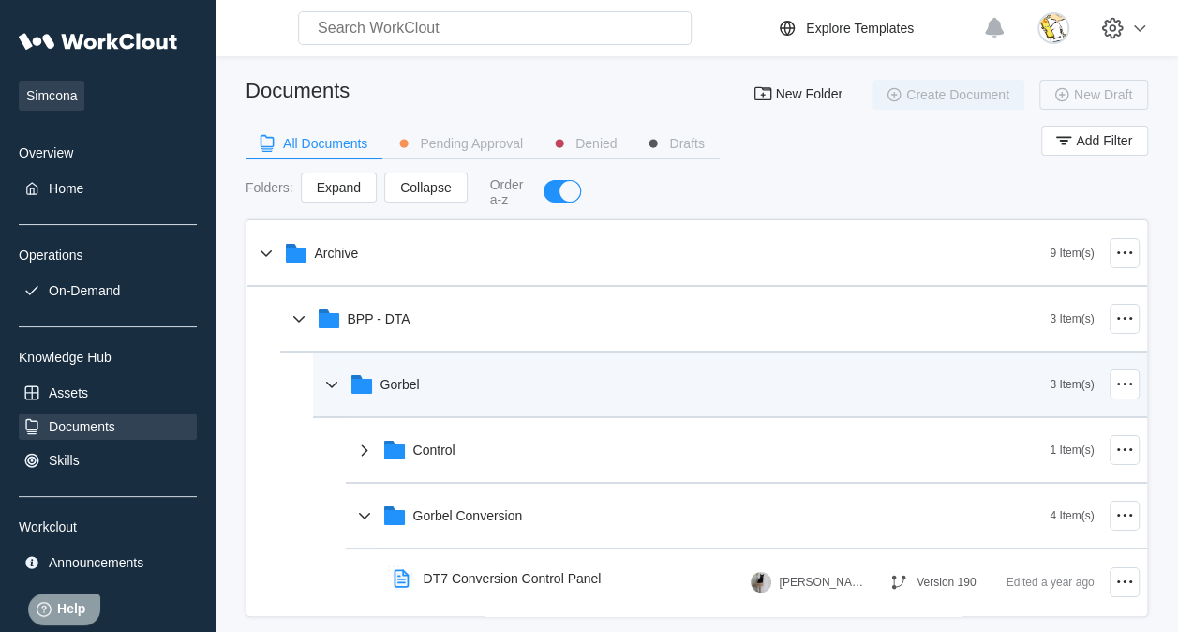
click at [429, 385] on div "Gorbel" at bounding box center [686, 384] width 730 height 49
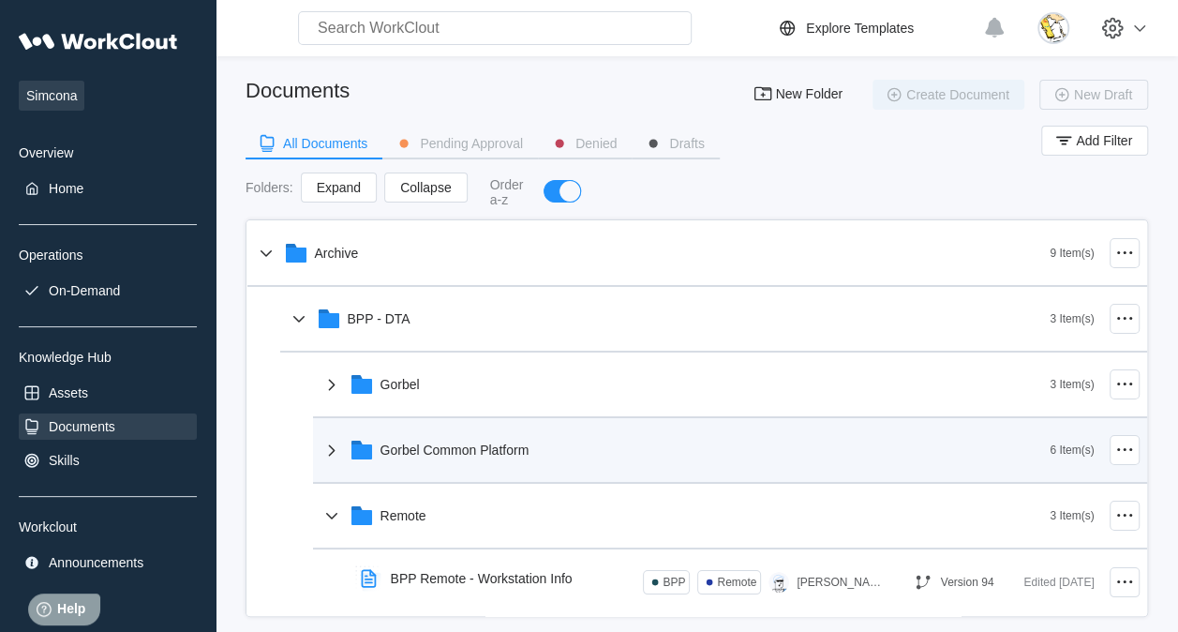
click at [456, 447] on div "Gorbel Common Platform" at bounding box center [455, 449] width 149 height 15
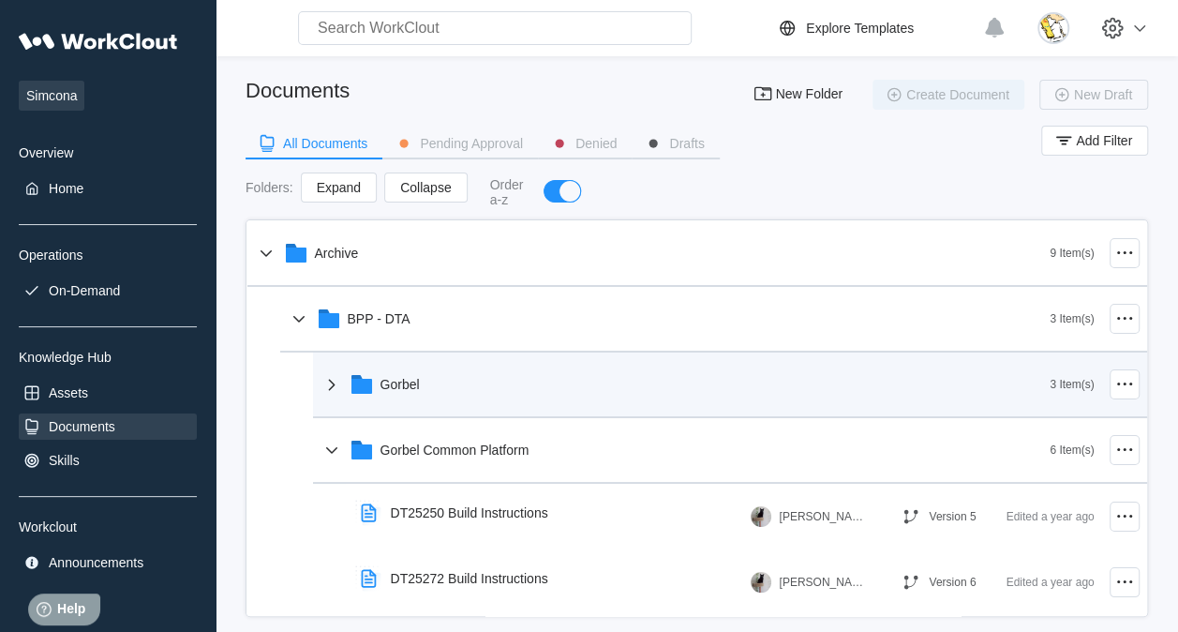
drag, startPoint x: 377, startPoint y: 382, endPoint x: 397, endPoint y: 382, distance: 20.6
click at [377, 382] on div "Gorbel" at bounding box center [686, 384] width 730 height 49
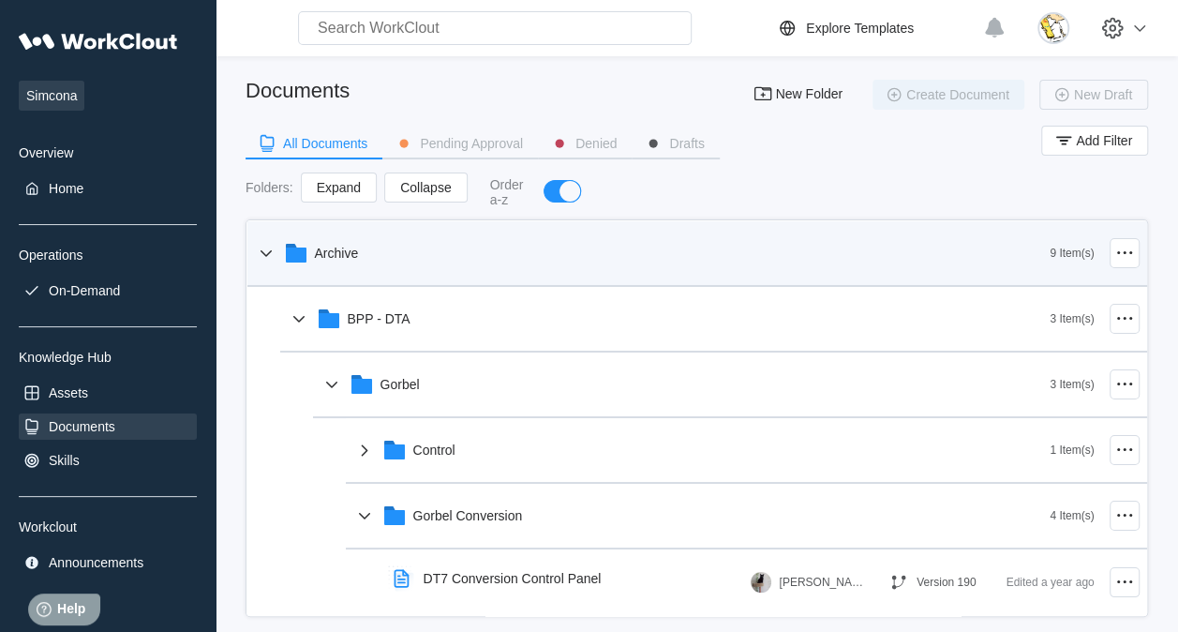
click at [411, 274] on div "Archive" at bounding box center [653, 253] width 796 height 49
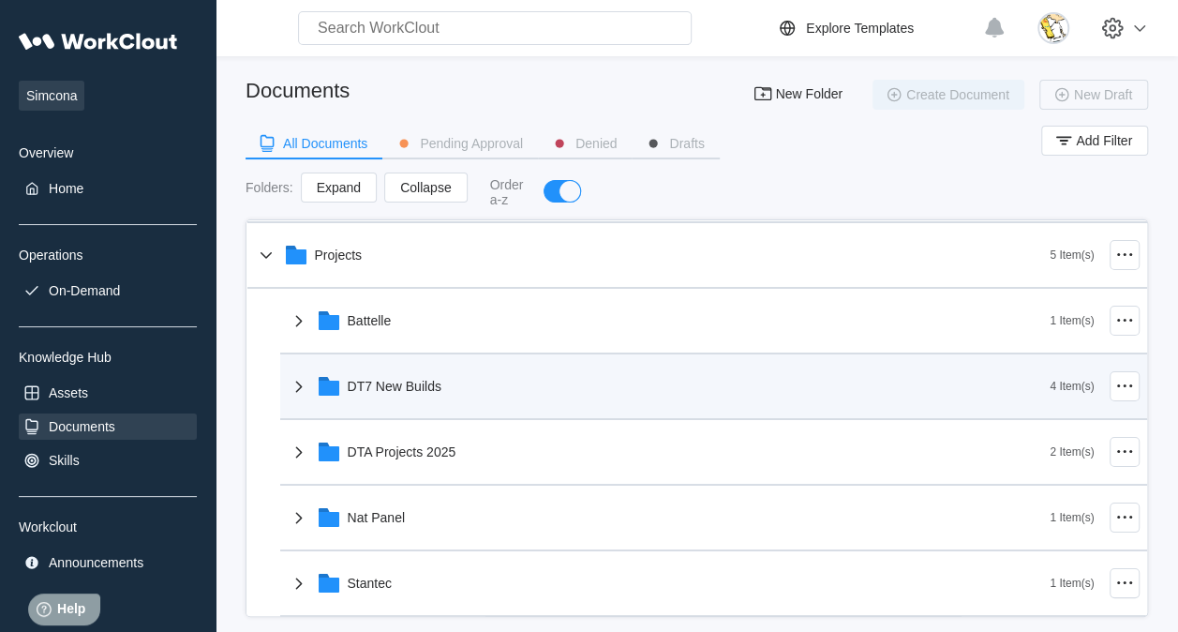
scroll to position [94, 0]
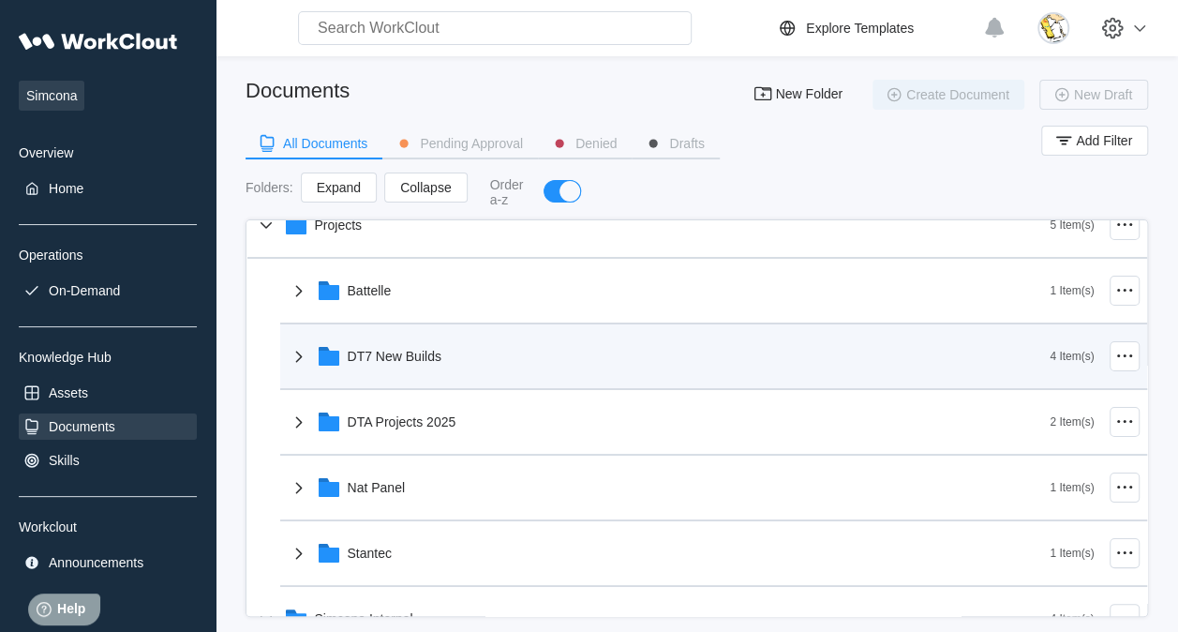
drag, startPoint x: 457, startPoint y: 347, endPoint x: 471, endPoint y: 363, distance: 20.6
click at [459, 347] on div "DT7 New Builds" at bounding box center [669, 356] width 763 height 49
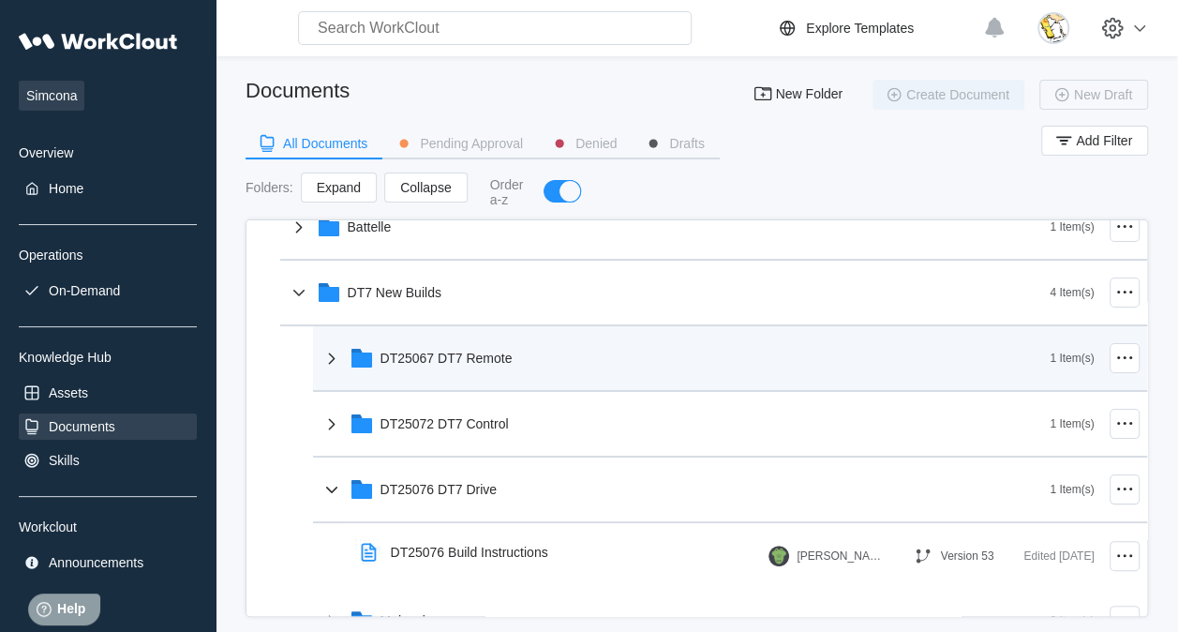
scroll to position [187, 0]
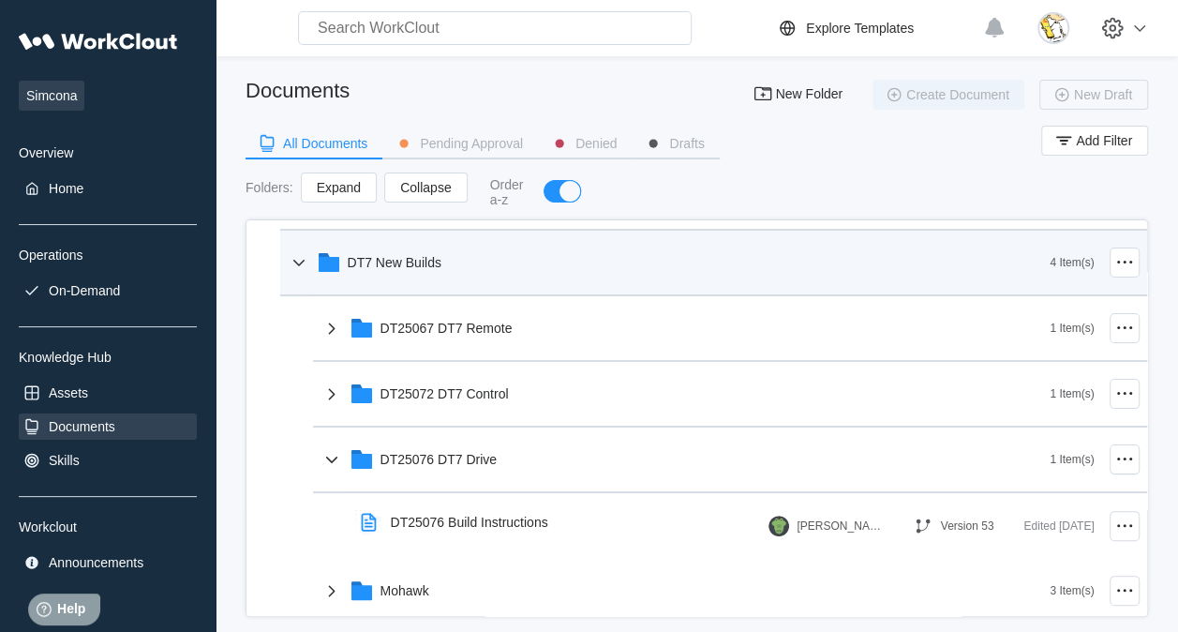
click at [469, 266] on div "DT7 New Builds" at bounding box center [669, 262] width 763 height 49
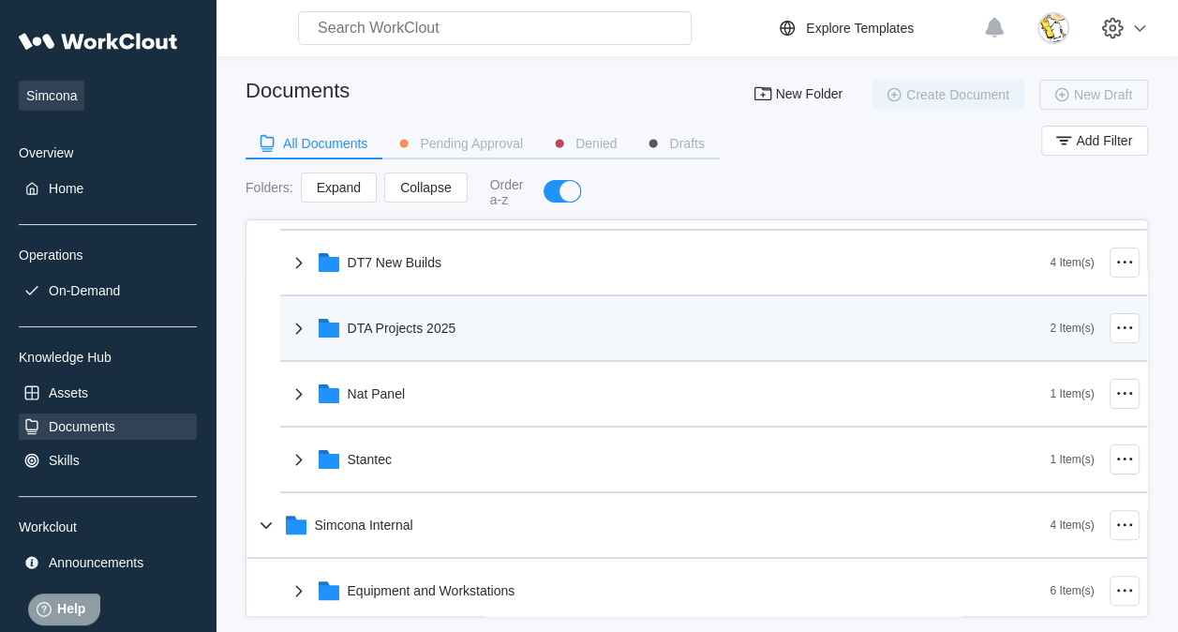
click at [475, 335] on div "DTA Projects 2025" at bounding box center [669, 328] width 763 height 49
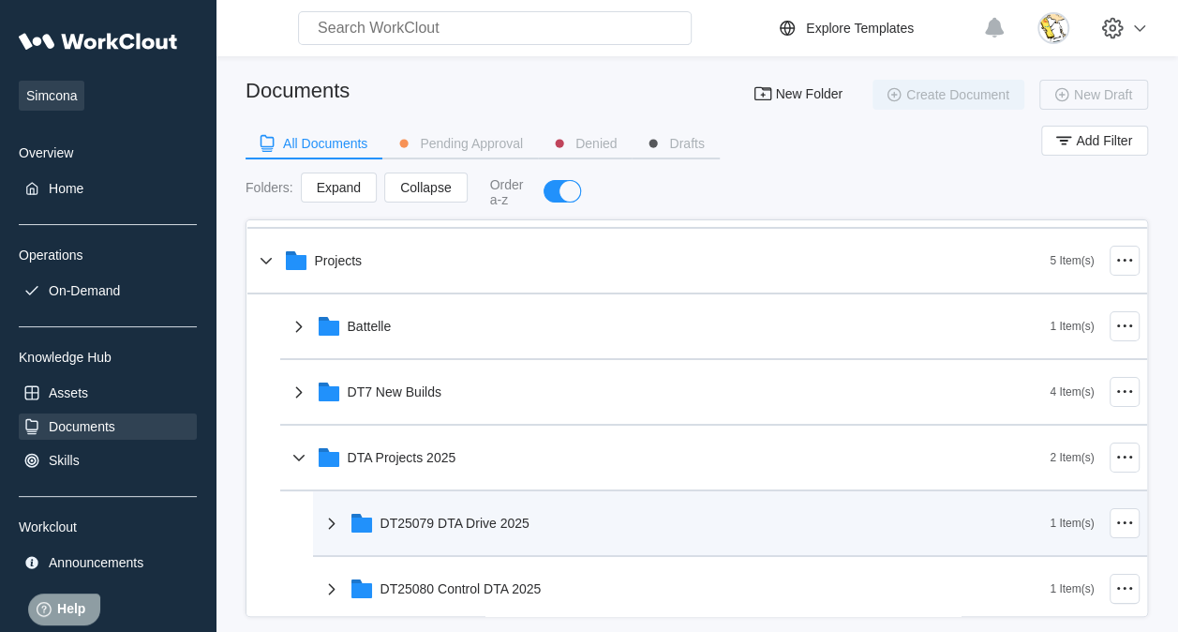
scroll to position [0, 0]
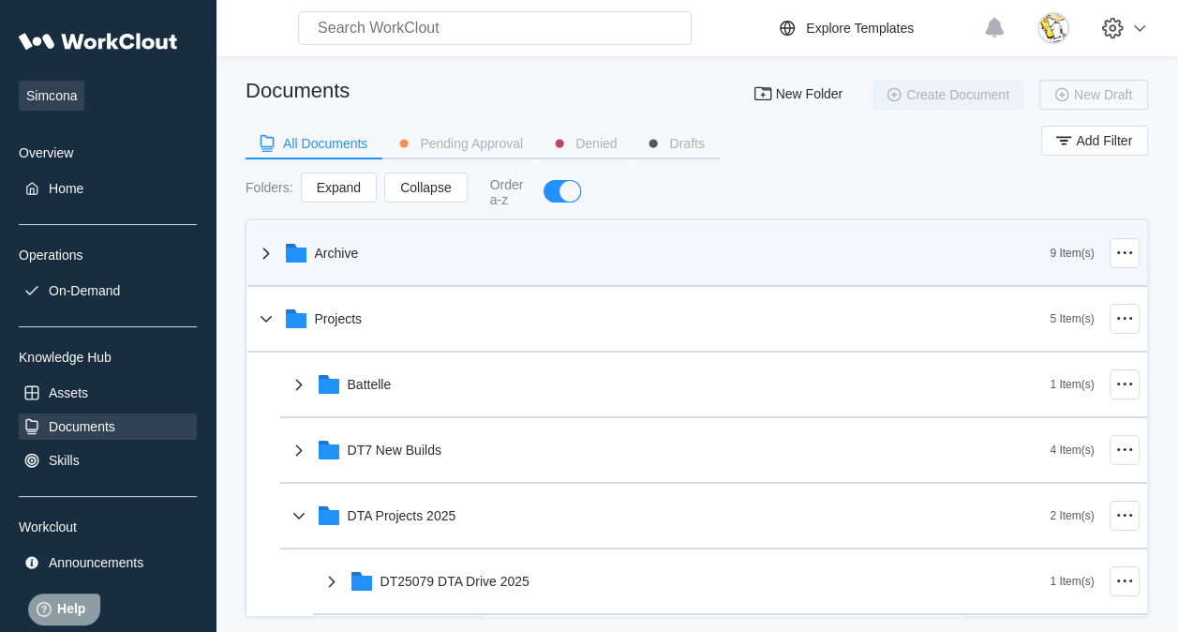
click at [468, 247] on div "Archive" at bounding box center [653, 253] width 796 height 49
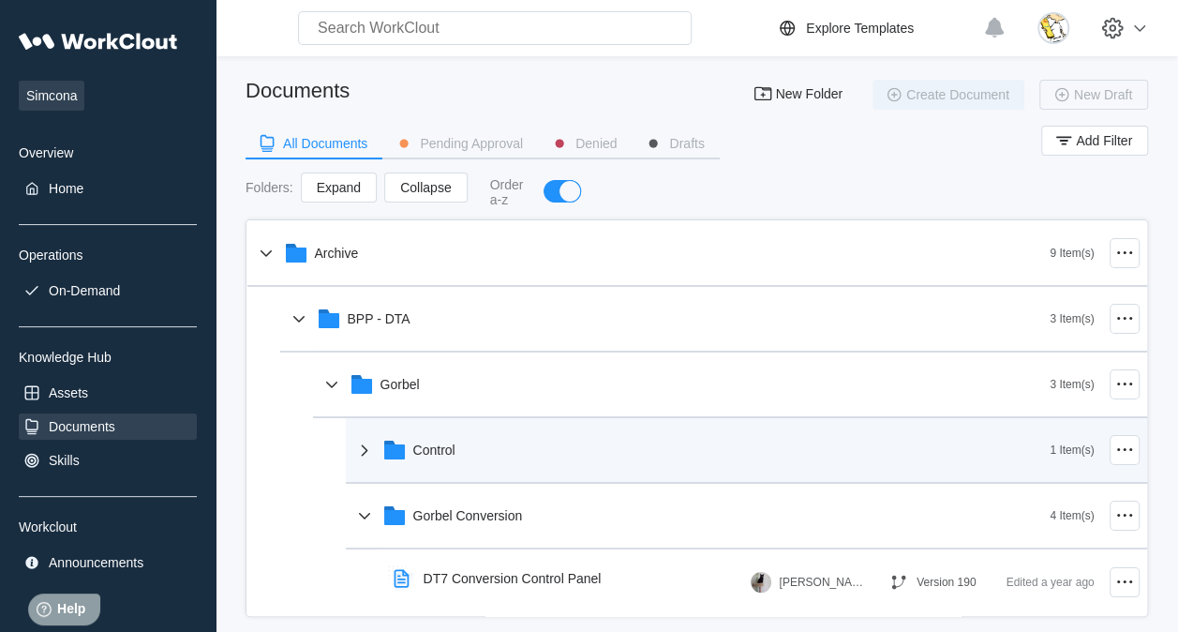
click at [570, 429] on div "Control" at bounding box center [701, 450] width 697 height 49
